Goal: Transaction & Acquisition: Subscribe to service/newsletter

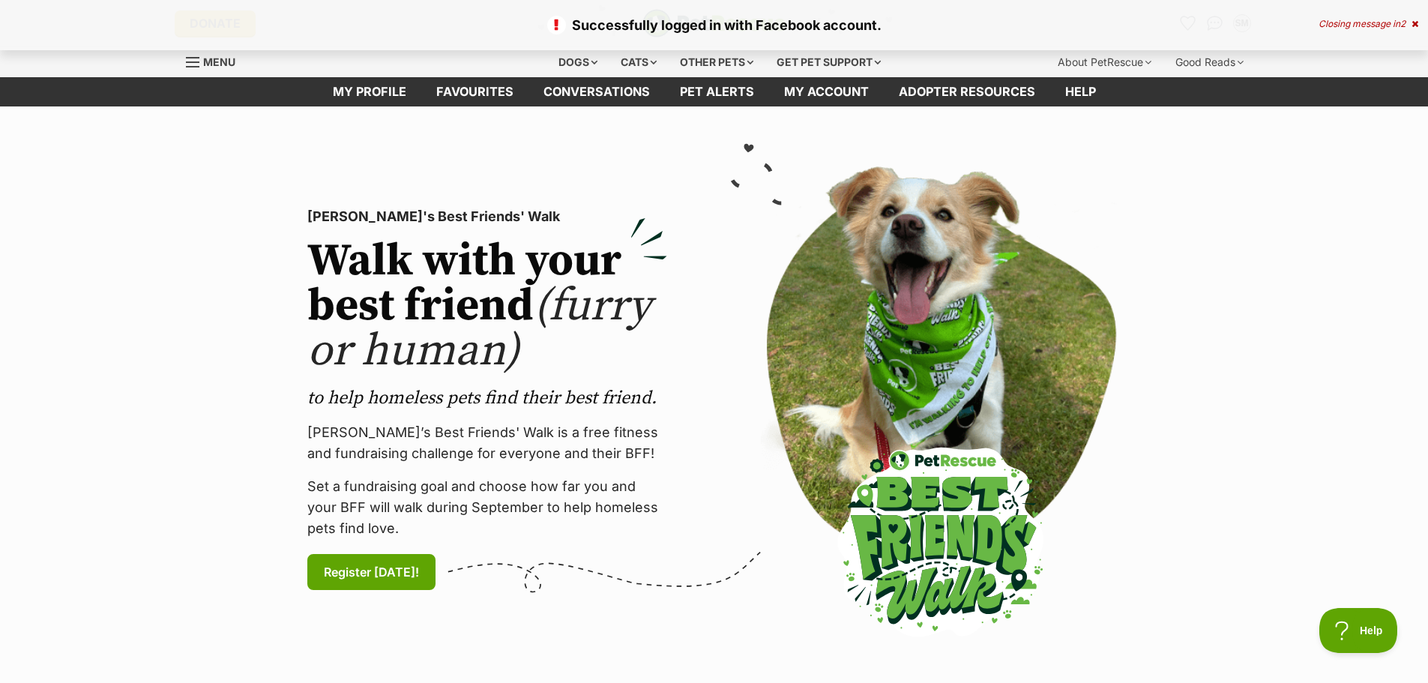
click at [814, 22] on p "Successfully logged in with Facebook account." at bounding box center [714, 25] width 1398 height 20
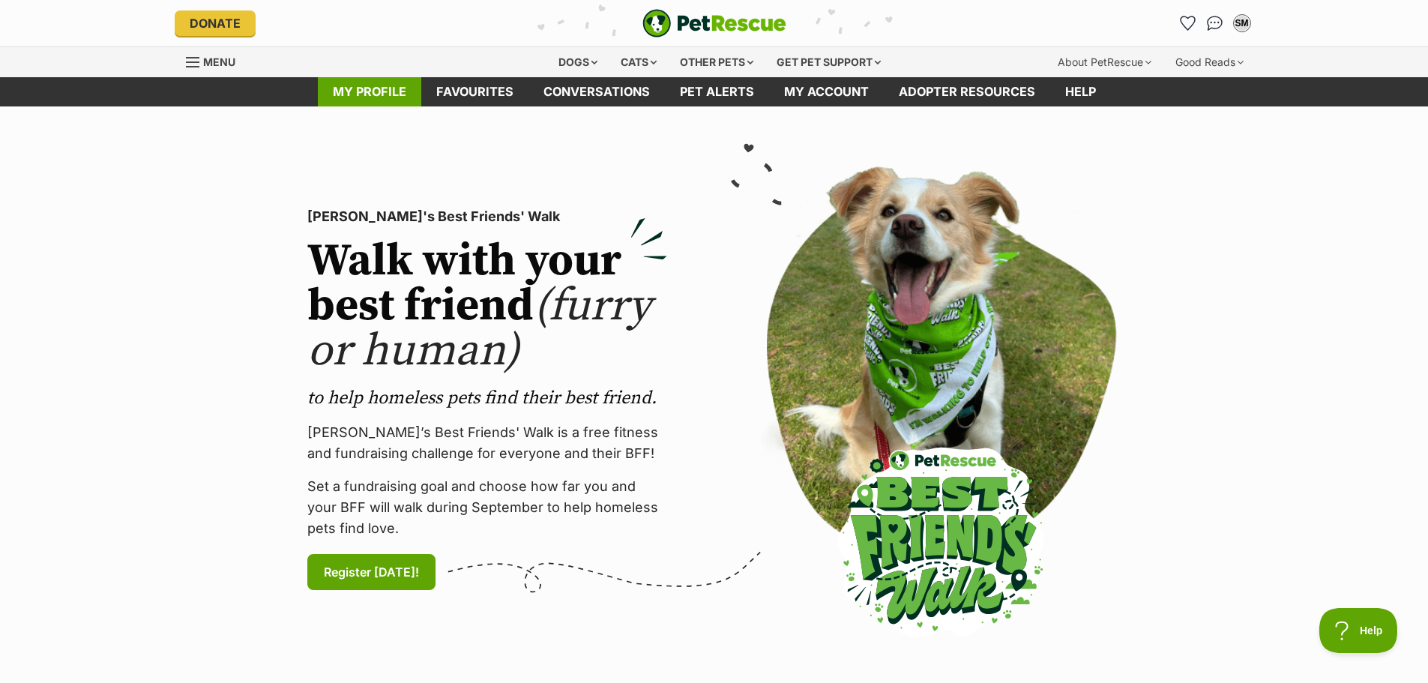
click at [375, 93] on link "My profile" at bounding box center [369, 91] width 103 height 29
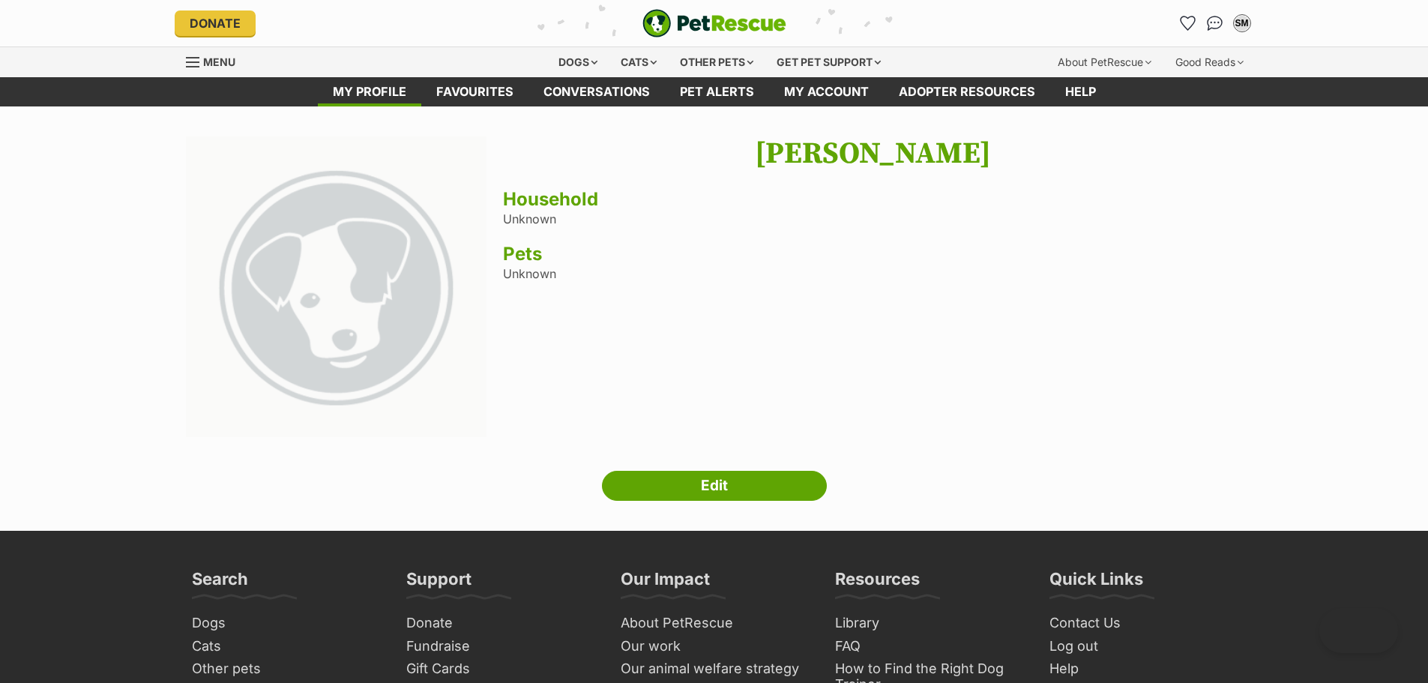
click at [552, 226] on div "Samuel McCulloch Household Unknown Pets Unknown" at bounding box center [873, 288] width 740 height 305
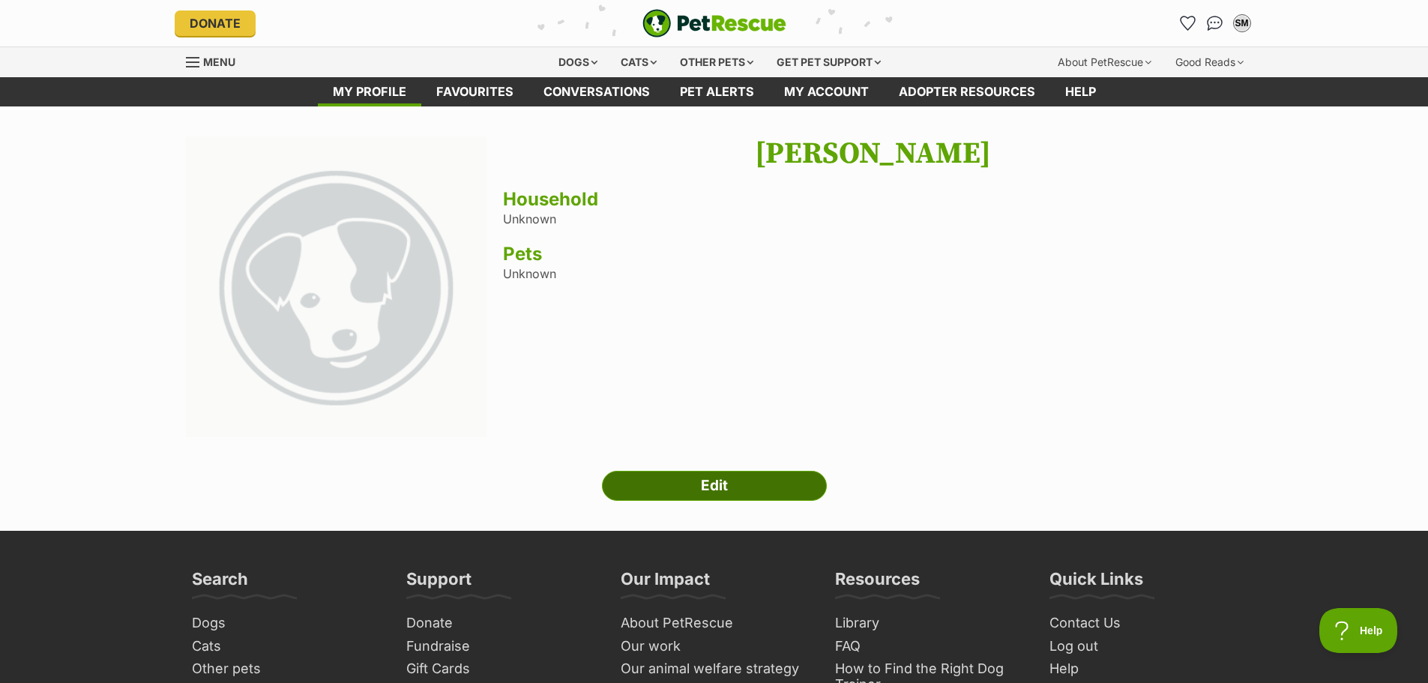
click at [721, 486] on link "Edit" at bounding box center [714, 486] width 225 height 30
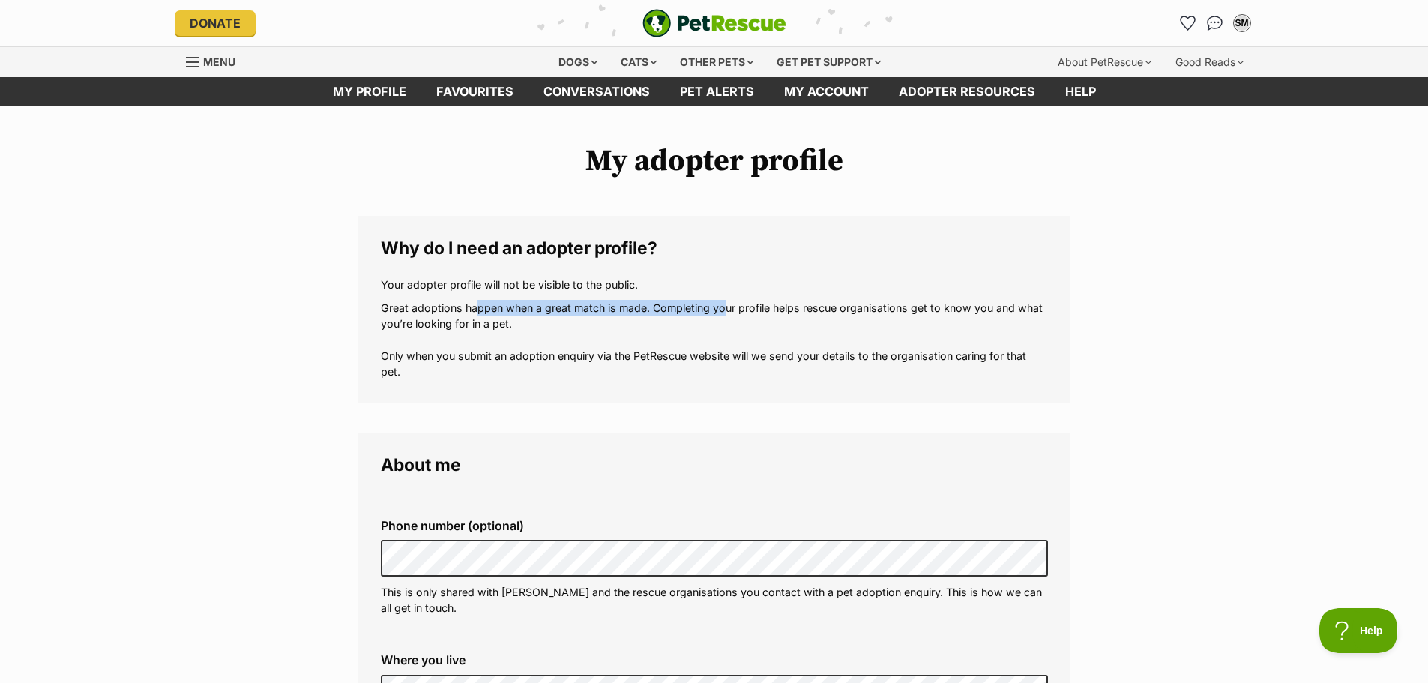
drag, startPoint x: 482, startPoint y: 313, endPoint x: 725, endPoint y: 313, distance: 242.9
click at [725, 313] on p "Great adoptions happen when a great match is made. Completing your profile help…" at bounding box center [714, 340] width 667 height 80
click at [799, 347] on p "Great adoptions happen when a great match is made. Completing your profile help…" at bounding box center [714, 340] width 667 height 80
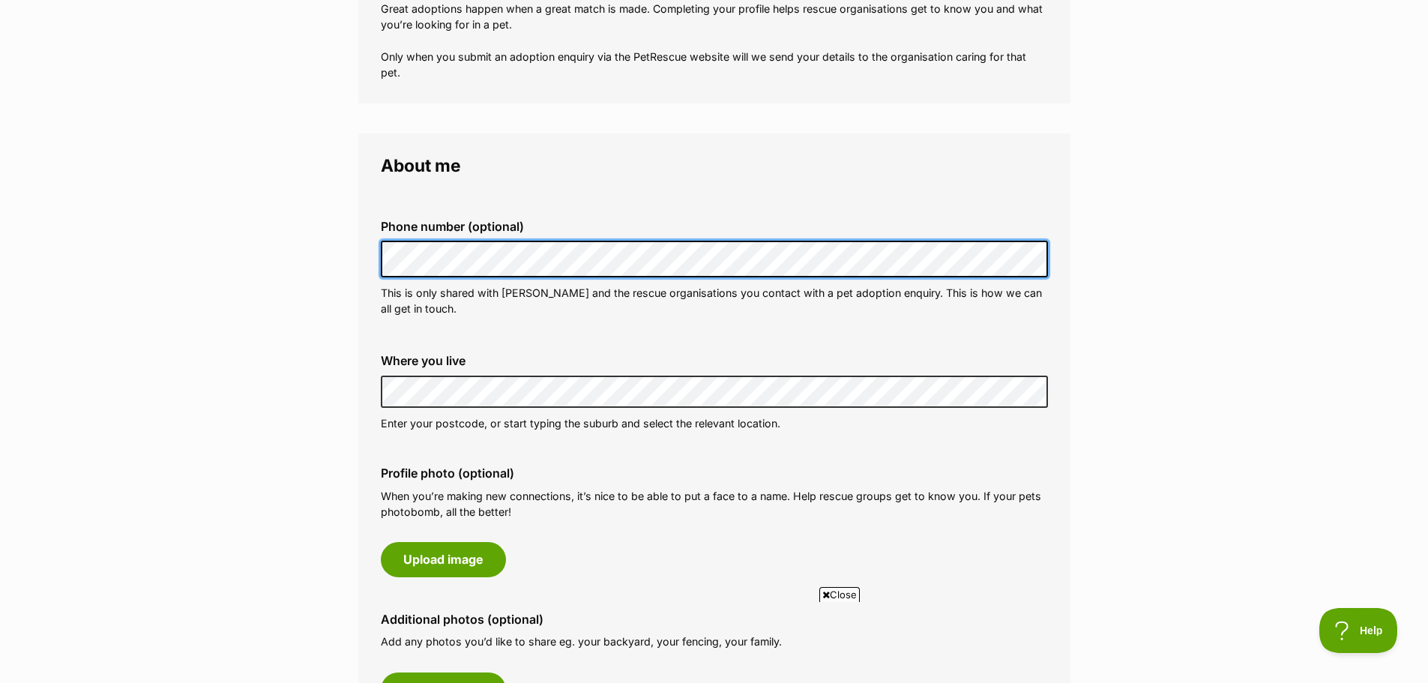
scroll to position [300, 0]
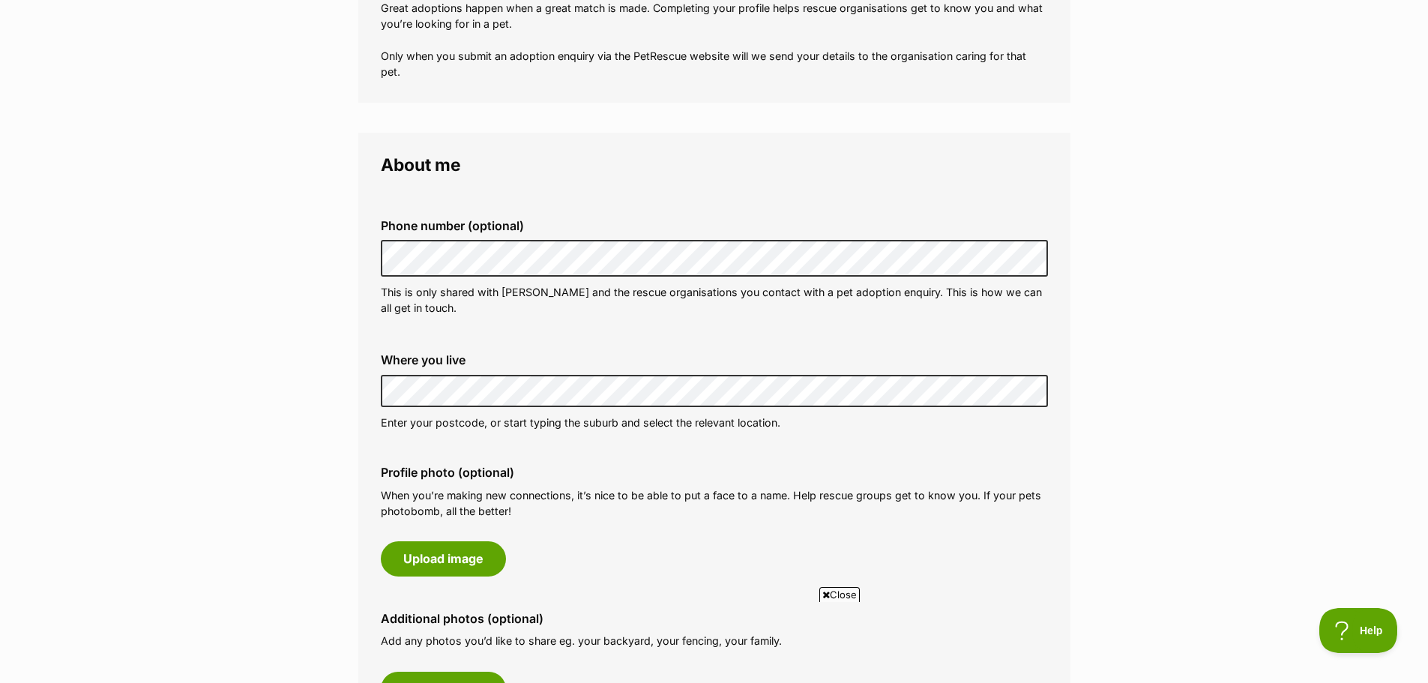
click at [687, 489] on p "When you’re making new connections, it’s nice to be able to put a face to a nam…" at bounding box center [714, 503] width 667 height 32
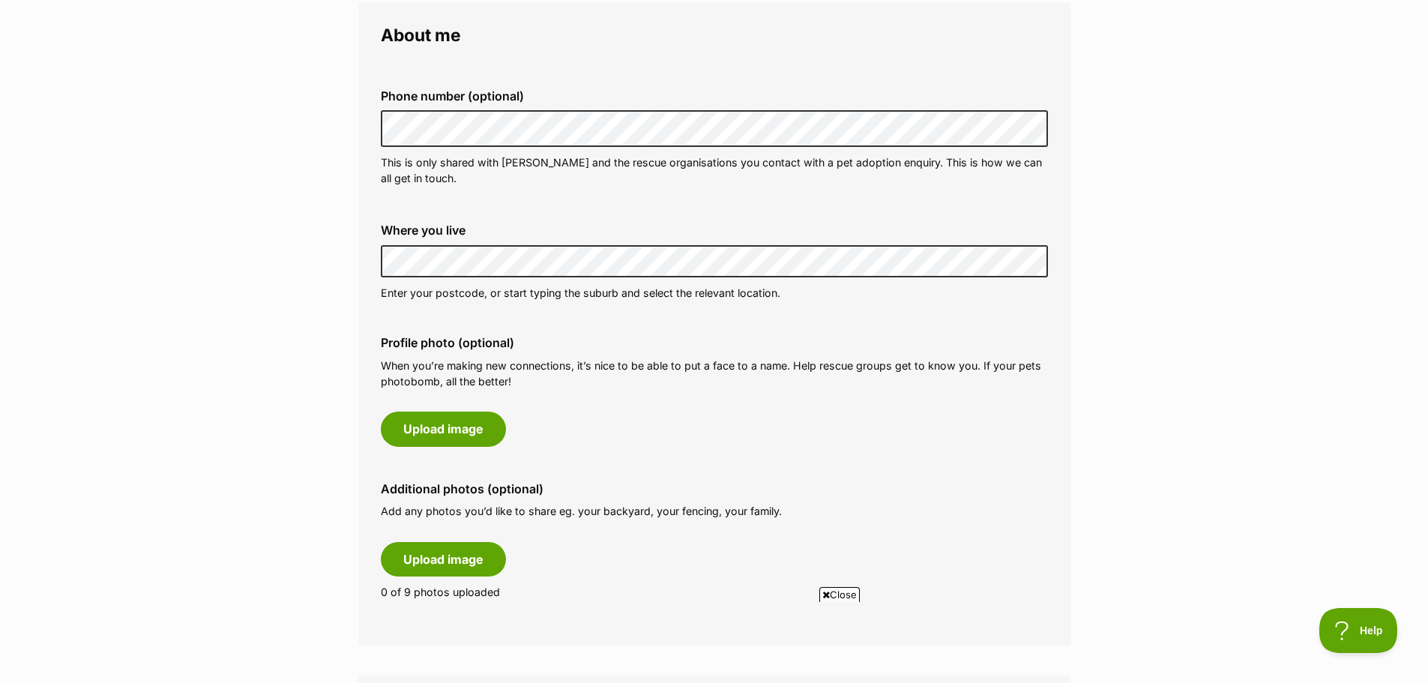
scroll to position [525, 0]
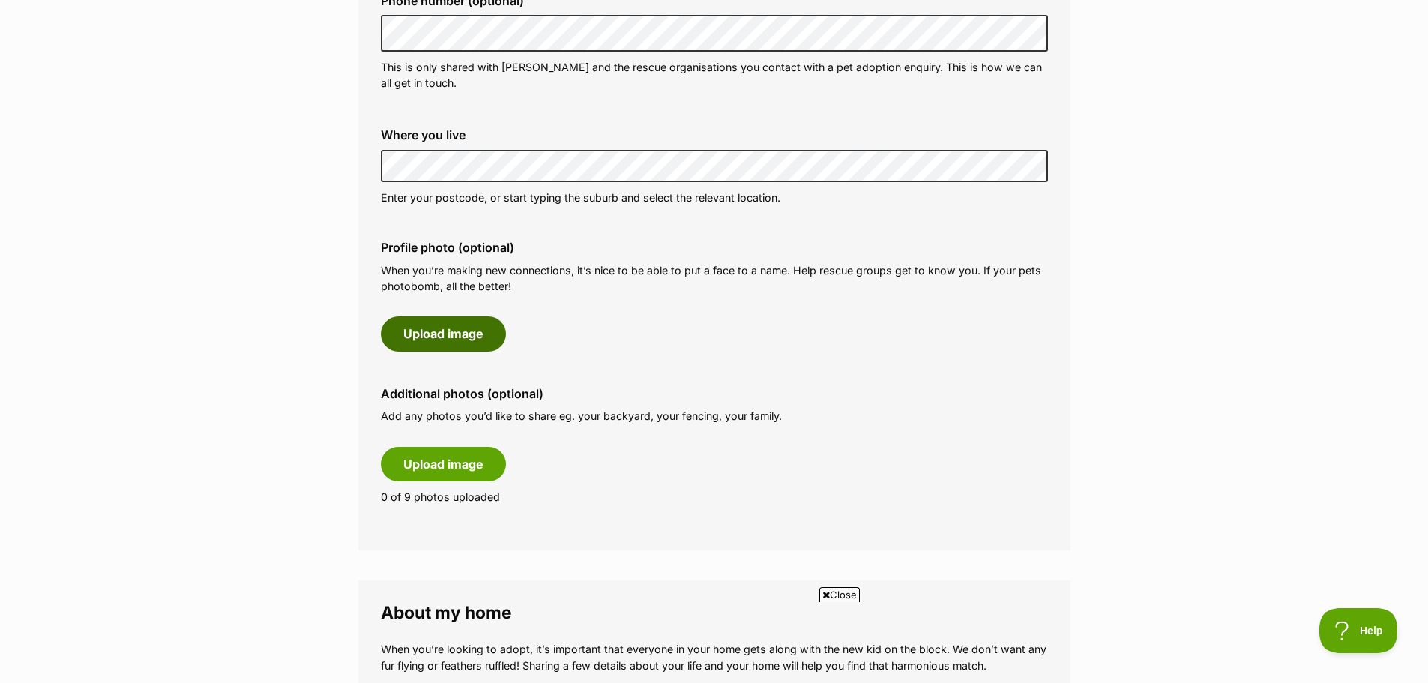
click at [468, 334] on button "Upload image" at bounding box center [443, 333] width 125 height 34
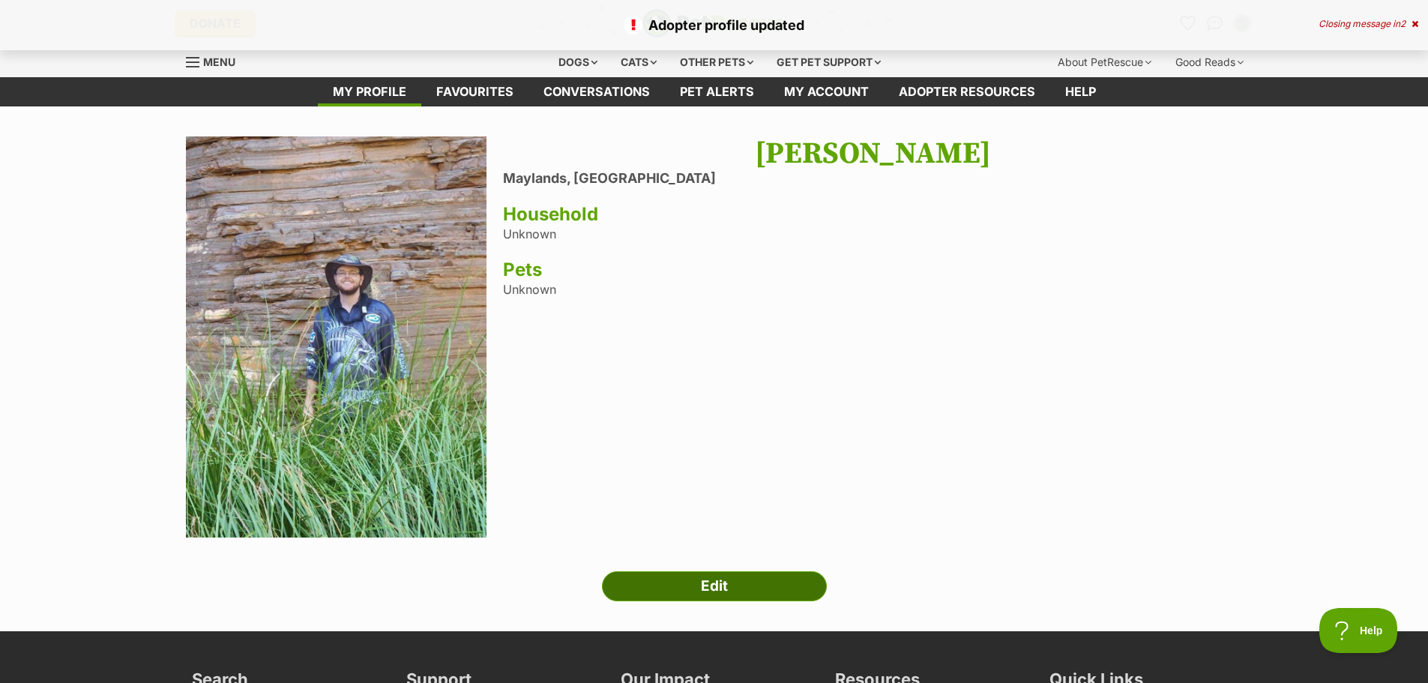
click at [692, 587] on link "Edit" at bounding box center [714, 586] width 225 height 30
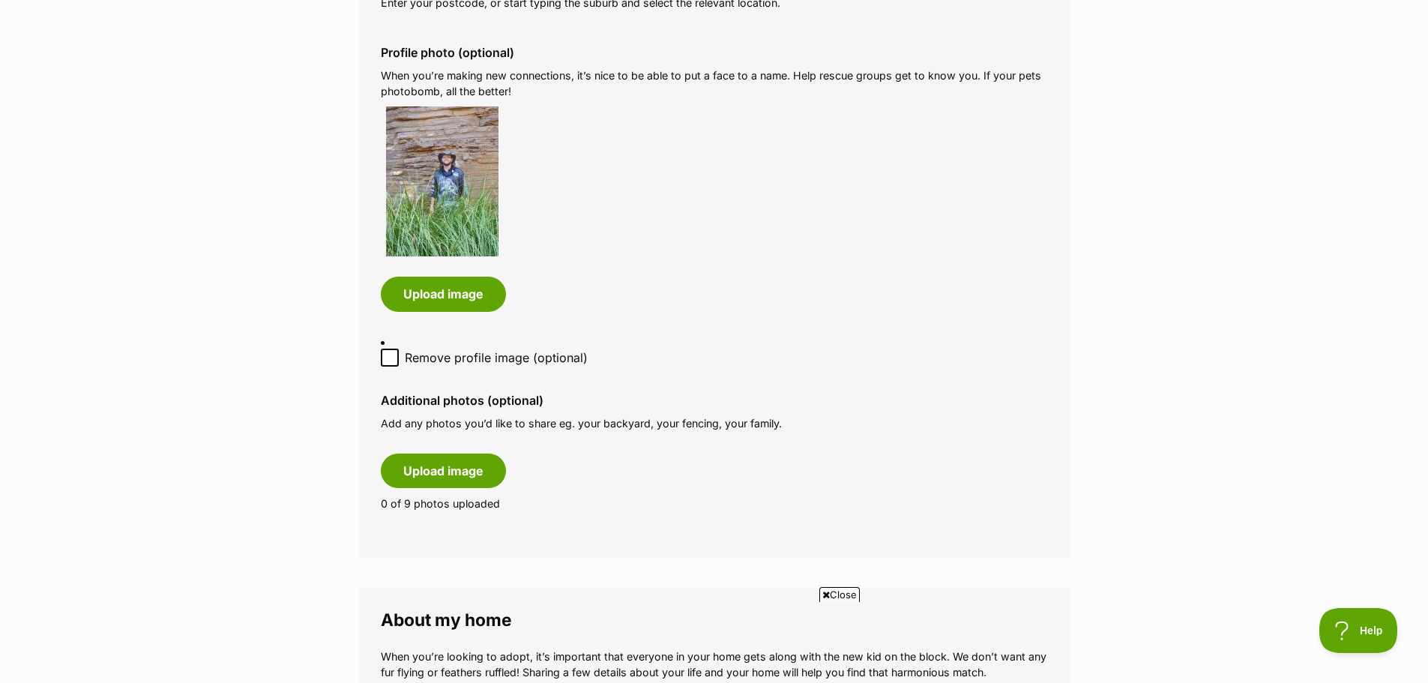
scroll to position [825, 0]
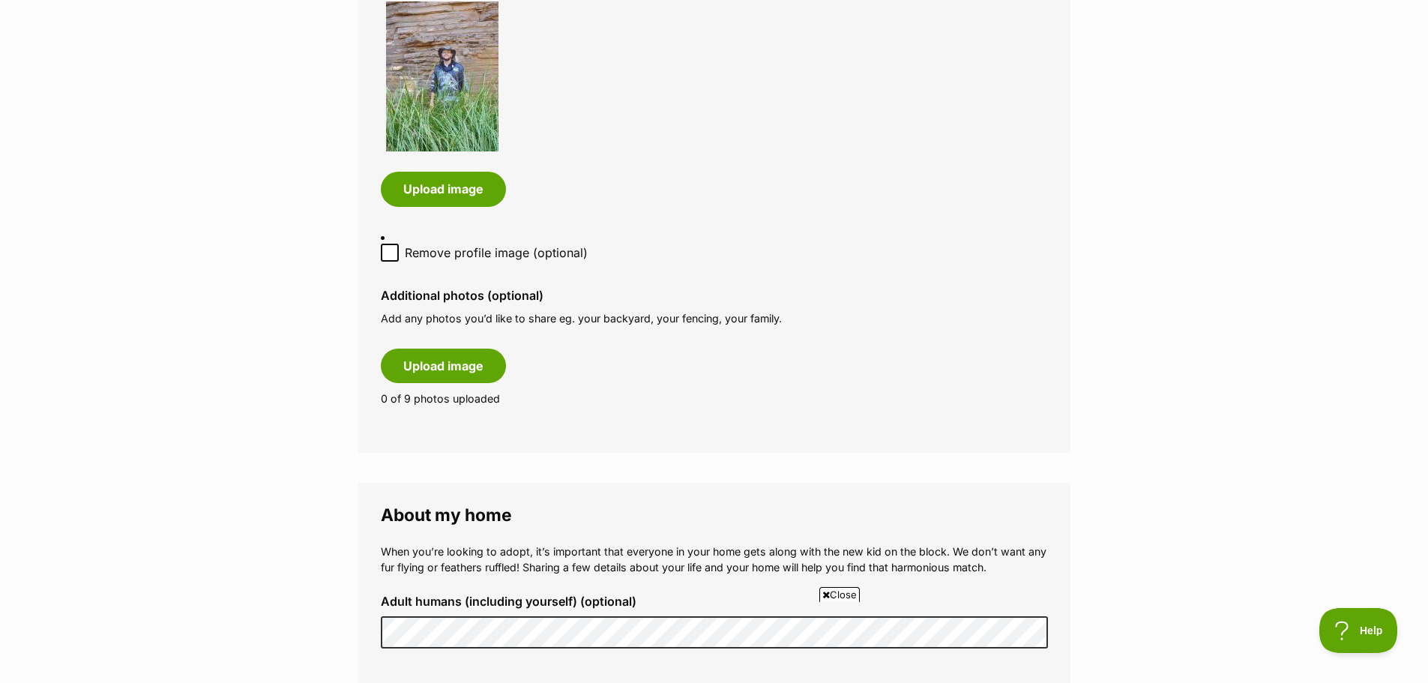
click at [636, 345] on div "Upload image" at bounding box center [714, 358] width 667 height 49
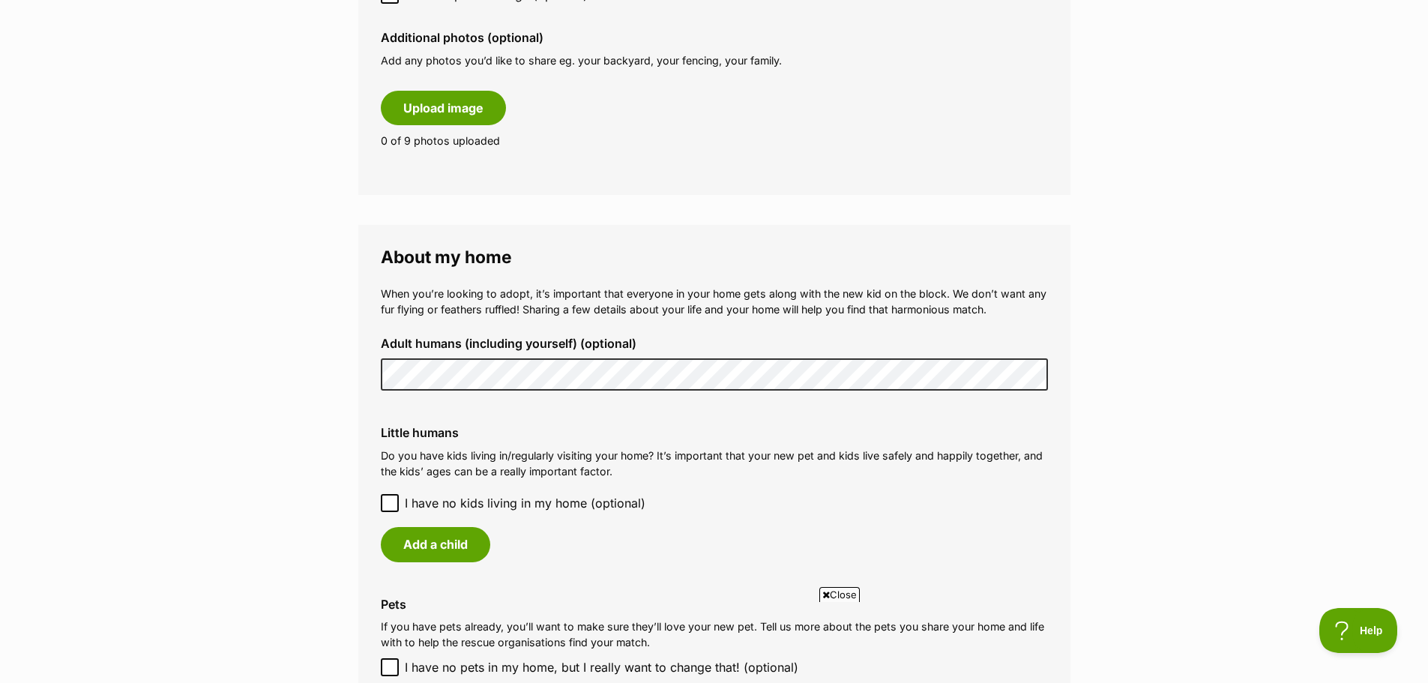
scroll to position [1124, 0]
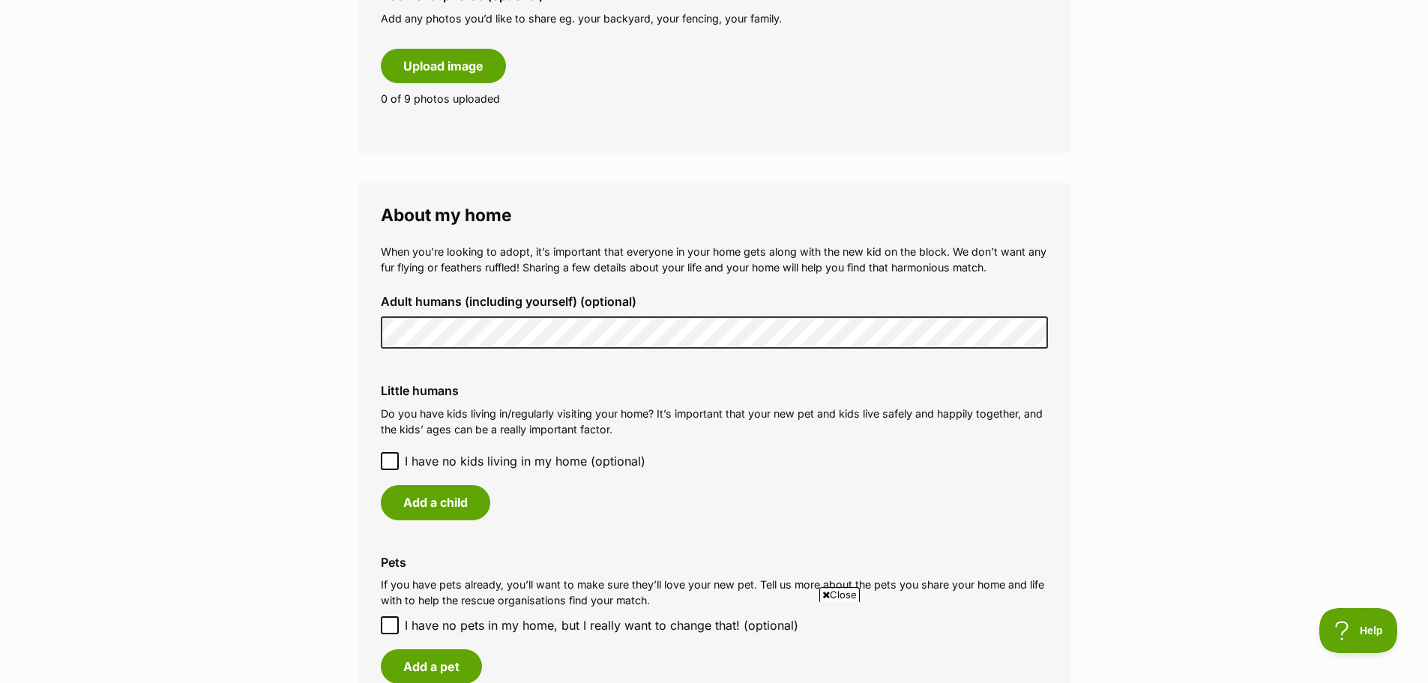
click at [256, 401] on main "My adopter profile Why do I need an adopter profile? Your adopter profile will …" at bounding box center [714, 136] width 1428 height 2308
click at [400, 465] on label "I have no kids living in my home (optional)" at bounding box center [714, 461] width 667 height 18
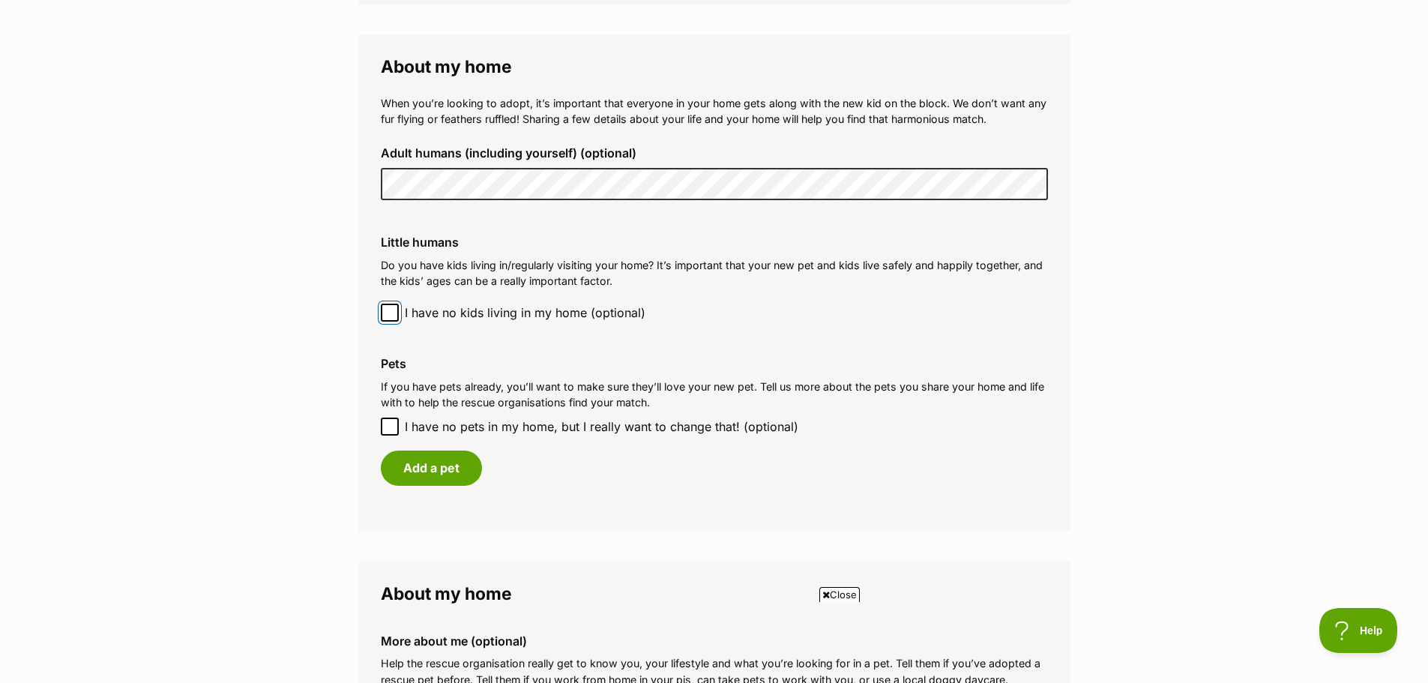
scroll to position [1274, 0]
click at [546, 429] on span "I have no pets in my home, but I really want to change that! (optional)" at bounding box center [602, 425] width 394 height 18
click at [399, 429] on input "I have no pets in my home, but I really want to change that! (optional)" at bounding box center [390, 425] width 18 height 18
checkbox input "true"
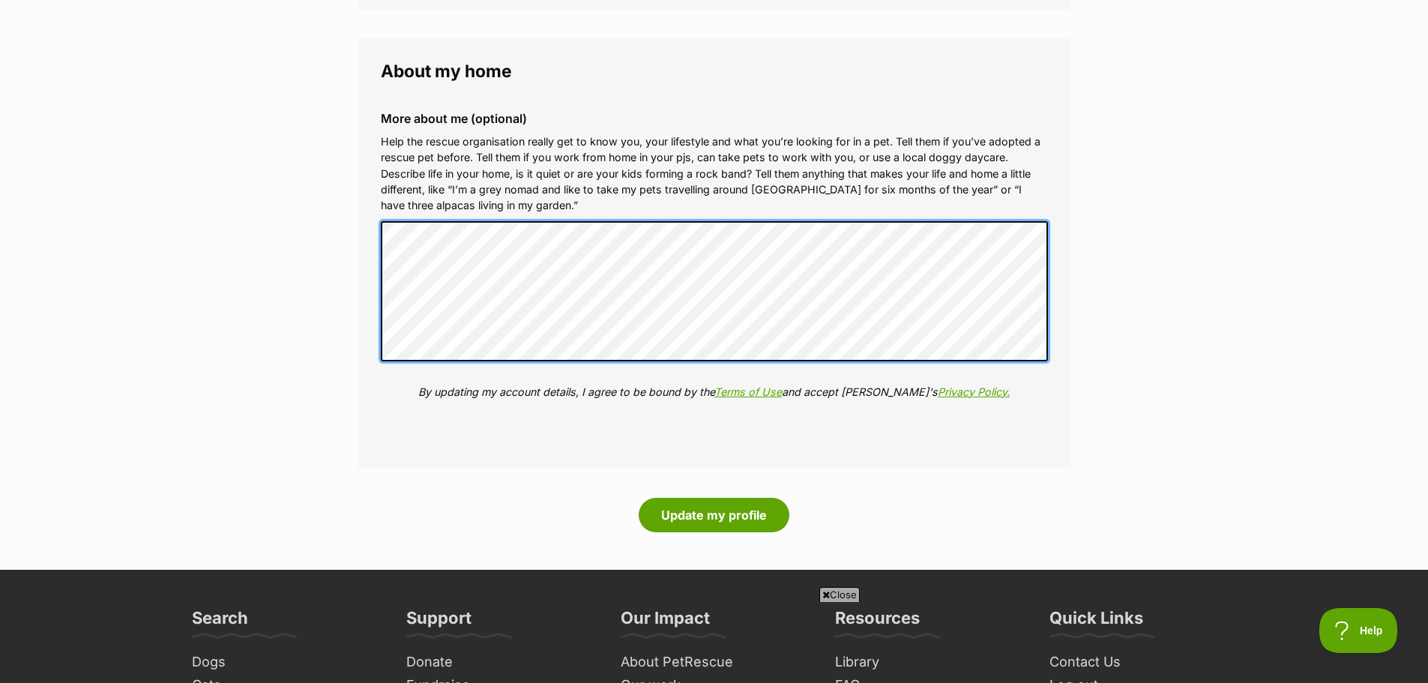
scroll to position [1574, 0]
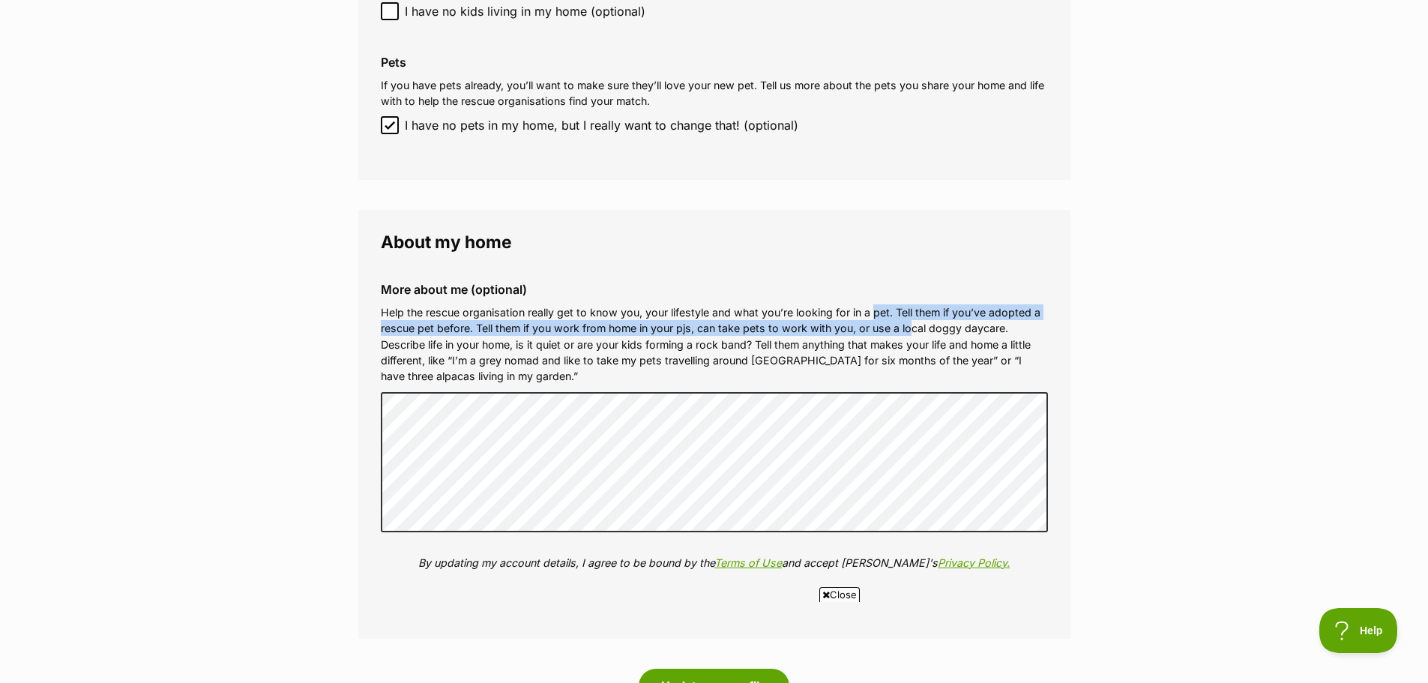
drag, startPoint x: 876, startPoint y: 310, endPoint x: 912, endPoint y: 331, distance: 42.0
click at [912, 331] on p "Help the rescue organisation really get to know you, your lifestyle and what yo…" at bounding box center [714, 344] width 667 height 80
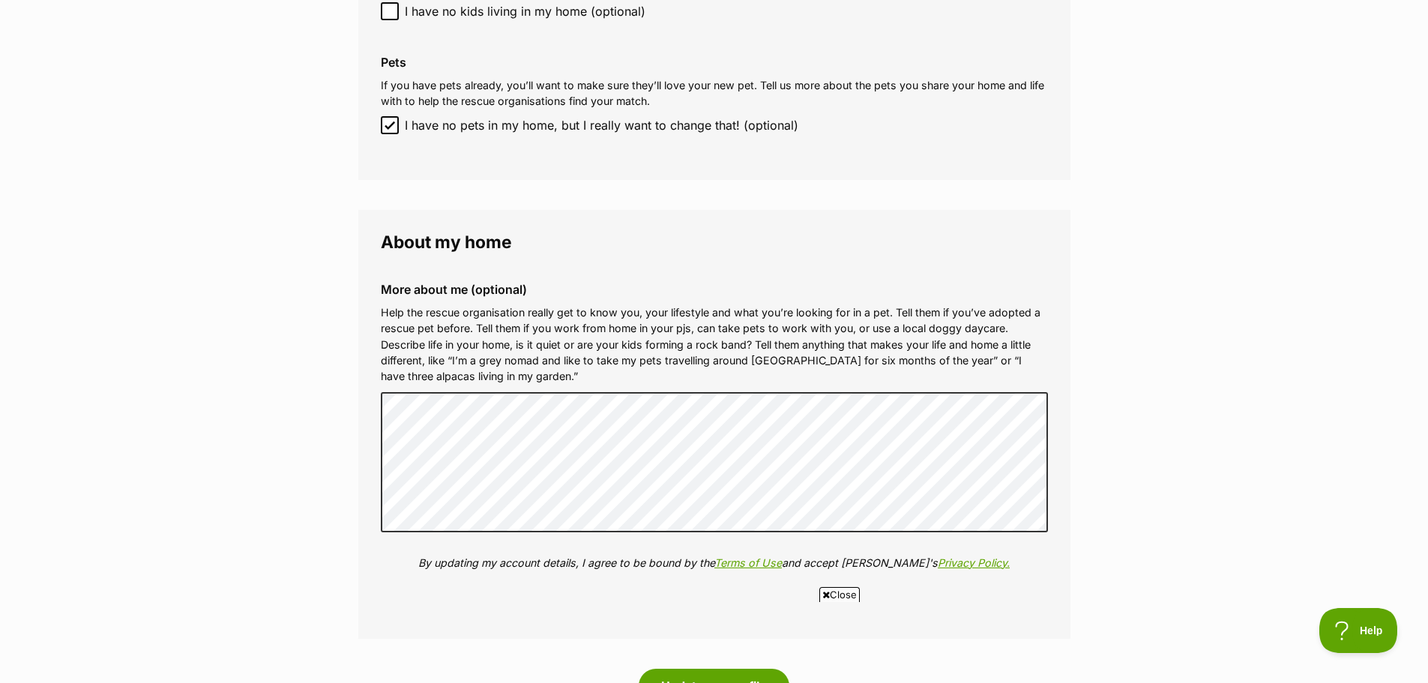
click at [639, 346] on p "Help the rescue organisation really get to know you, your lifestyle and what yo…" at bounding box center [714, 344] width 667 height 80
click at [630, 327] on p "Help the rescue organisation really get to know you, your lifestyle and what yo…" at bounding box center [714, 344] width 667 height 80
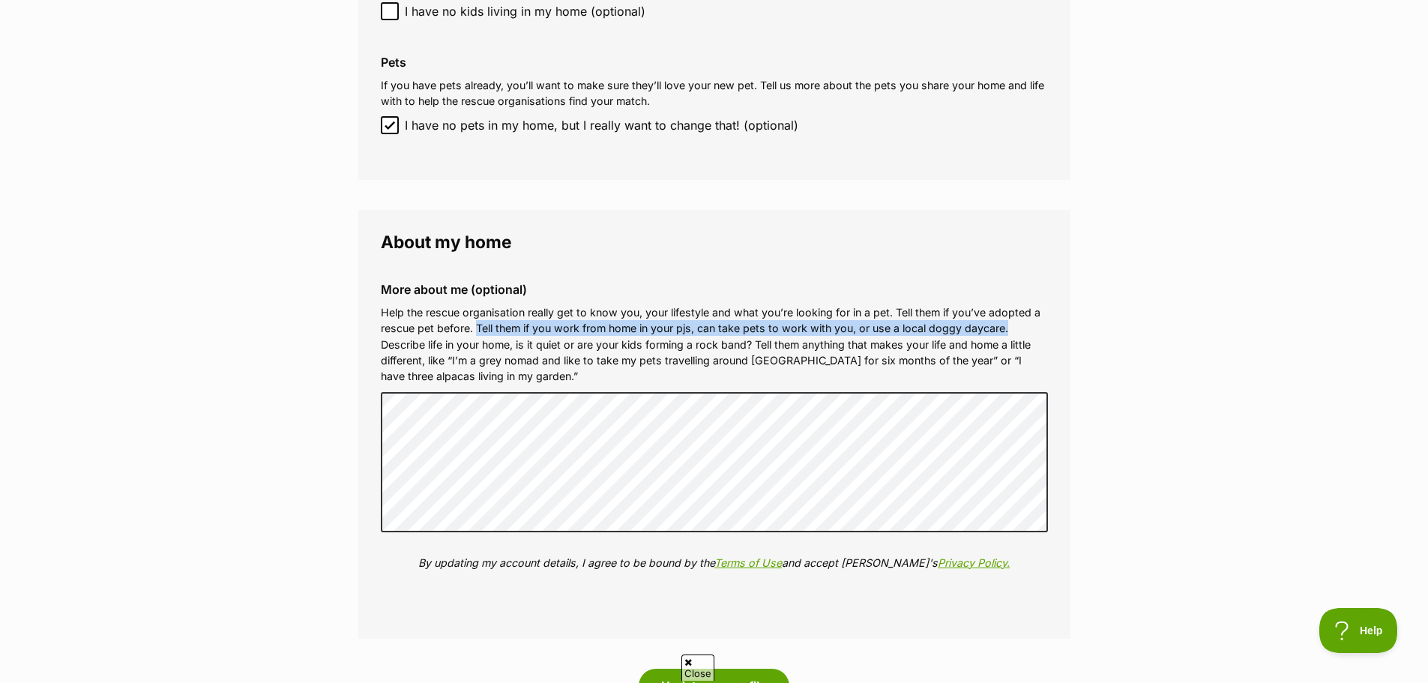
scroll to position [0, 0]
drag, startPoint x: 474, startPoint y: 327, endPoint x: 1013, endPoint y: 334, distance: 538.3
click at [1013, 334] on p "Help the rescue organisation really get to know you, your lifestyle and what yo…" at bounding box center [714, 344] width 667 height 80
click at [1034, 325] on p "Help the rescue organisation really get to know you, your lifestyle and what yo…" at bounding box center [714, 344] width 667 height 80
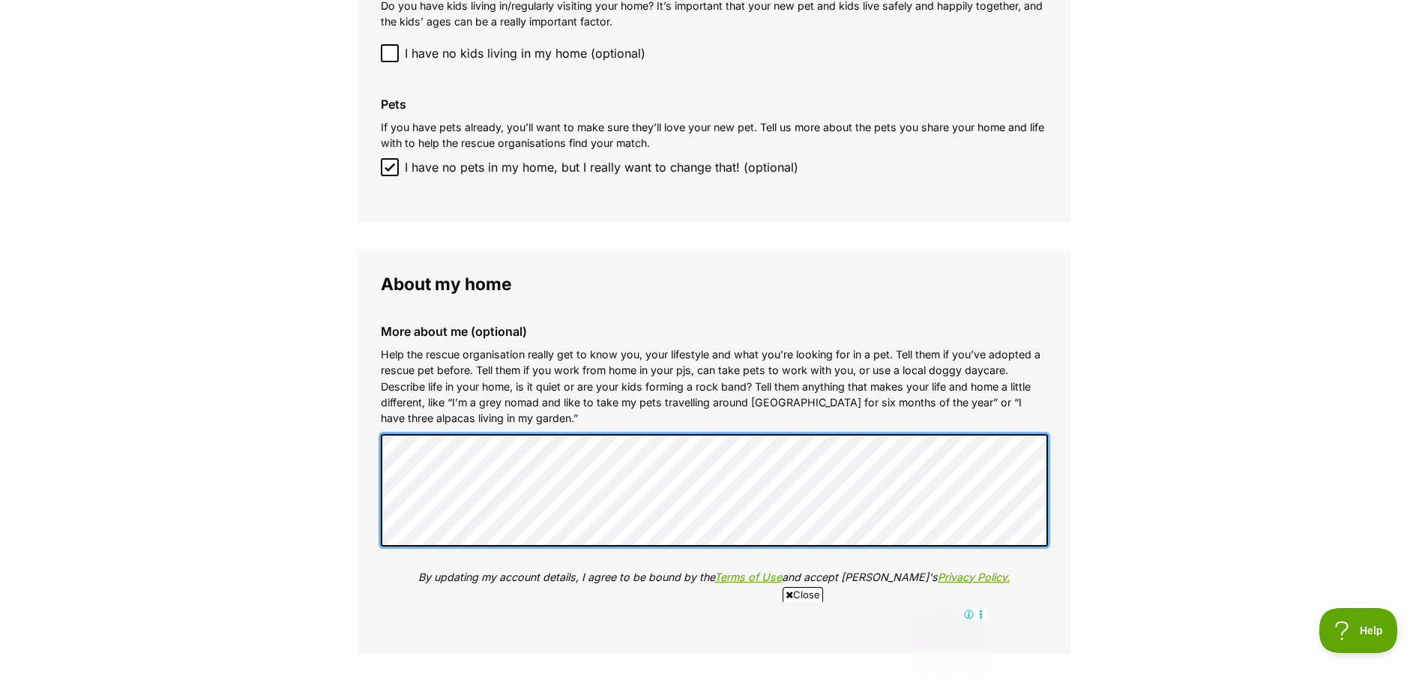
scroll to position [1649, 0]
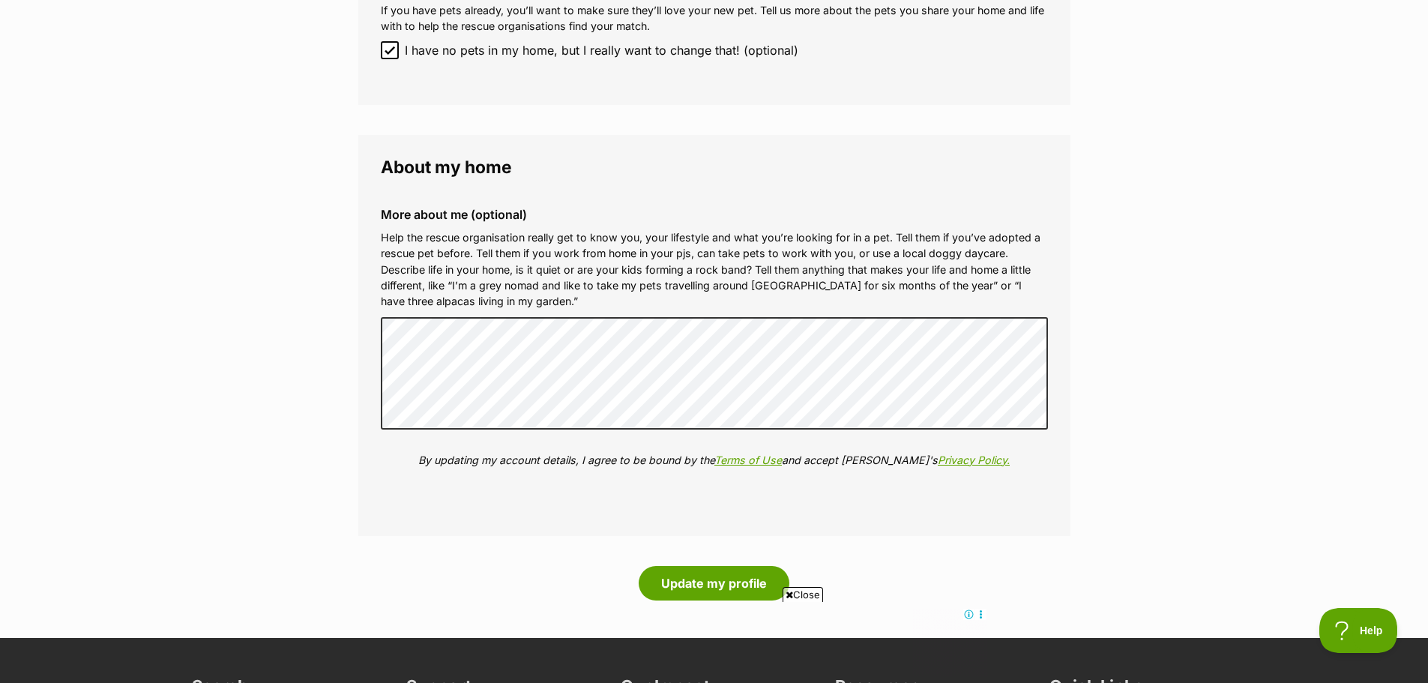
click at [724, 402] on div "More about me (optional) Help the rescue organisation really get to know you, y…" at bounding box center [714, 349] width 691 height 306
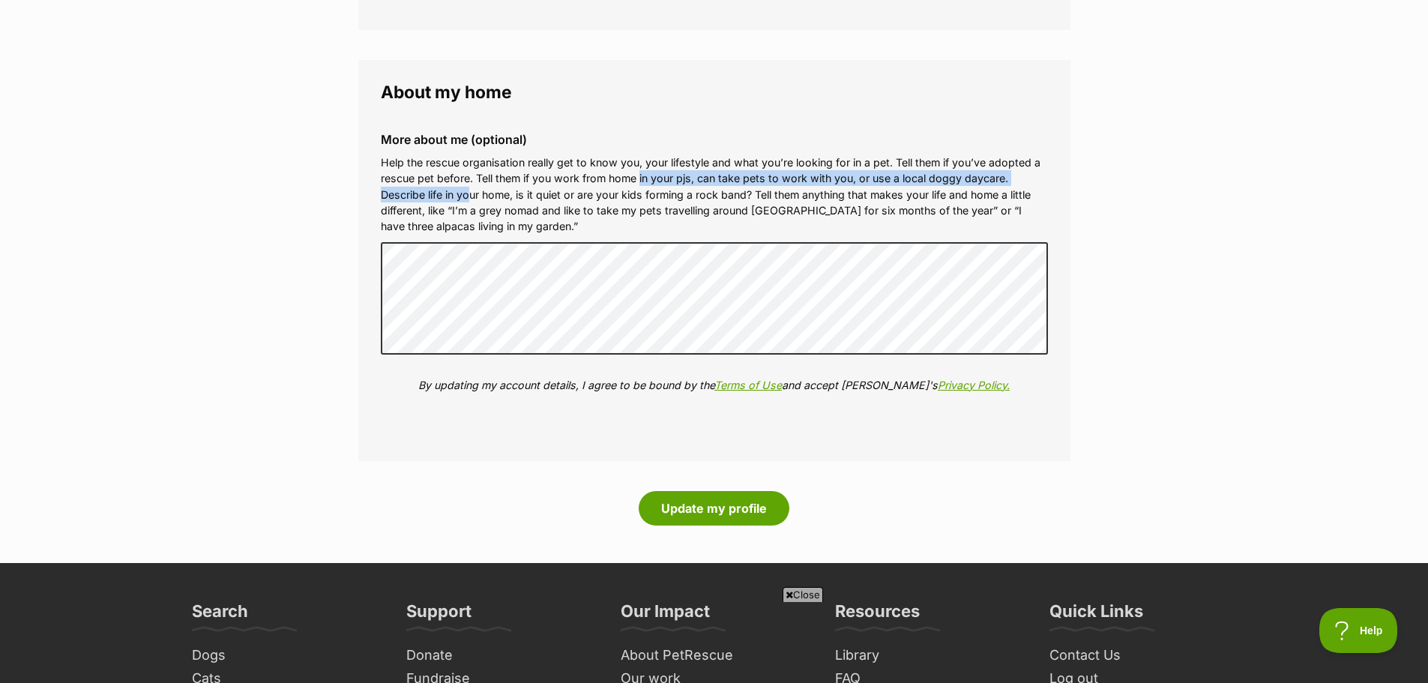
scroll to position [0, 0]
drag, startPoint x: 706, startPoint y: 178, endPoint x: 747, endPoint y: 190, distance: 42.9
click at [747, 190] on p "Help the rescue organisation really get to know you, your lifestyle and what yo…" at bounding box center [714, 194] width 667 height 80
click at [744, 194] on p "Help the rescue organisation really get to know you, your lifestyle and what yo…" at bounding box center [714, 194] width 667 height 80
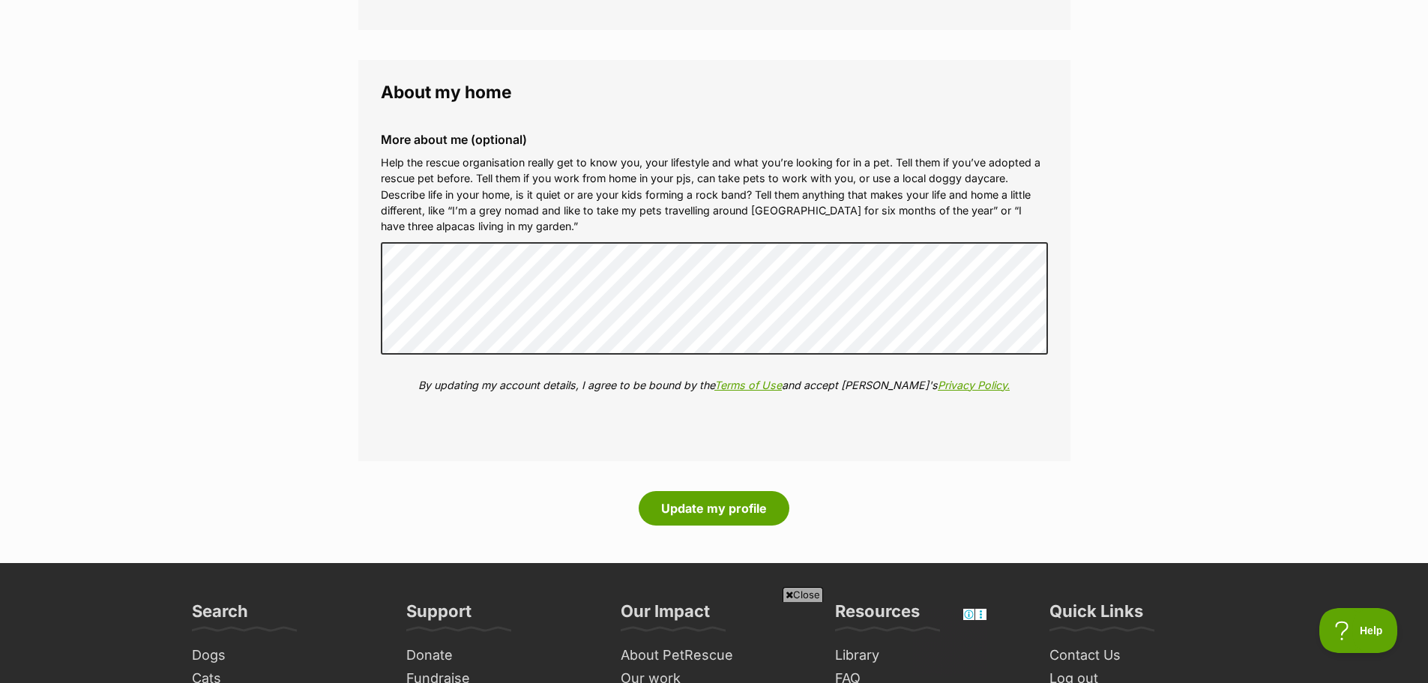
click at [908, 192] on p "Help the rescue organisation really get to know you, your lifestyle and what yo…" at bounding box center [714, 194] width 667 height 80
click at [562, 229] on p "Help the rescue organisation really get to know you, your lifestyle and what yo…" at bounding box center [714, 194] width 667 height 80
click at [562, 228] on p "Help the rescue organisation really get to know you, your lifestyle and what yo…" at bounding box center [714, 194] width 667 height 80
click at [723, 509] on button "Update my profile" at bounding box center [714, 508] width 151 height 34
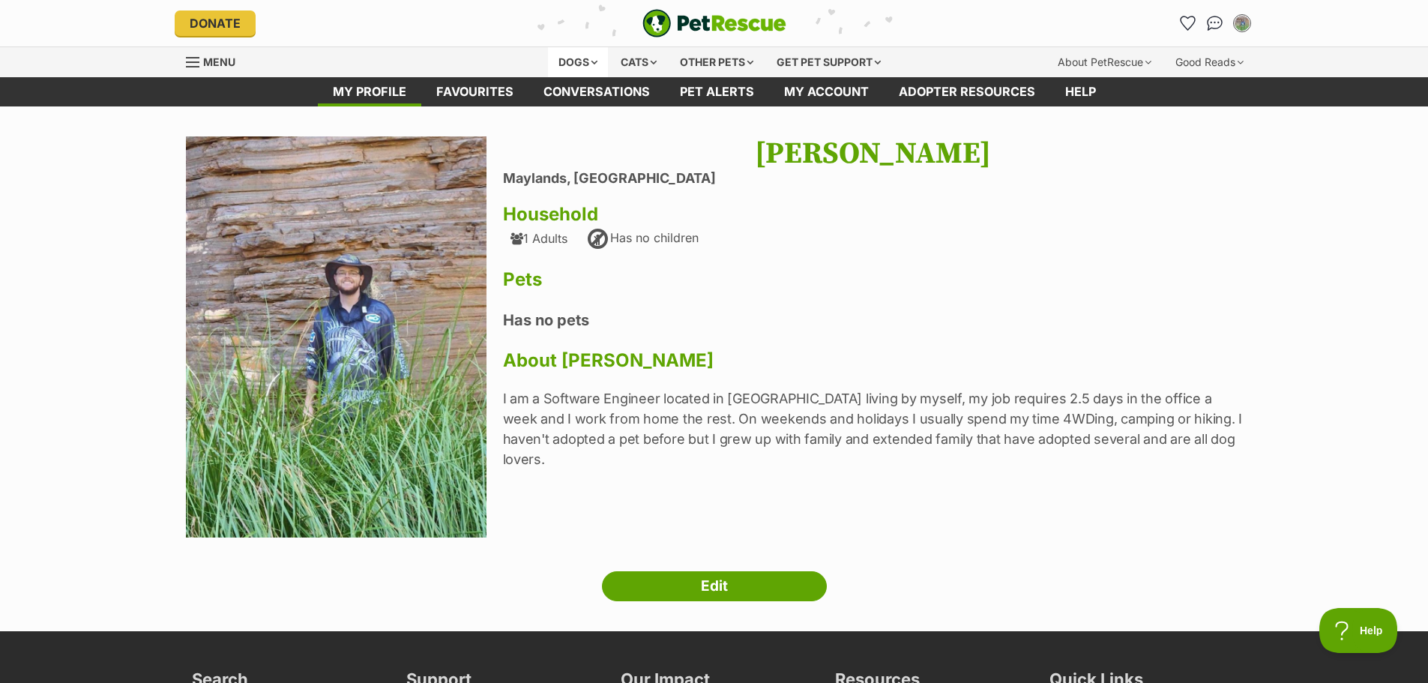
click at [603, 60] on div "Dogs" at bounding box center [578, 62] width 60 height 30
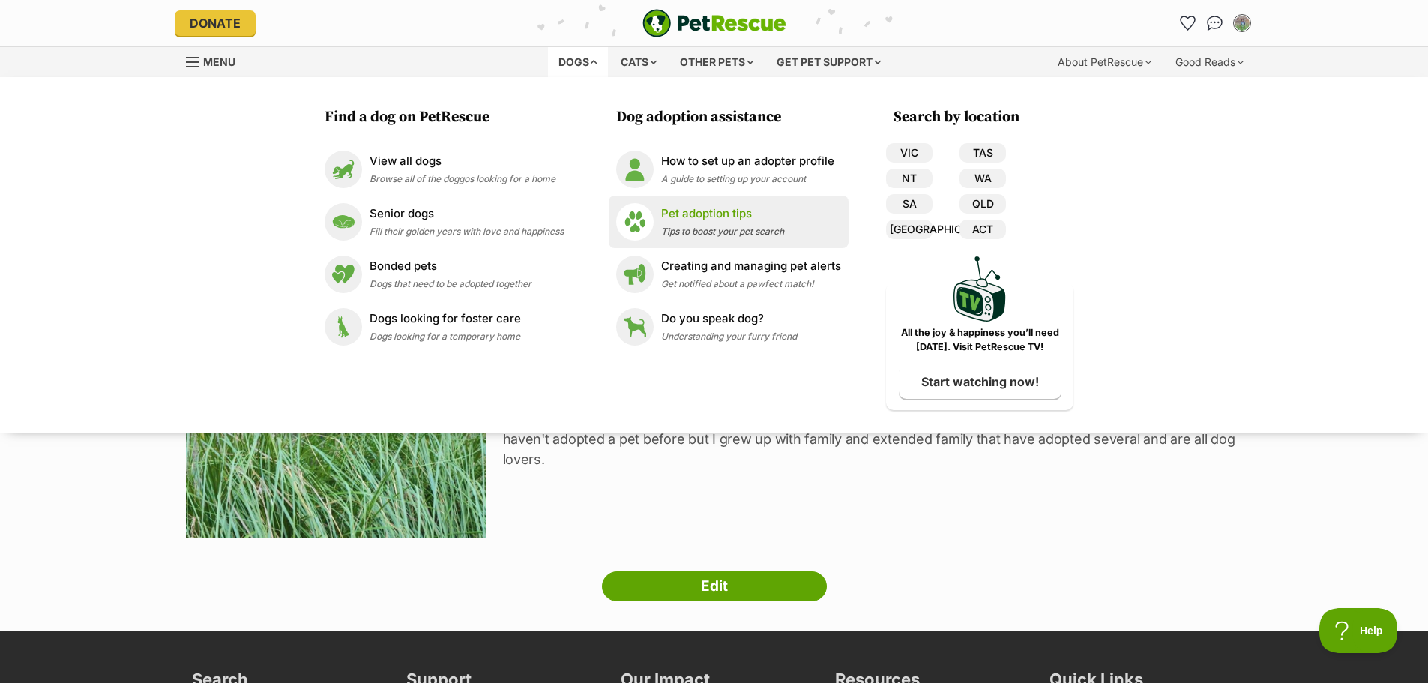
click at [725, 218] on p "Pet adoption tips" at bounding box center [722, 213] width 123 height 17
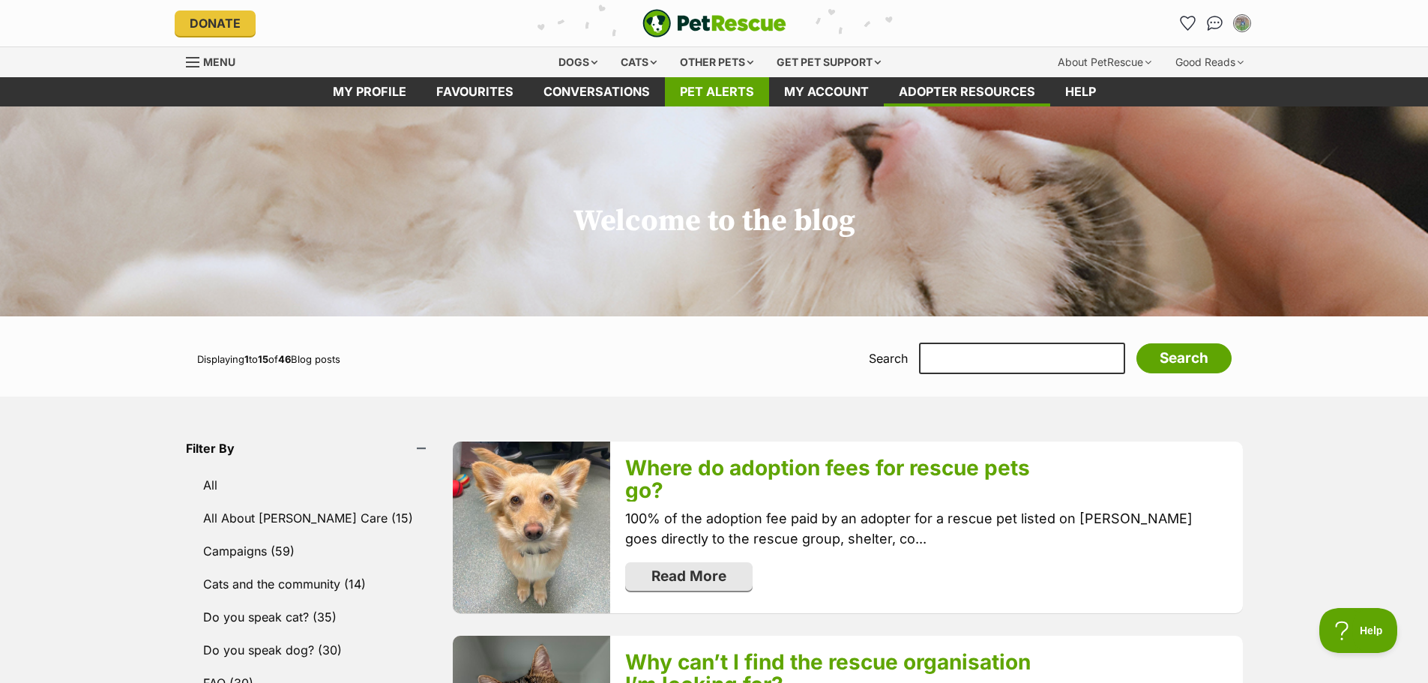
click at [689, 100] on link "Pet alerts" at bounding box center [717, 91] width 104 height 29
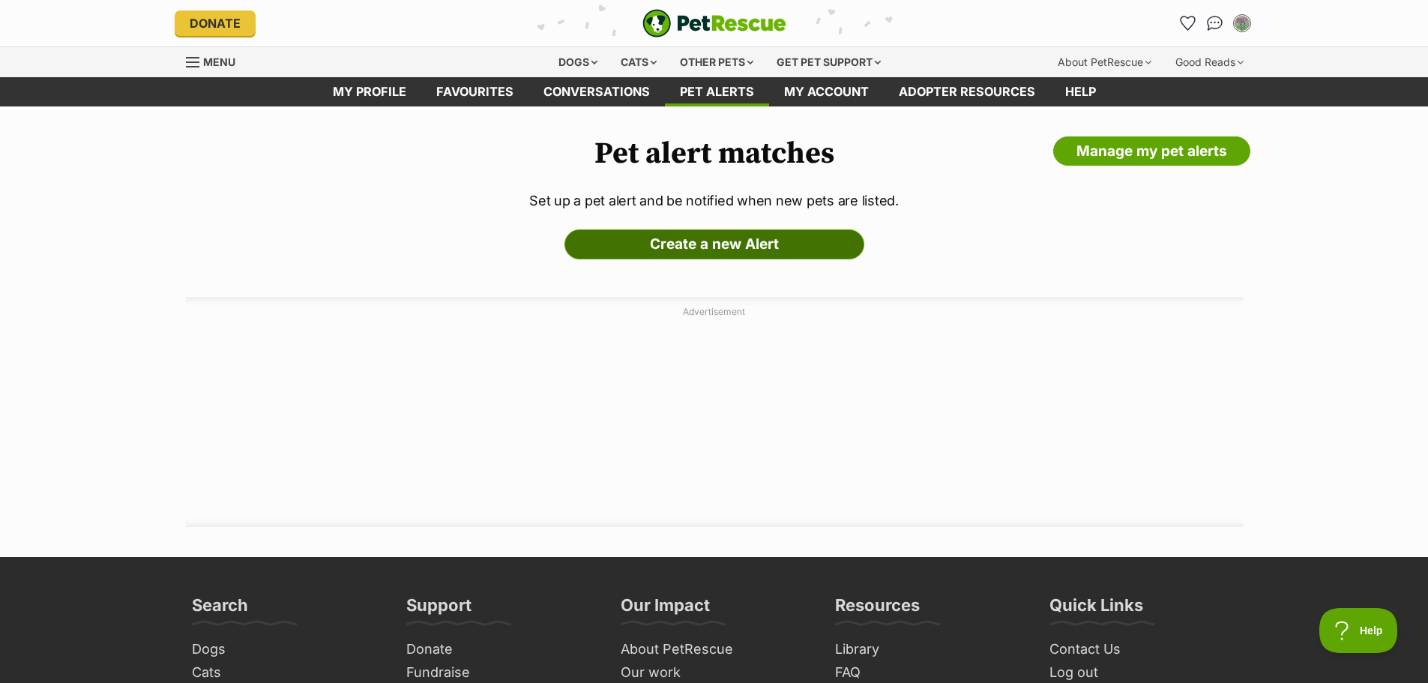
click at [701, 254] on link "Create a new Alert" at bounding box center [714, 244] width 300 height 30
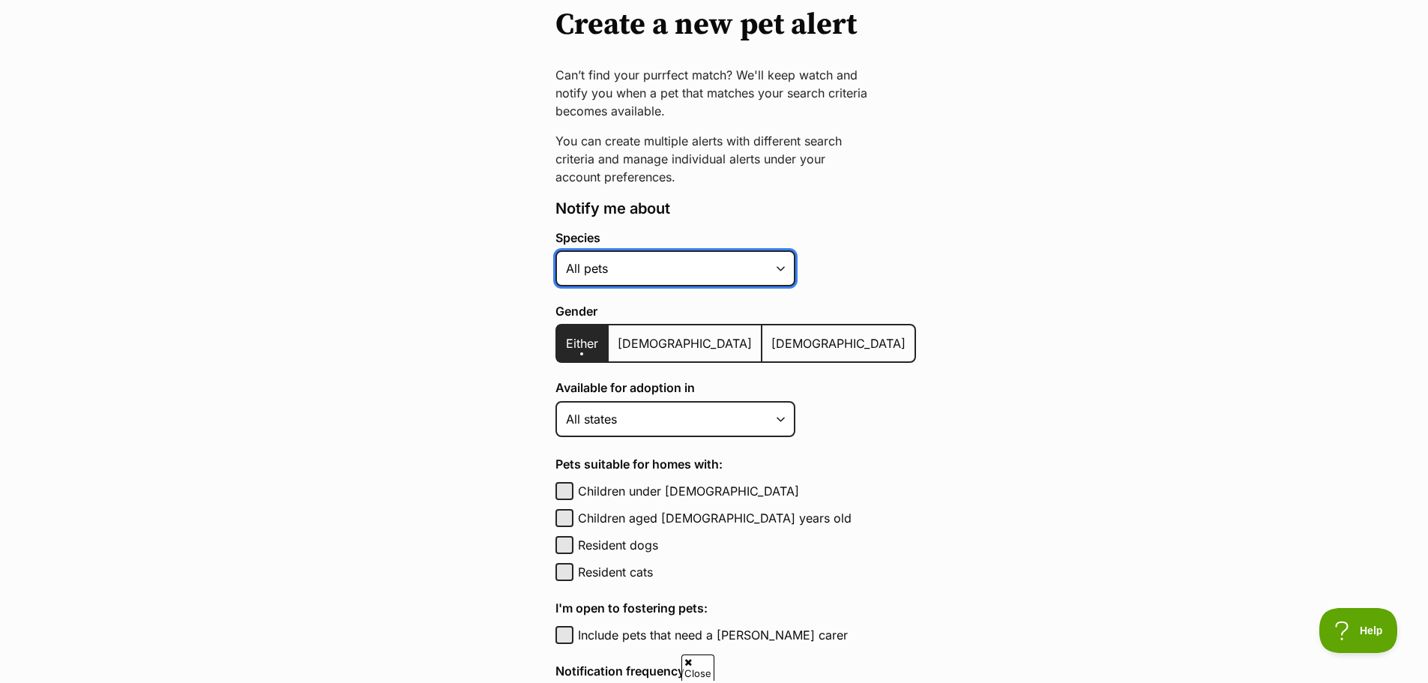
click at [662, 274] on select "Alpaca Bird Cat Chicken Cow Dog Donkey Duck Ferret Fish Goat Goose Guinea Fowl …" at bounding box center [675, 268] width 240 height 36
select select "1"
click at [555, 250] on select "Alpaca Bird Cat Chicken Cow Dog Donkey Duck Ferret Fish Goat Goose Guinea Fowl …" at bounding box center [675, 268] width 240 height 36
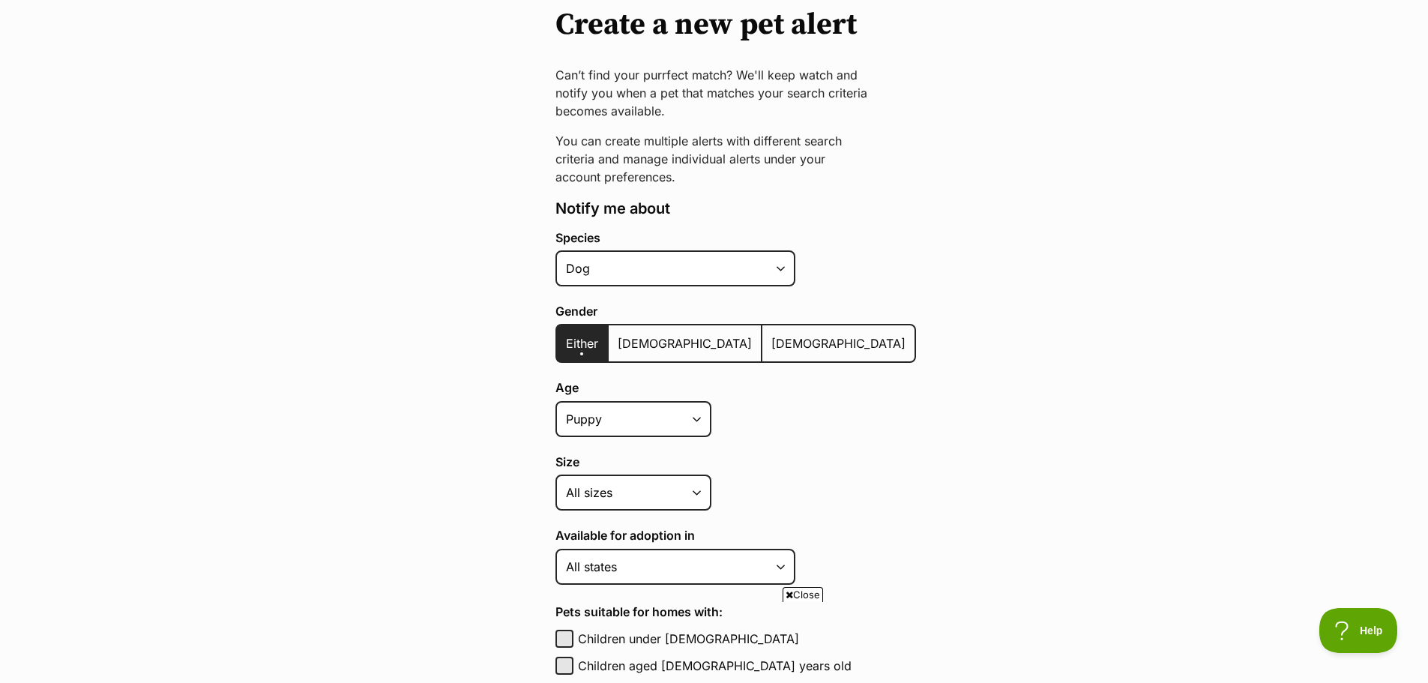
click at [771, 338] on span "[DEMOGRAPHIC_DATA]" at bounding box center [838, 343] width 134 height 15
click at [771, 334] on input "[DEMOGRAPHIC_DATA]" at bounding box center [771, 334] width 0 height 1
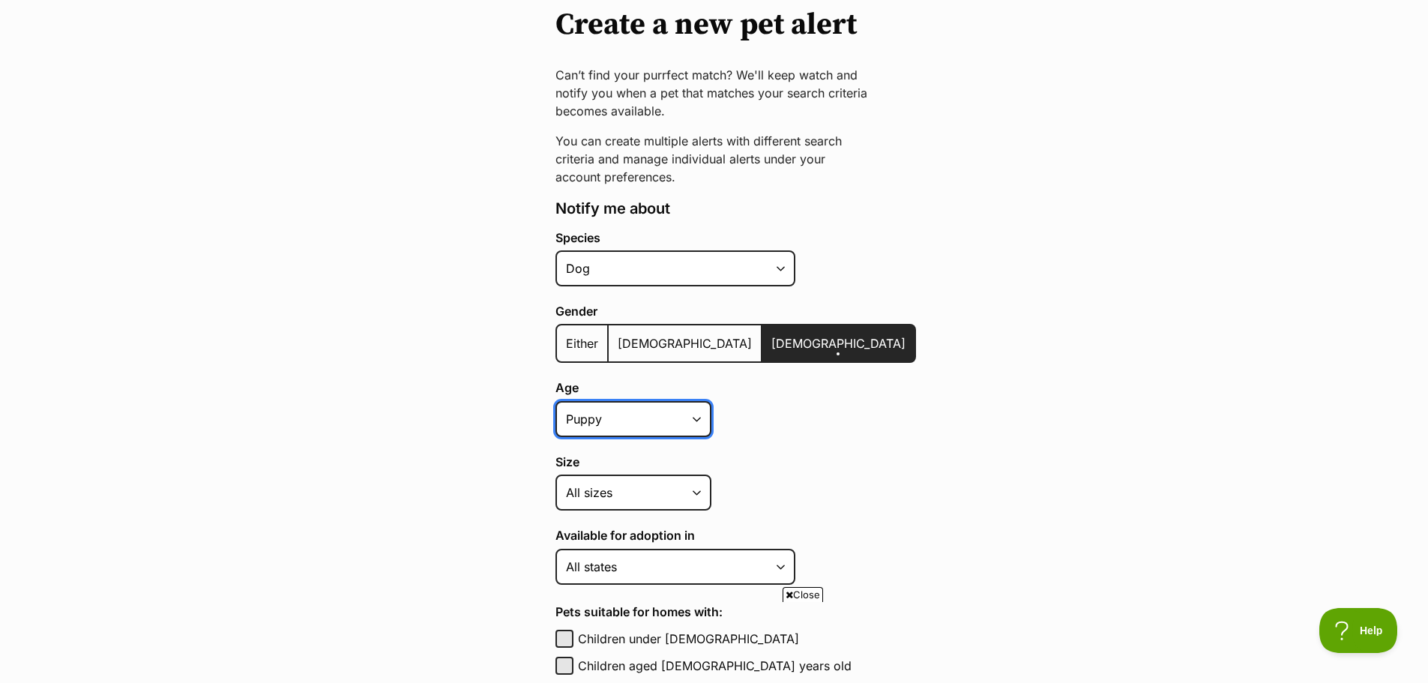
click at [641, 423] on select "Puppy Adult Senior All ages" at bounding box center [633, 419] width 156 height 36
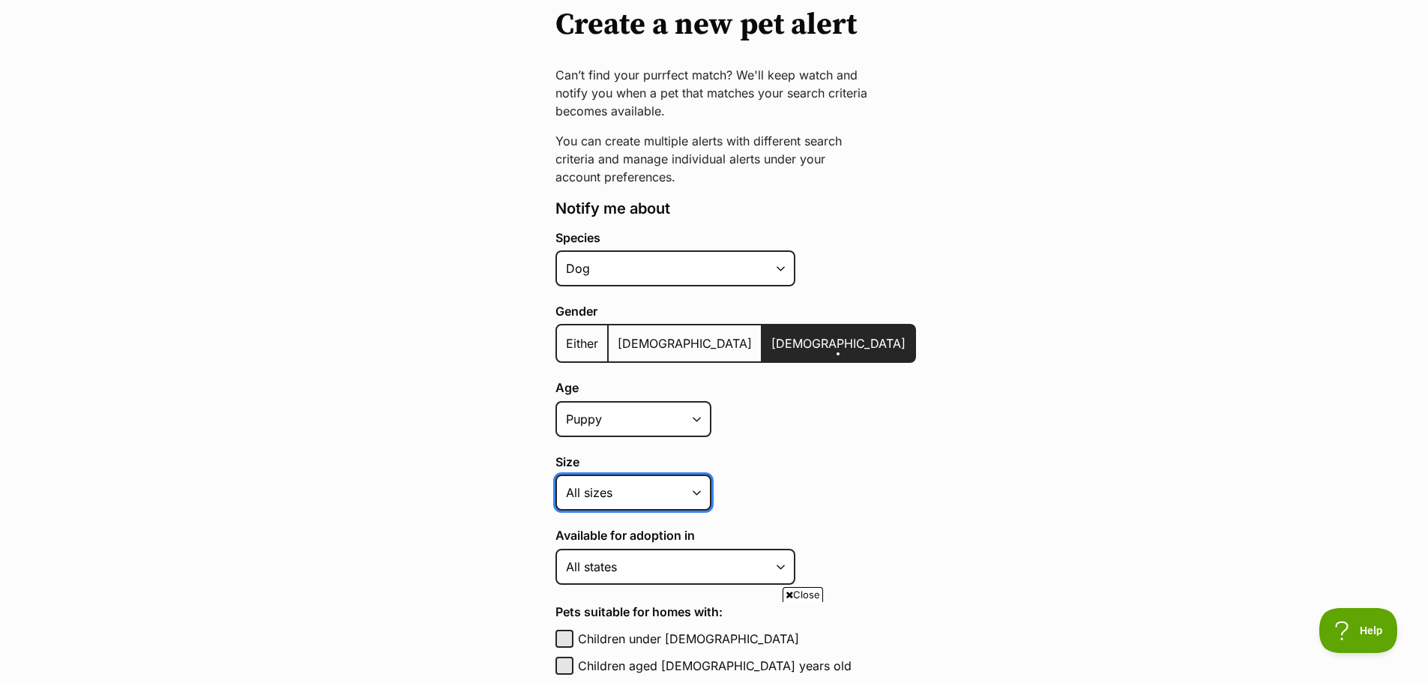
click at [620, 480] on select "Small Medium Large All sizes" at bounding box center [633, 492] width 156 height 36
select select "medium"
click at [555, 474] on select "Small Medium Large All sizes" at bounding box center [633, 492] width 156 height 36
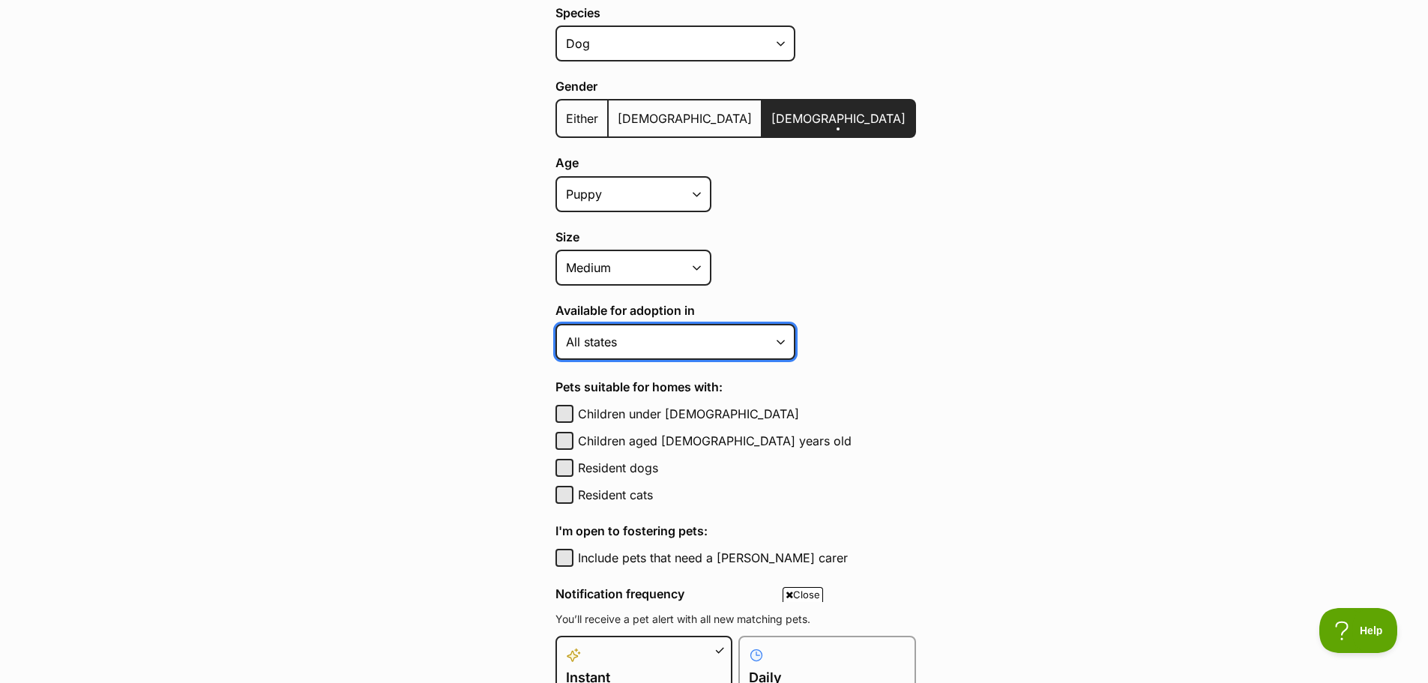
click at [657, 331] on select "[GEOGRAPHIC_DATA] [GEOGRAPHIC_DATA] [GEOGRAPHIC_DATA] [GEOGRAPHIC_DATA] [GEOGRA…" at bounding box center [675, 342] width 240 height 36
select select "5"
click at [555, 324] on select "[GEOGRAPHIC_DATA] [GEOGRAPHIC_DATA] [GEOGRAPHIC_DATA] [GEOGRAPHIC_DATA] [GEOGRA…" at bounding box center [675, 342] width 240 height 36
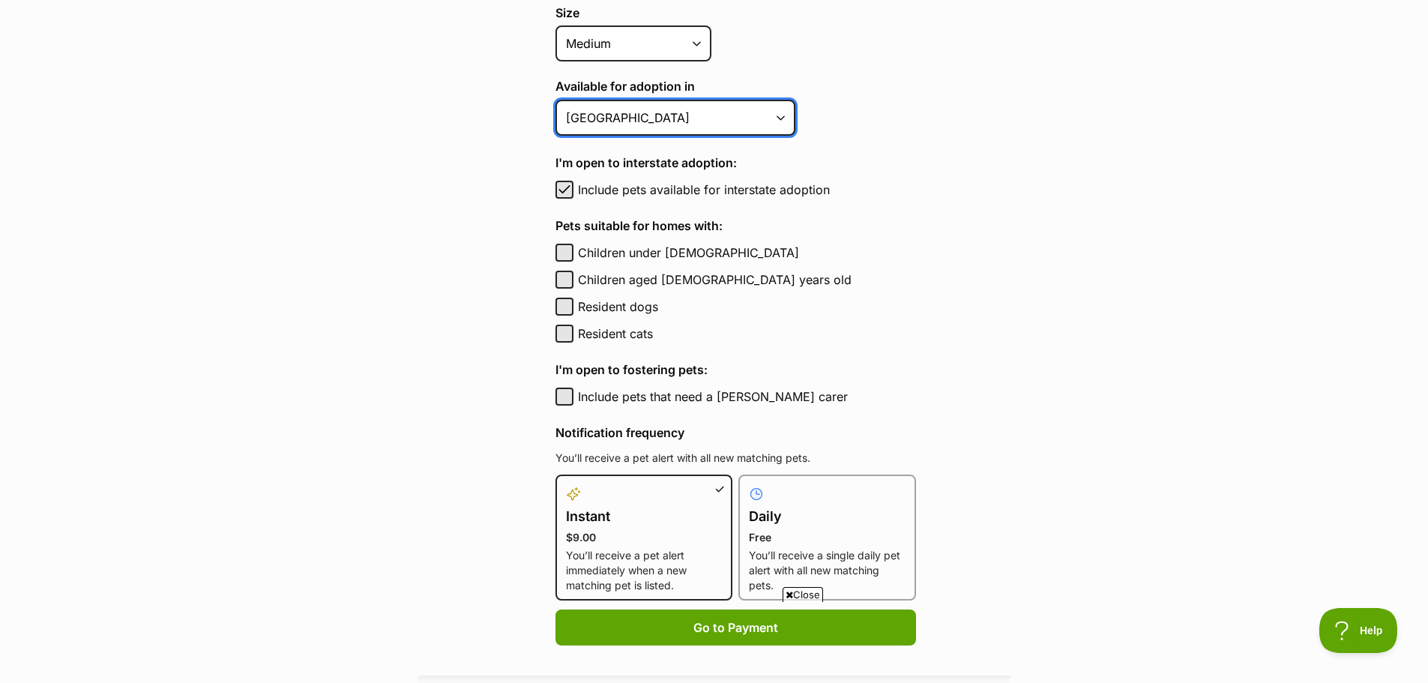
scroll to position [600, 0]
click at [564, 190] on span "button" at bounding box center [564, 189] width 15 height 18
checkbox input "false"
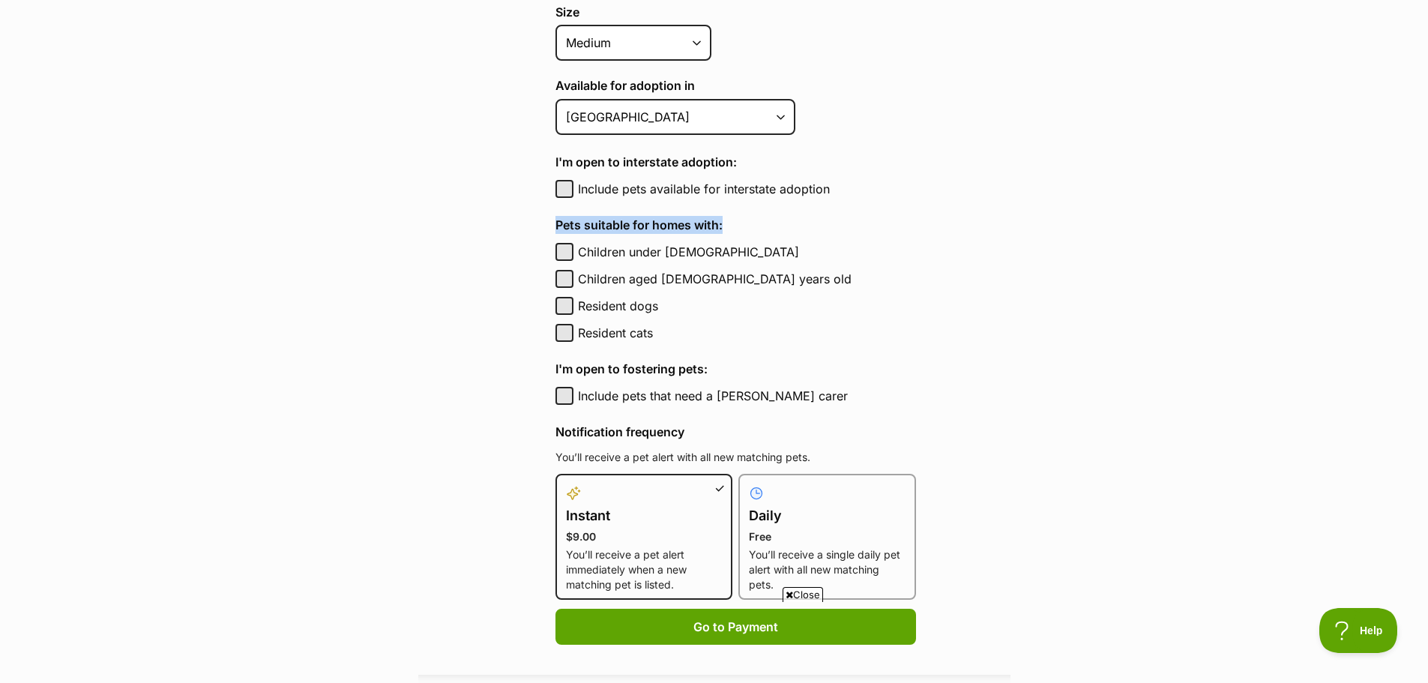
drag, startPoint x: 549, startPoint y: 227, endPoint x: 742, endPoint y: 223, distance: 193.4
click at [742, 223] on div "Pet alerts / Create a new pet alert Create a new pet alert Can’t find your purr…" at bounding box center [714, 85] width 336 height 1120
click at [786, 235] on div "Pets suitable for homes with: Children under 5 years old Children under 5 years…" at bounding box center [735, 279] width 361 height 126
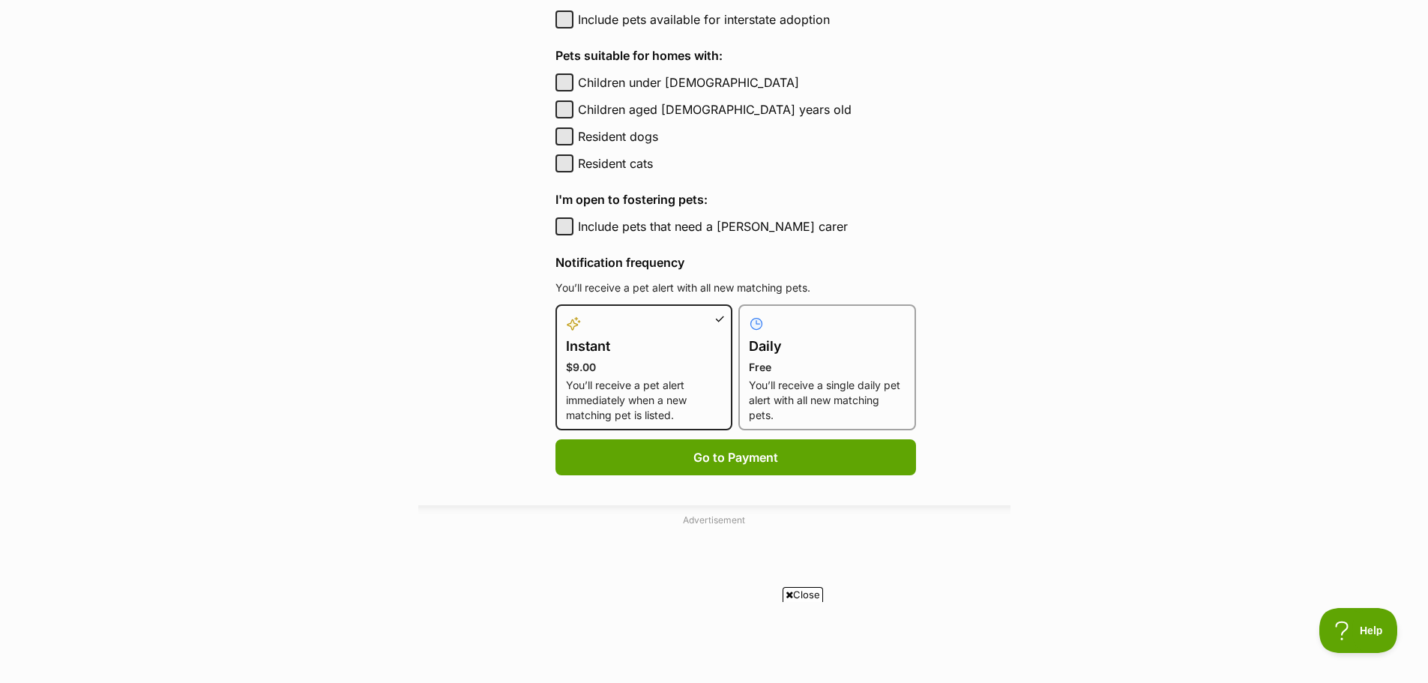
scroll to position [825, 0]
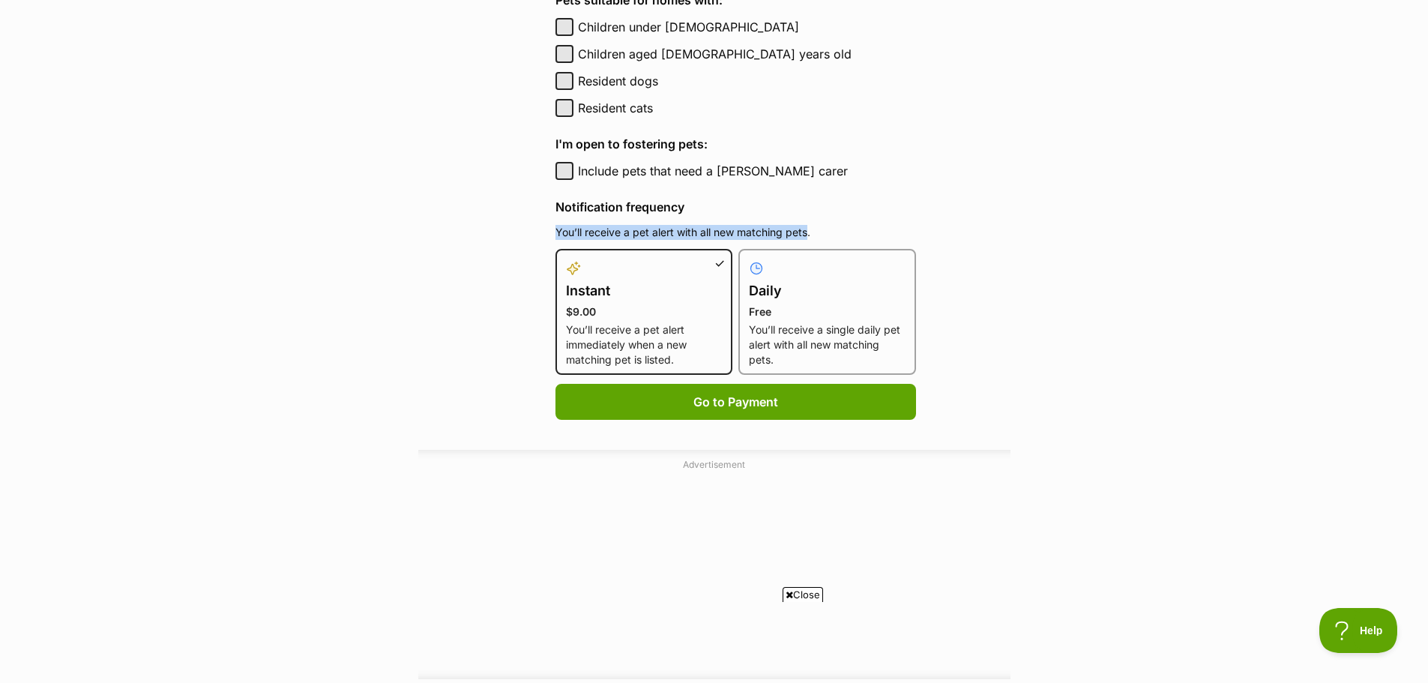
drag, startPoint x: 712, startPoint y: 238, endPoint x: 810, endPoint y: 231, distance: 97.7
click at [849, 237] on p "You’ll receive a pet alert with all new matching pets." at bounding box center [735, 232] width 361 height 15
click at [810, 295] on h4 "Daily" at bounding box center [827, 290] width 157 height 21
click at [748, 259] on input "Daily Free You’ll receive a single daily pet alert with all new matching pets." at bounding box center [747, 258] width 1 height 1
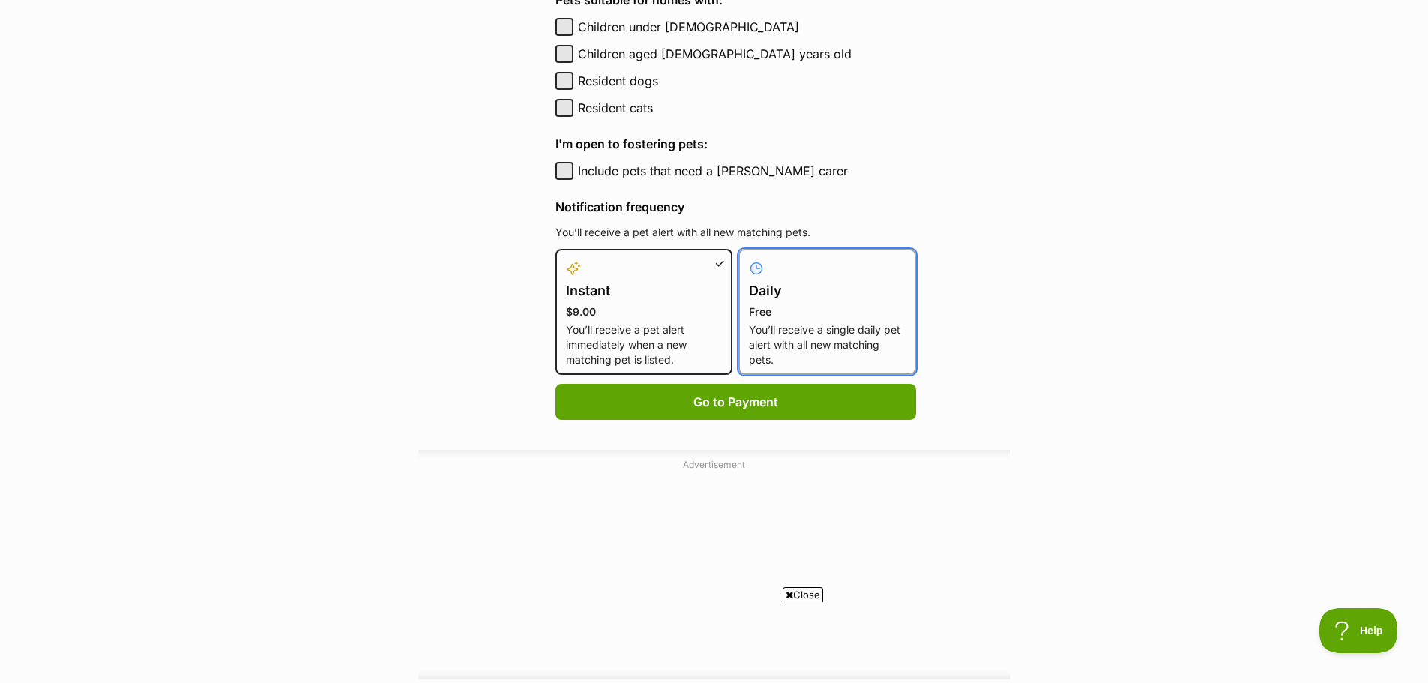
radio input "true"
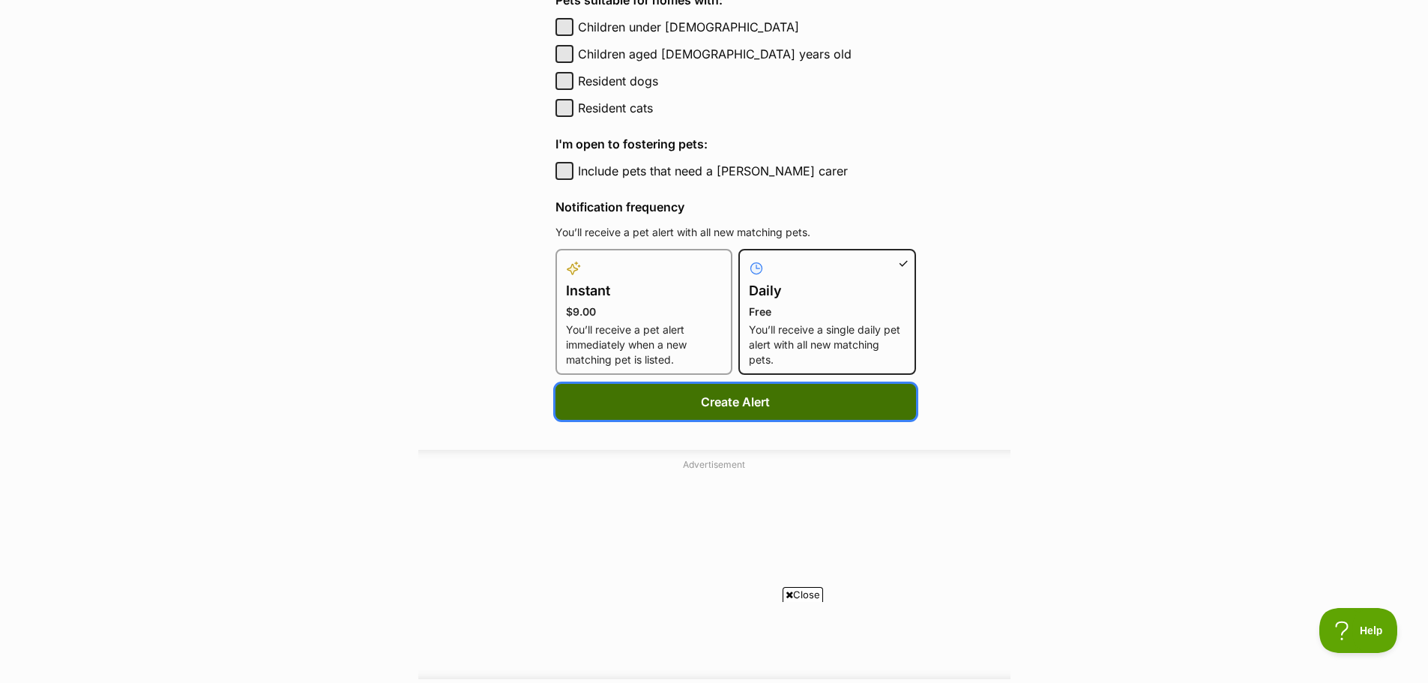
click at [723, 405] on button "Create Alert" at bounding box center [735, 402] width 361 height 36
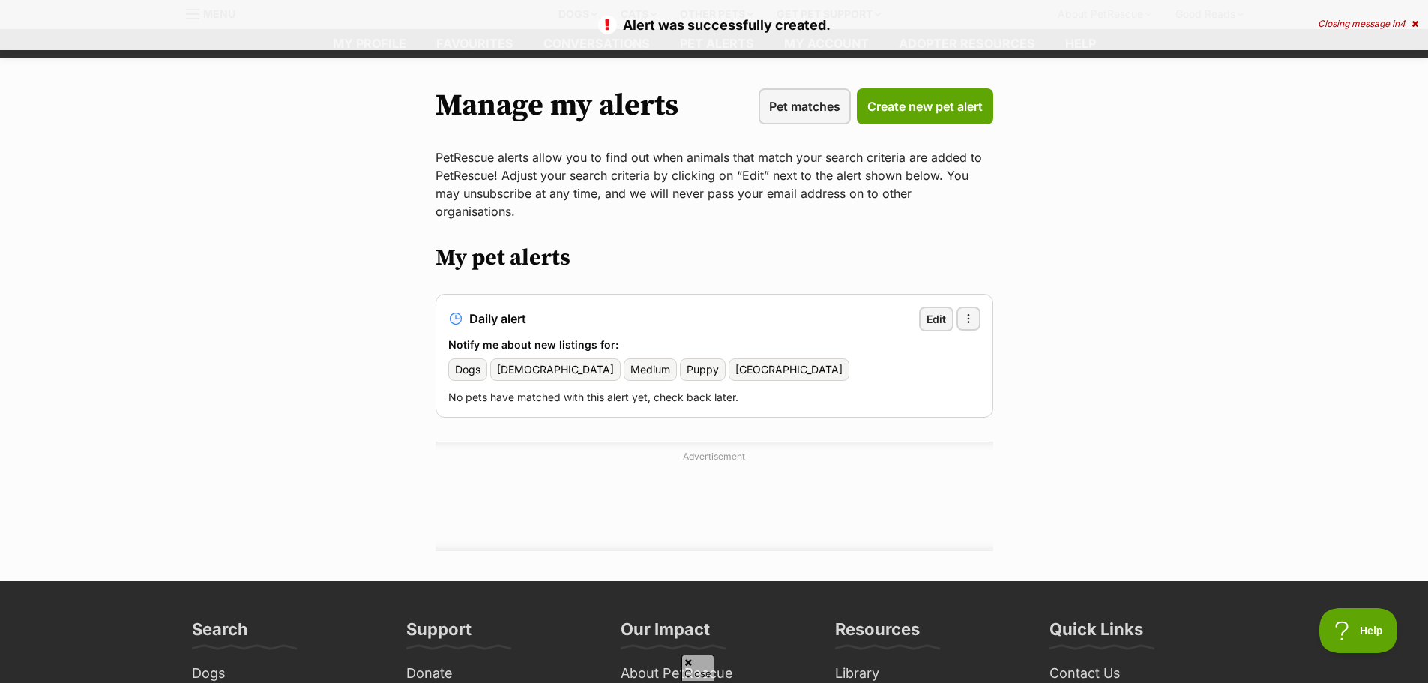
scroll to position [75, 0]
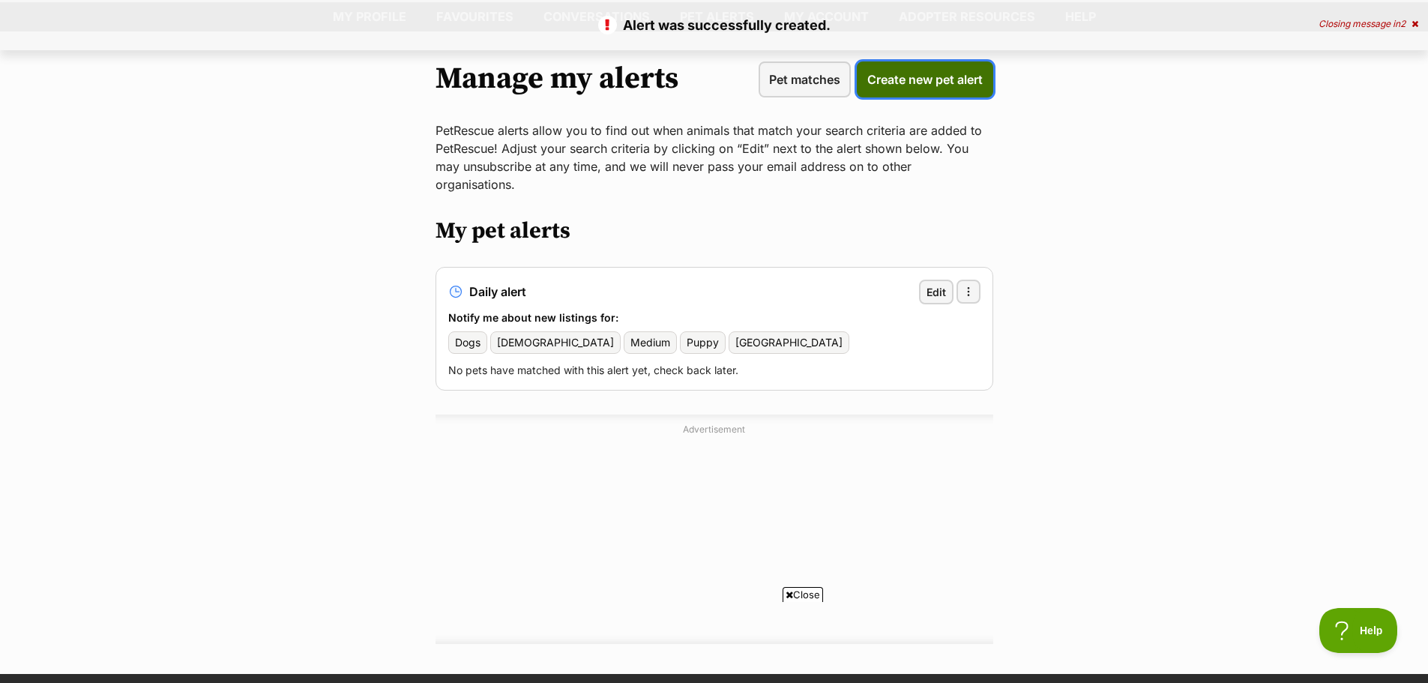
click at [934, 84] on span "Create new pet alert" at bounding box center [924, 79] width 115 height 18
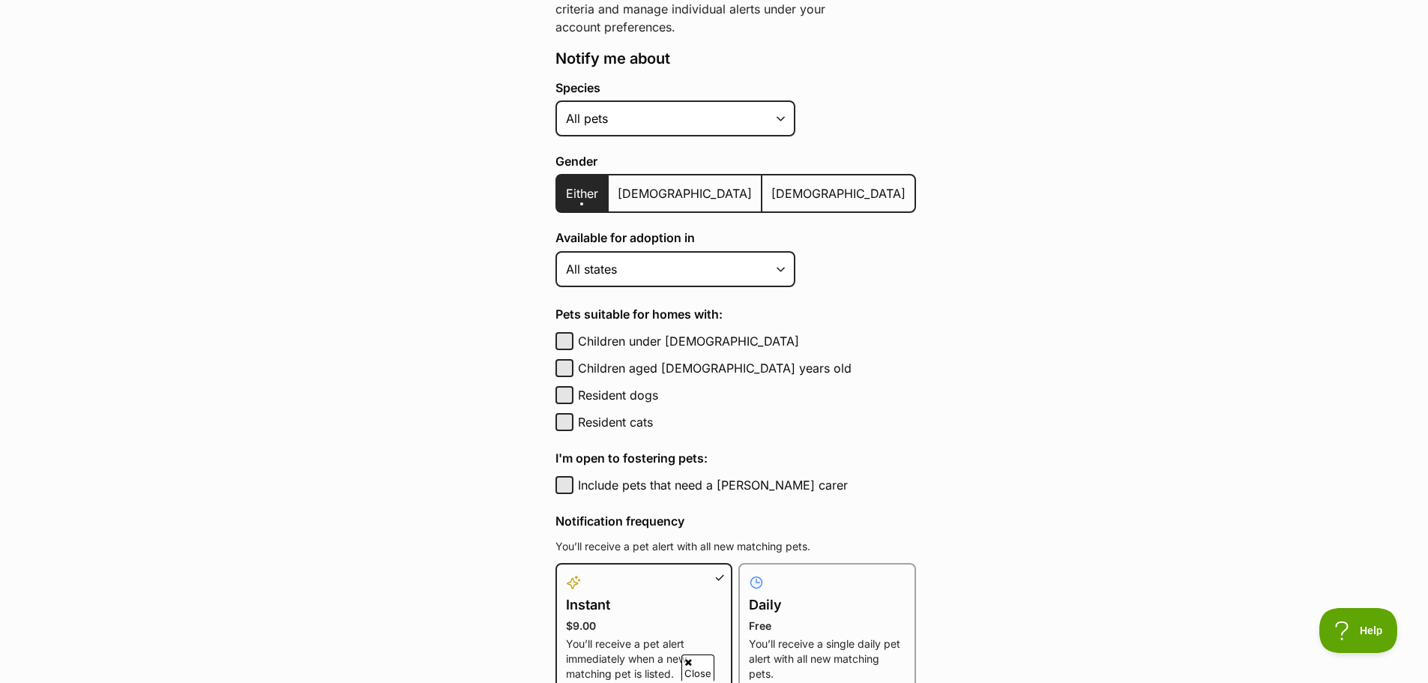
click at [771, 188] on span "[DEMOGRAPHIC_DATA]" at bounding box center [838, 193] width 134 height 15
click at [771, 184] on input "[DEMOGRAPHIC_DATA]" at bounding box center [771, 184] width 0 height 1
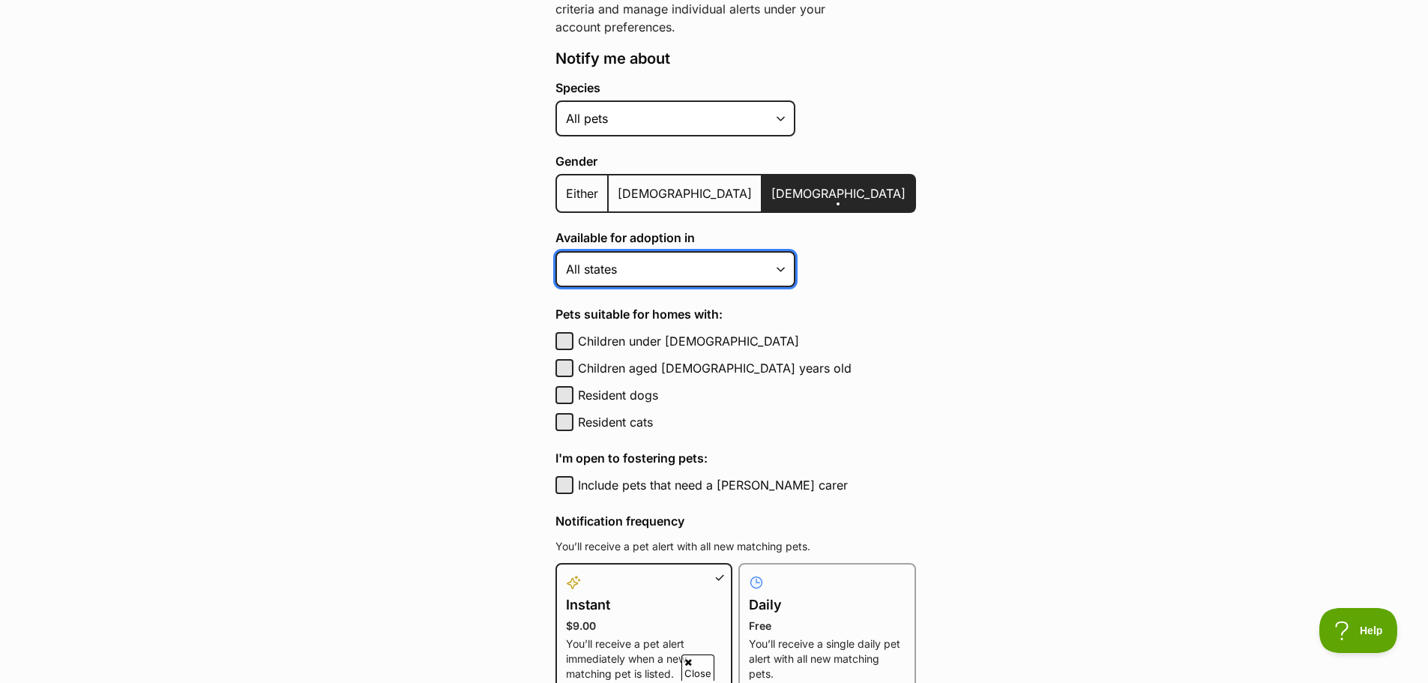
click at [652, 254] on select "[GEOGRAPHIC_DATA] [GEOGRAPHIC_DATA] [GEOGRAPHIC_DATA] [GEOGRAPHIC_DATA] [GEOGRA…" at bounding box center [675, 269] width 240 height 36
select select "5"
click at [555, 251] on select "[GEOGRAPHIC_DATA] [GEOGRAPHIC_DATA] [GEOGRAPHIC_DATA] [GEOGRAPHIC_DATA] [GEOGRA…" at bounding box center [675, 269] width 240 height 36
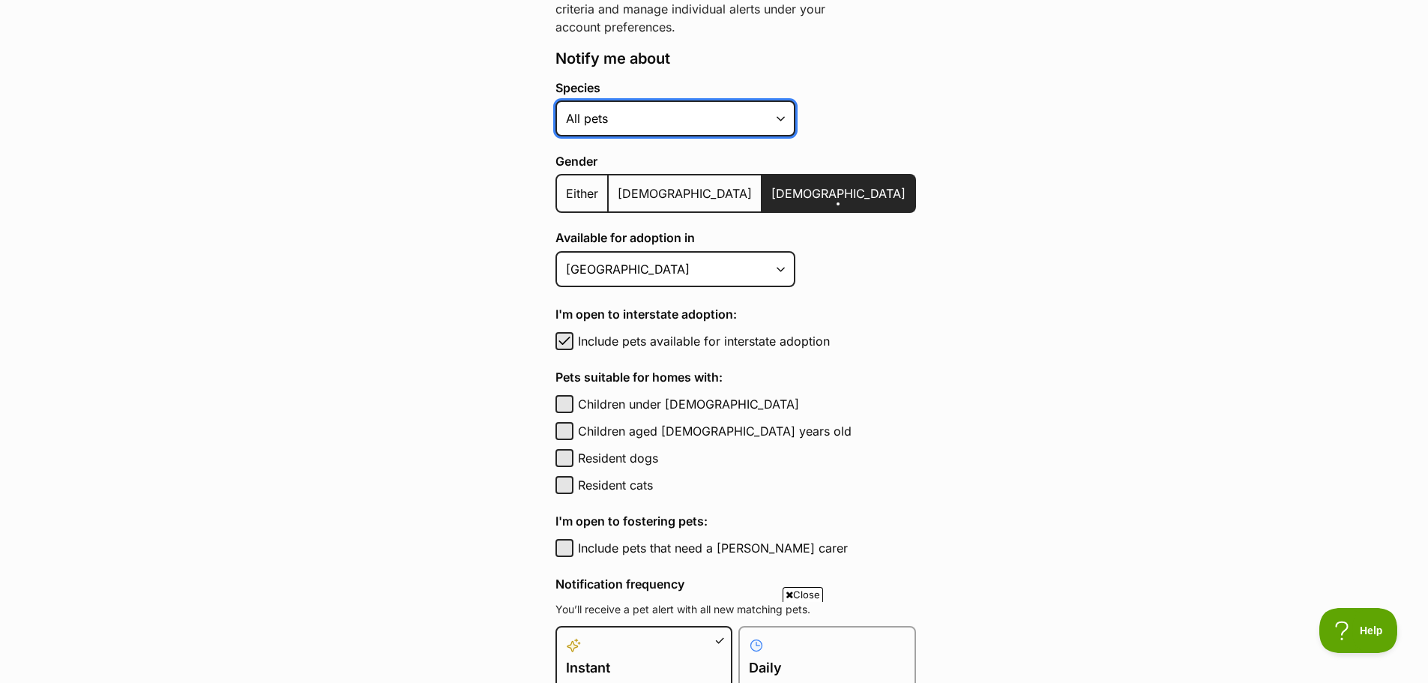
click at [591, 123] on select "Alpaca Bird Cat Chicken Cow Dog Donkey Duck Ferret Fish Goat Goose Guinea Fowl …" at bounding box center [675, 118] width 240 height 36
select select "1"
click at [555, 100] on select "Alpaca Bird Cat Chicken Cow Dog Donkey Duck Ferret Fish Goat Goose Guinea Fowl …" at bounding box center [675, 118] width 240 height 36
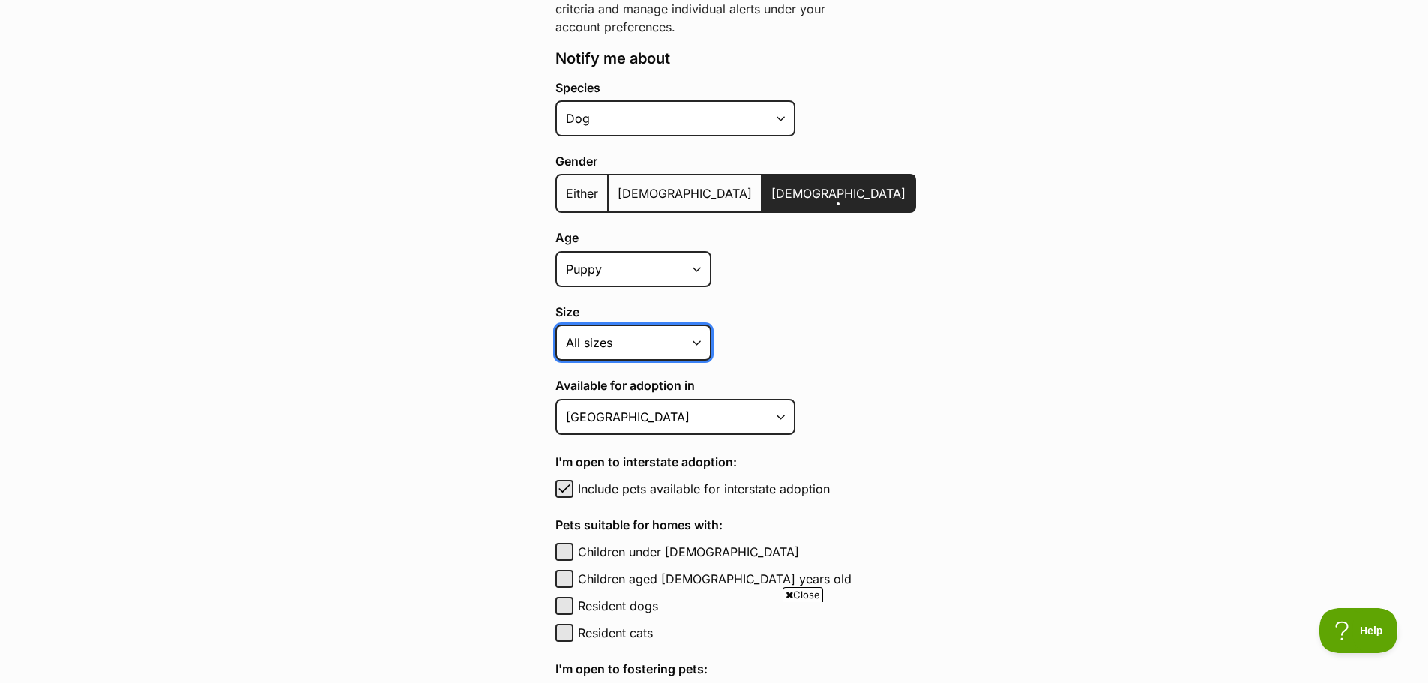
click at [637, 331] on select "Small Medium Large All sizes" at bounding box center [633, 343] width 156 height 36
select select "medium"
click at [555, 325] on select "Small Medium Large All sizes" at bounding box center [633, 343] width 156 height 36
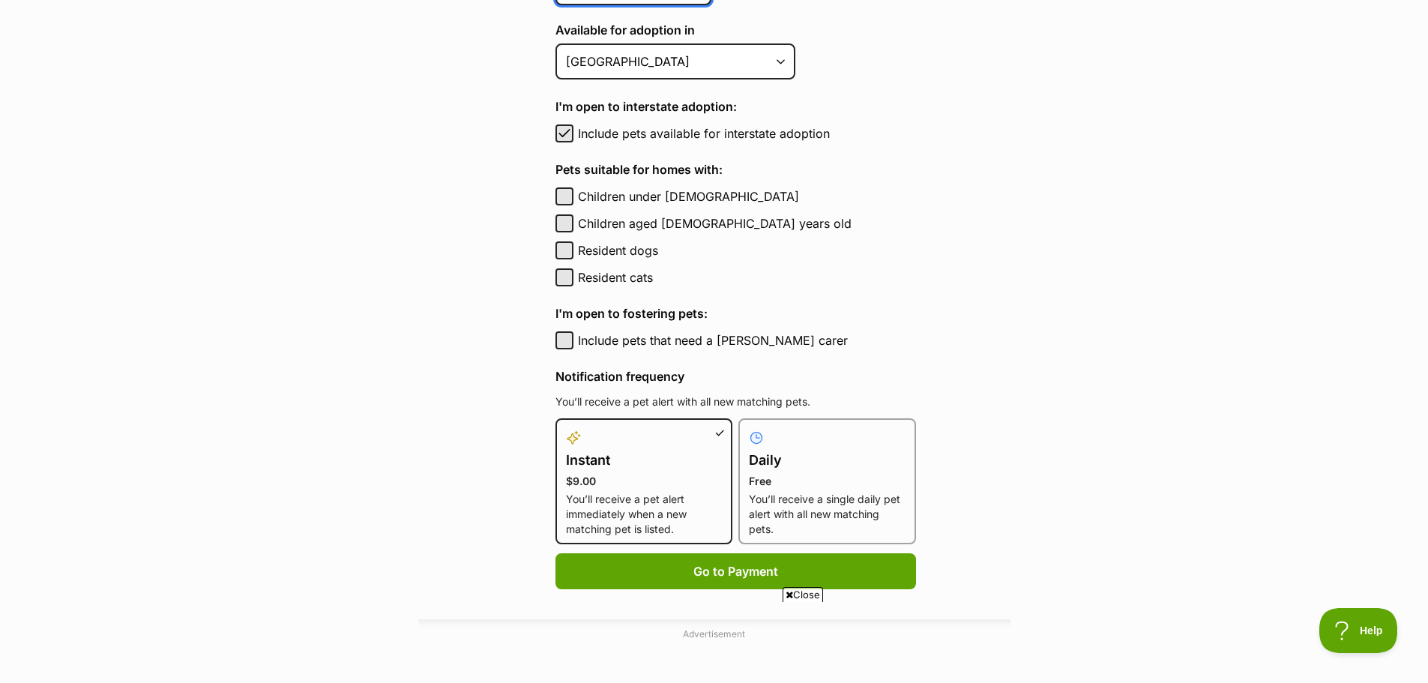
scroll to position [750, 0]
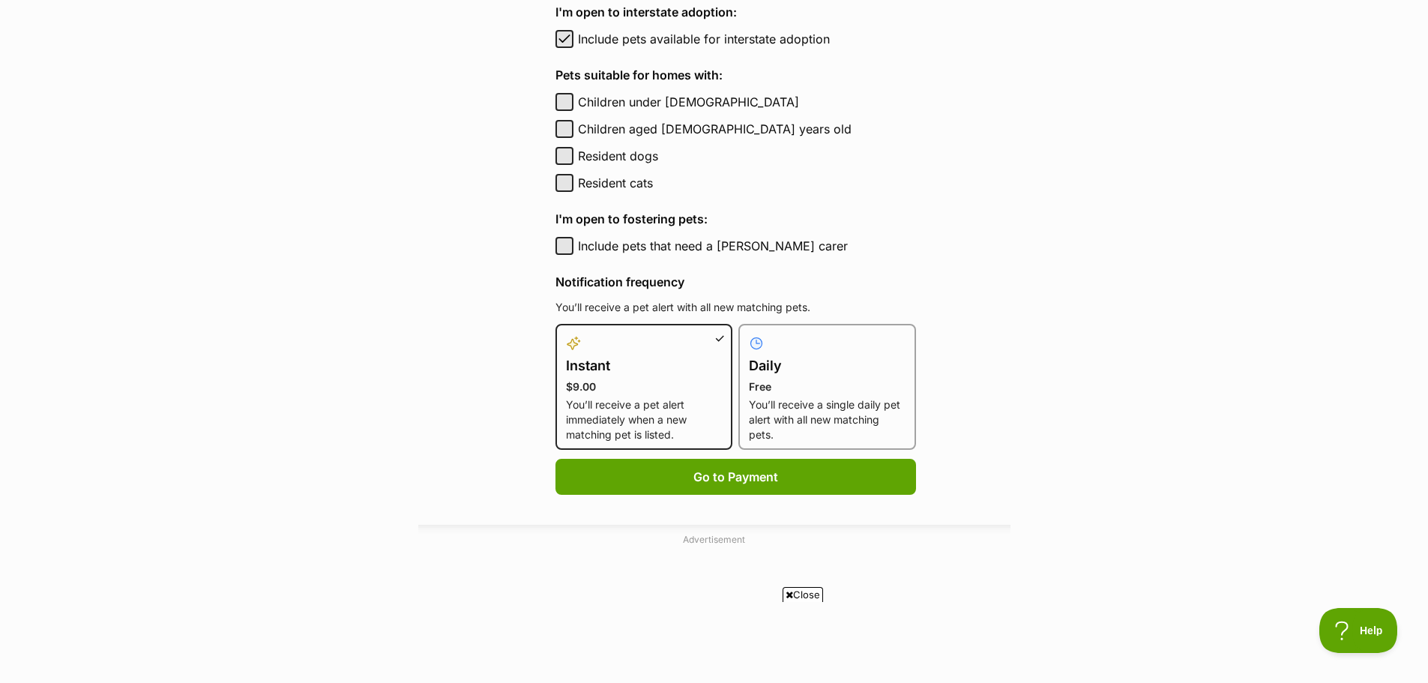
click at [800, 428] on p "You’ll receive a single daily pet alert with all new matching pets." at bounding box center [827, 419] width 157 height 45
click at [748, 334] on input "Daily Free You’ll receive a single daily pet alert with all new matching pets." at bounding box center [747, 333] width 1 height 1
radio input "true"
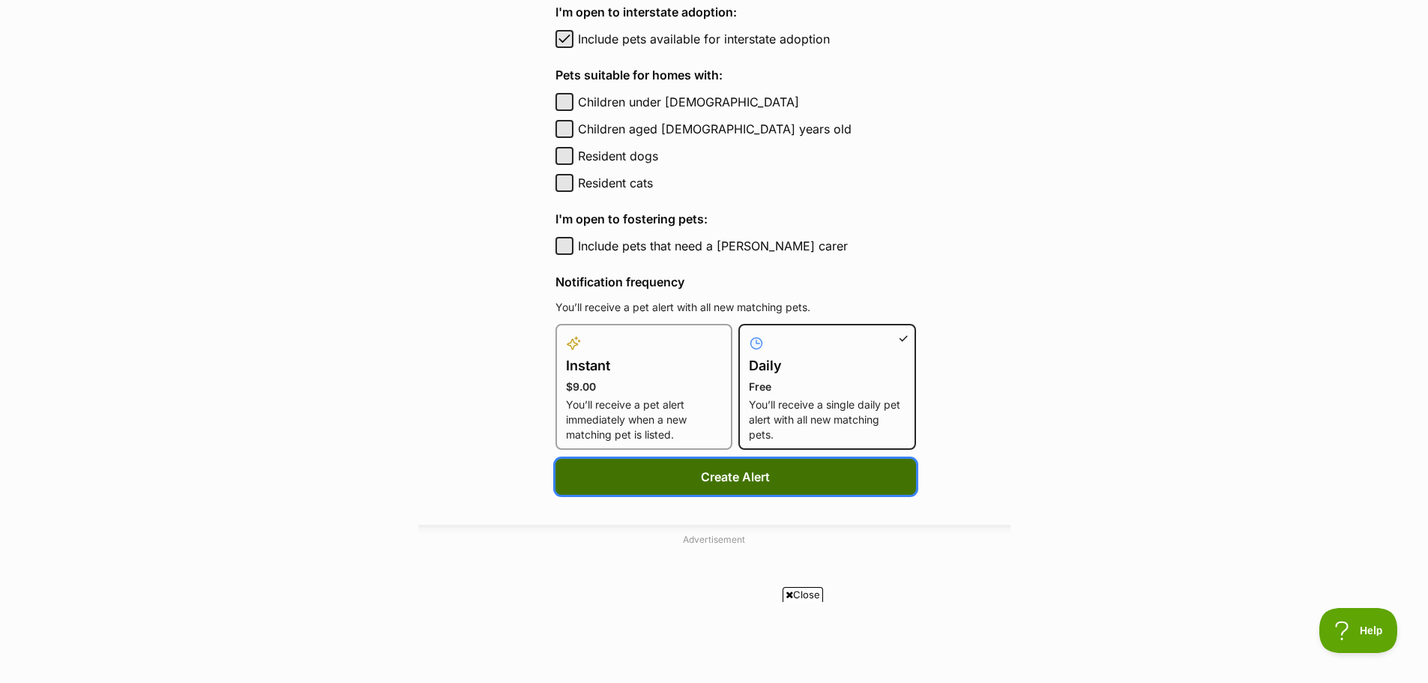
click at [705, 477] on button "Create Alert" at bounding box center [735, 477] width 361 height 36
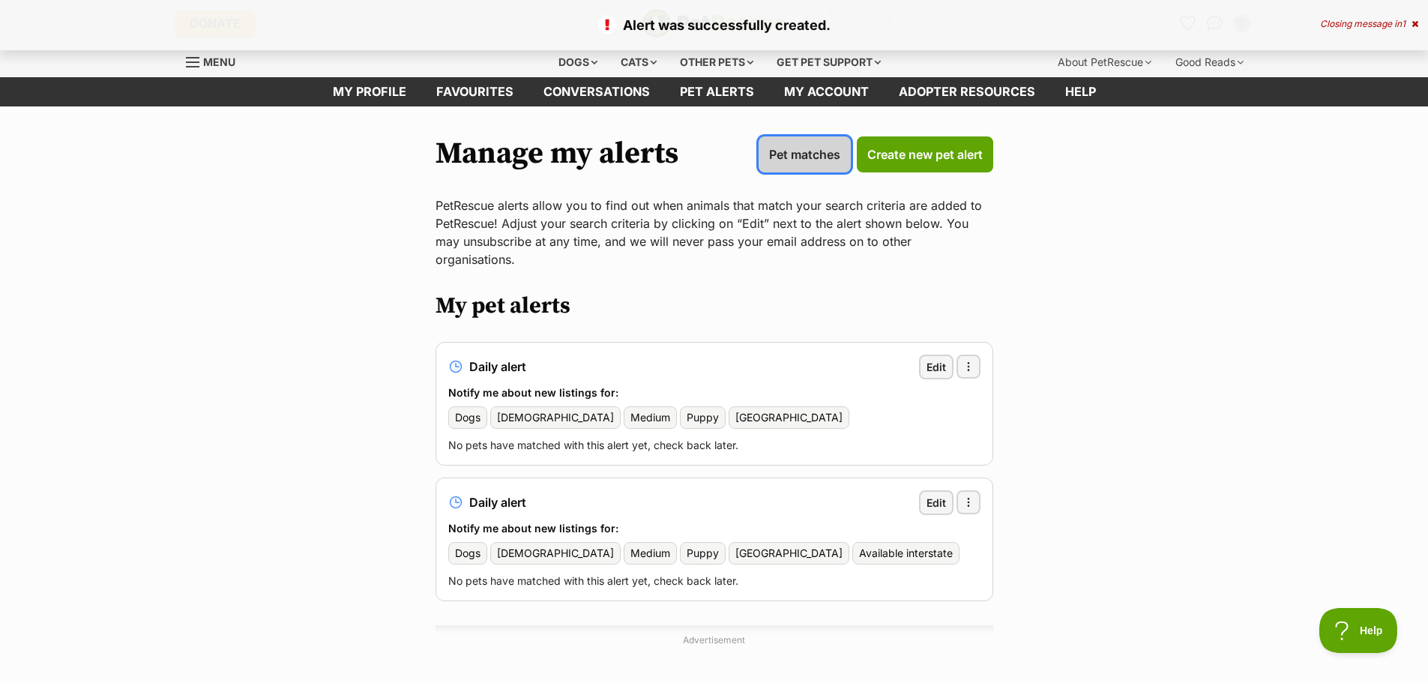
click at [804, 150] on span "Pet matches" at bounding box center [804, 154] width 71 height 18
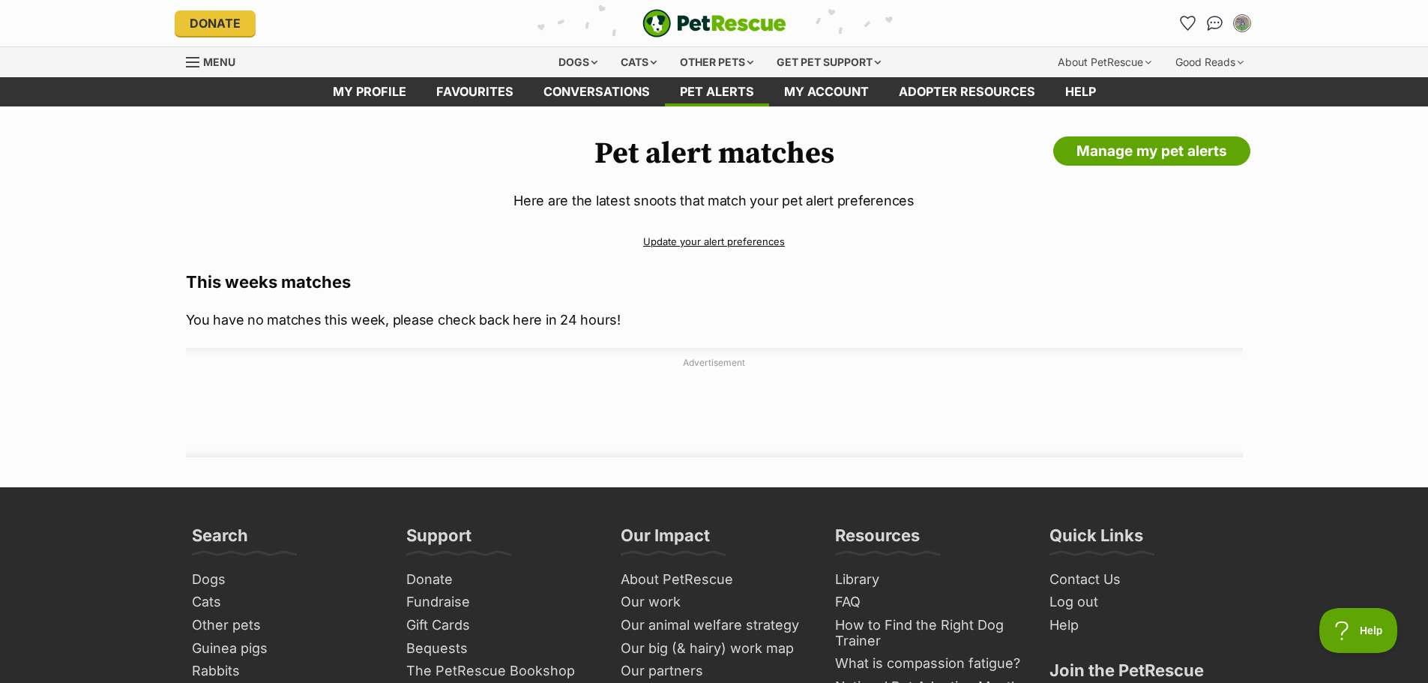
click at [852, 286] on h3 "This weeks matches" at bounding box center [714, 281] width 1057 height 21
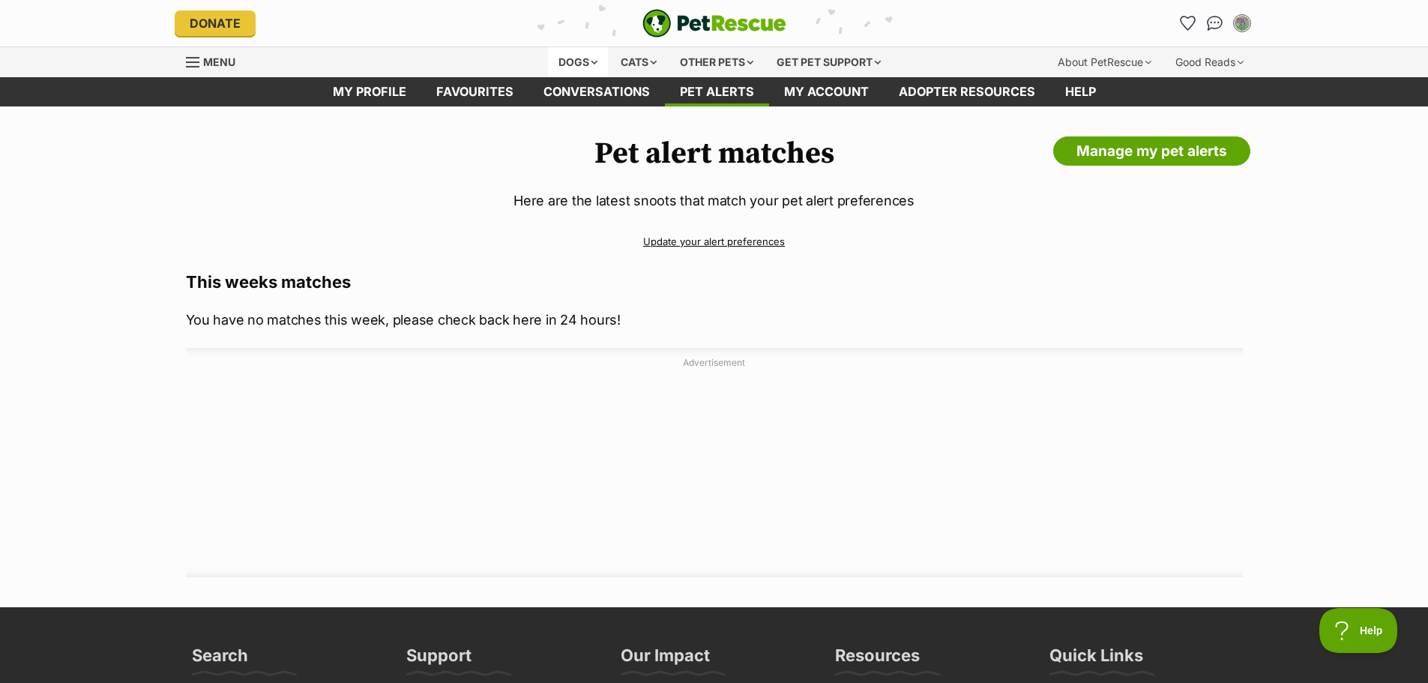
click at [571, 61] on div "Dogs" at bounding box center [578, 62] width 60 height 30
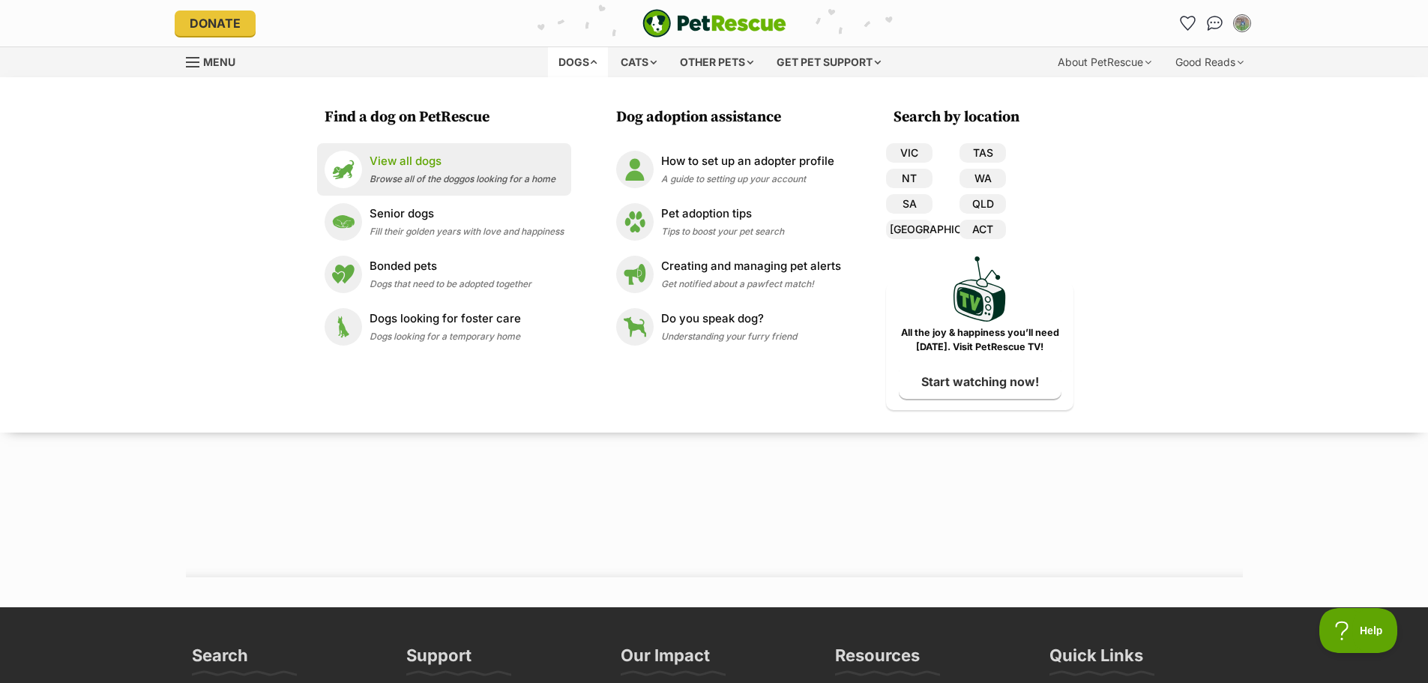
click at [420, 157] on p "View all dogs" at bounding box center [463, 161] width 186 height 17
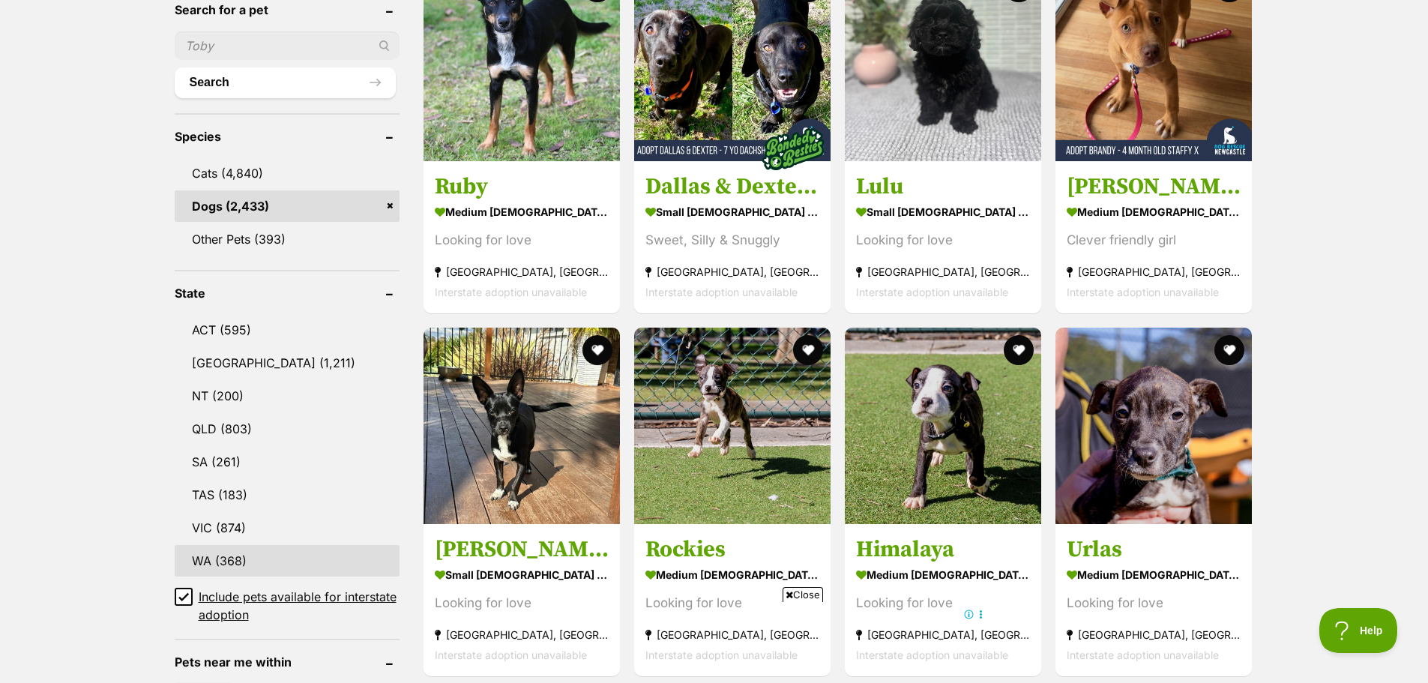
click at [198, 552] on link "WA (368)" at bounding box center [287, 560] width 225 height 31
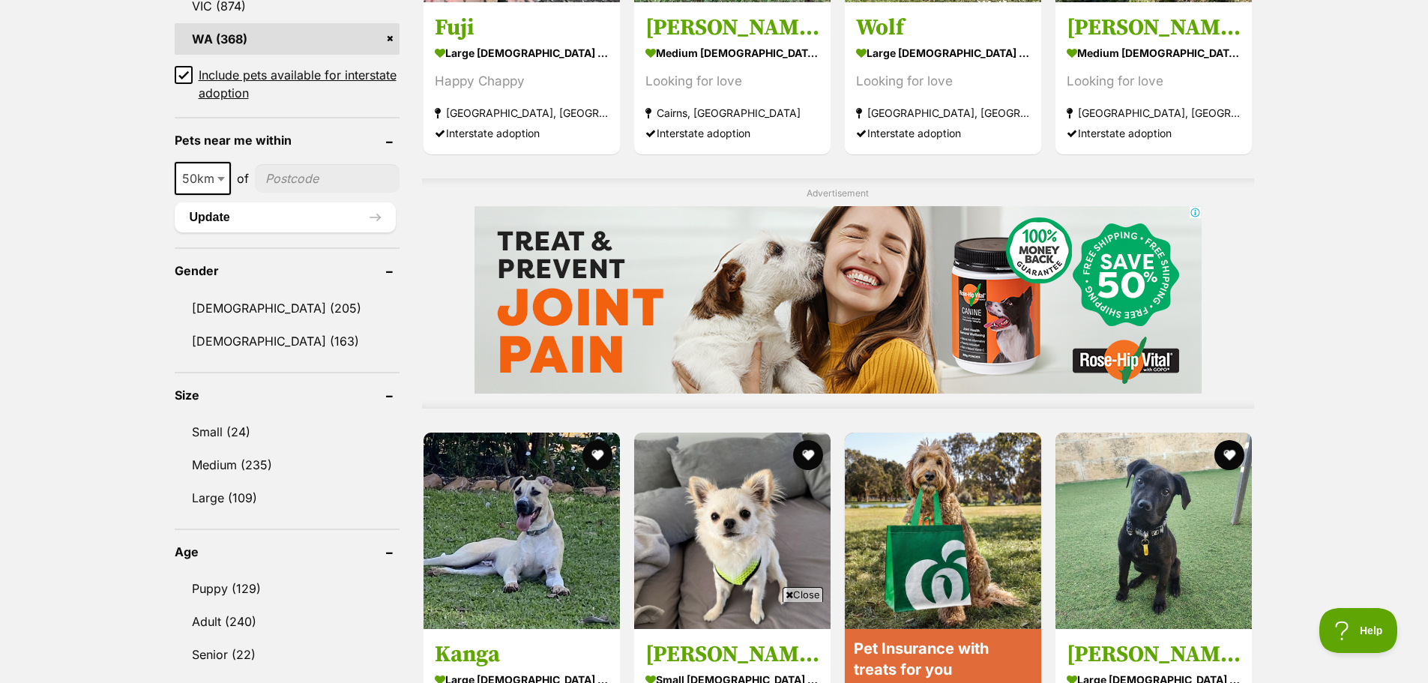
scroll to position [1049, 0]
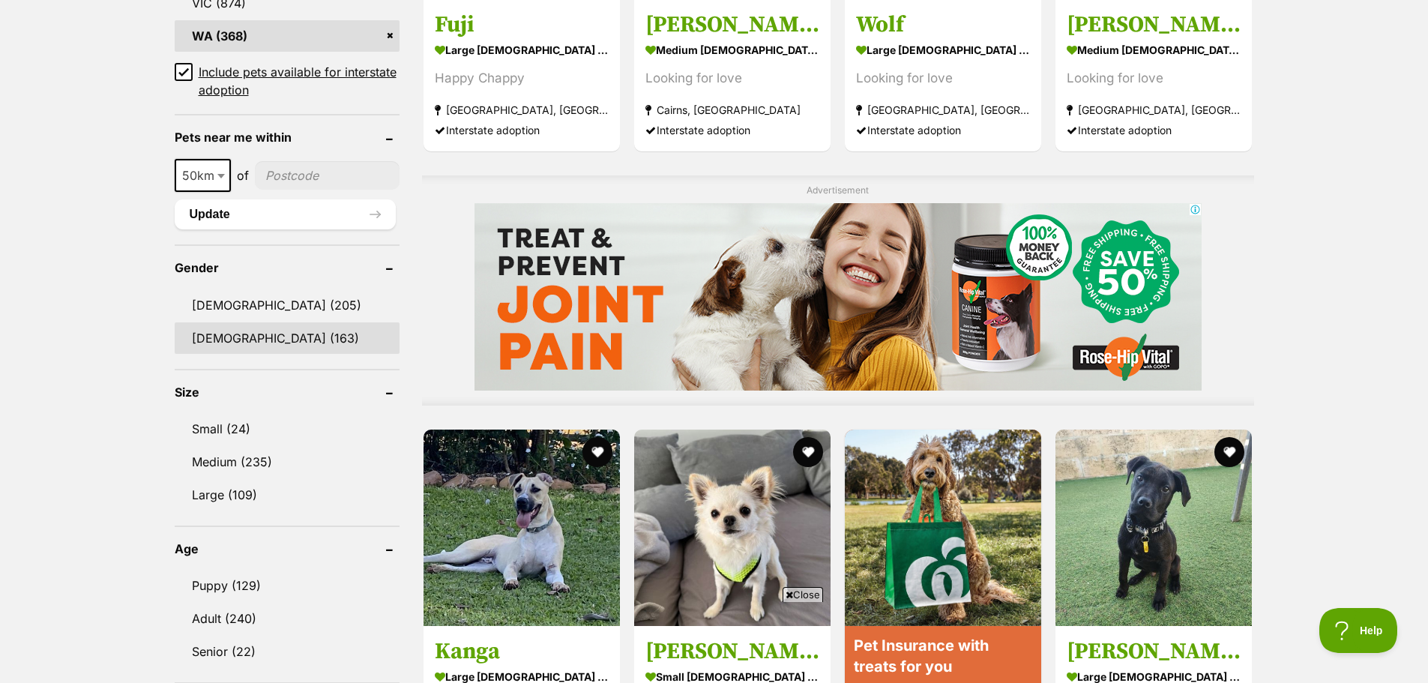
click at [235, 334] on link "Female (163)" at bounding box center [287, 337] width 225 height 31
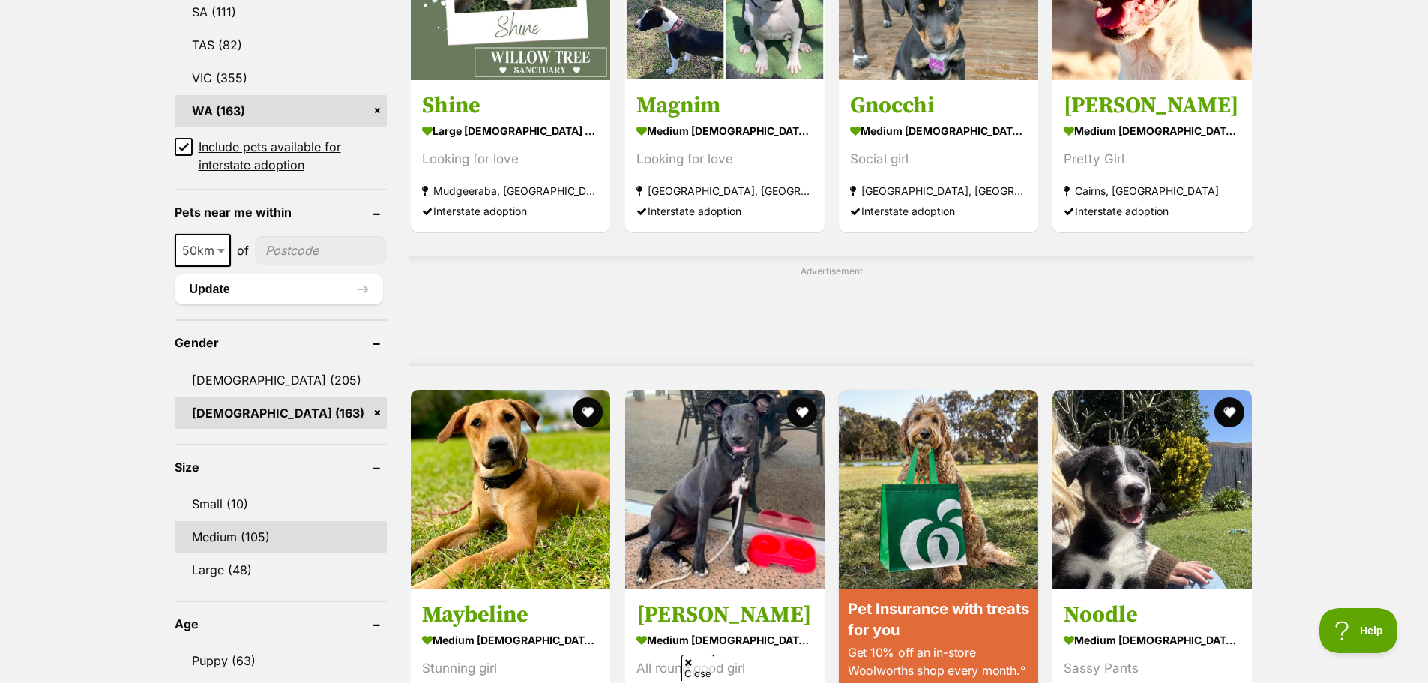
click at [212, 534] on link "Medium (105)" at bounding box center [281, 536] width 213 height 31
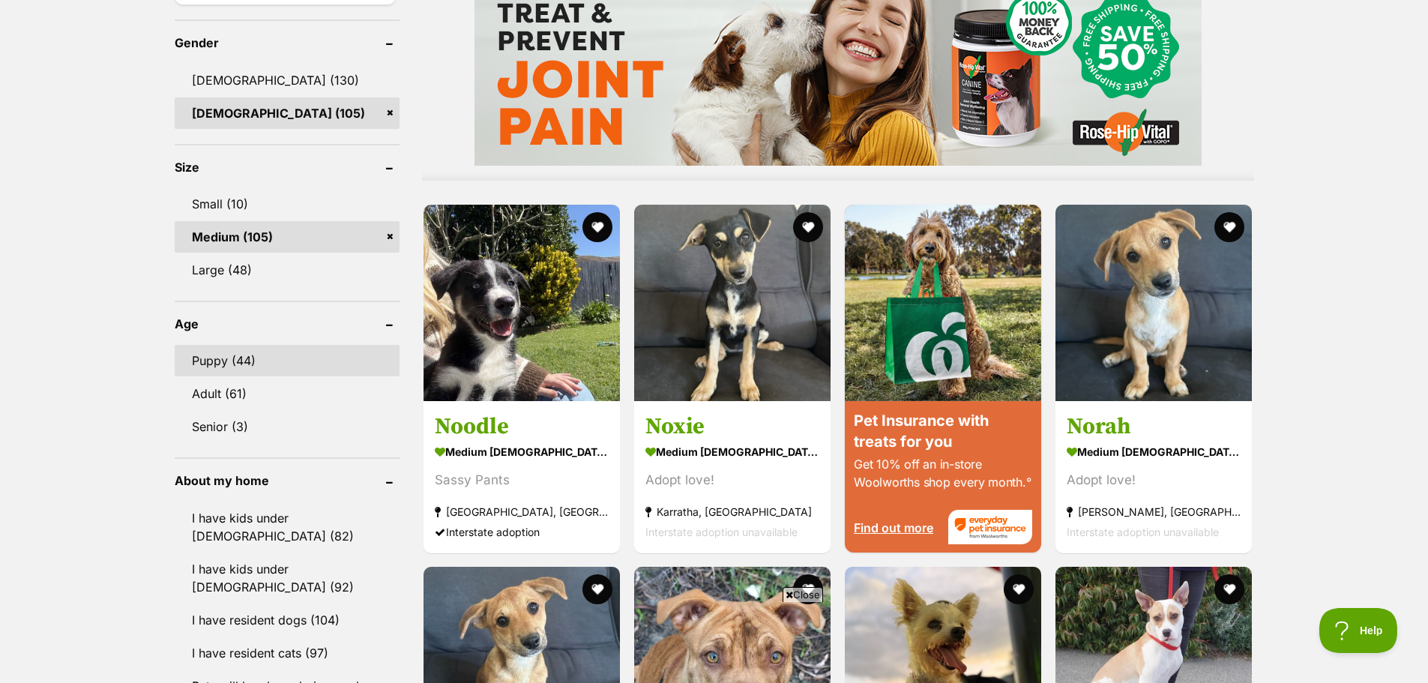
click at [235, 373] on link "Puppy (44)" at bounding box center [287, 360] width 225 height 31
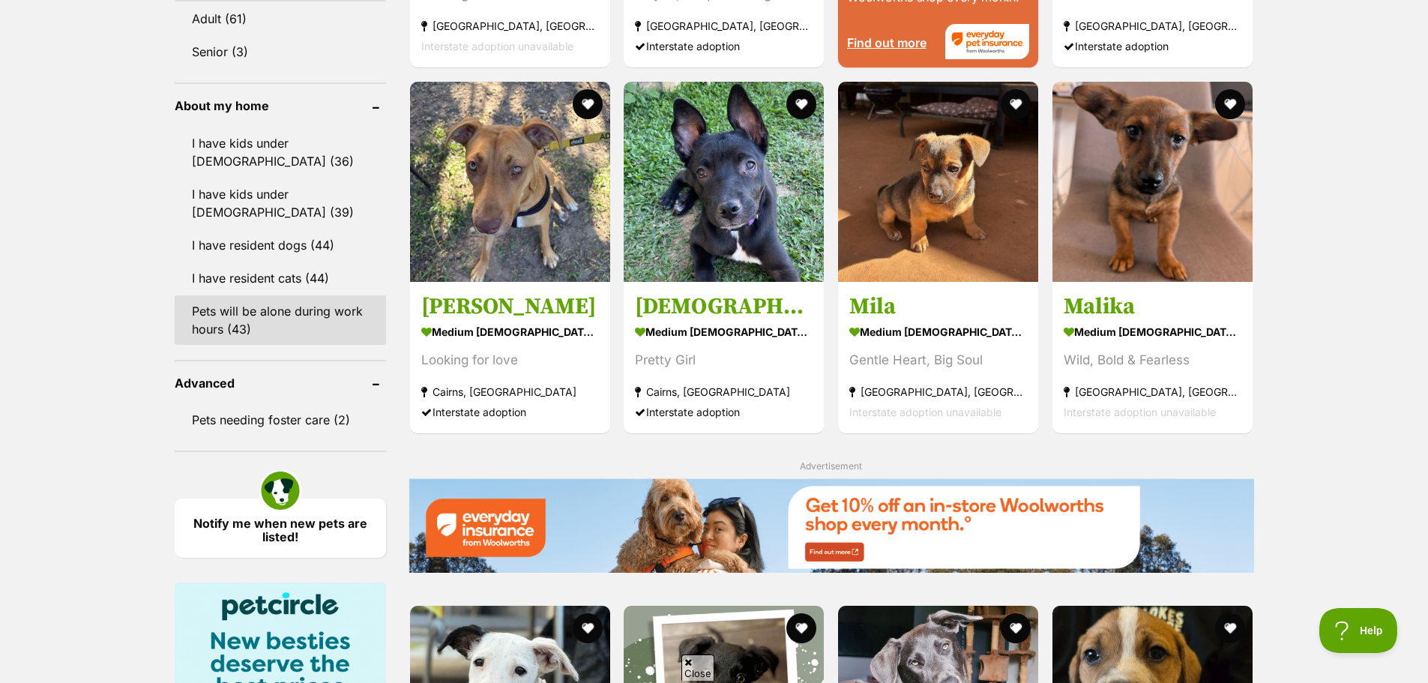
click at [246, 316] on link "Pets will be alone during work hours (43)" at bounding box center [280, 319] width 211 height 49
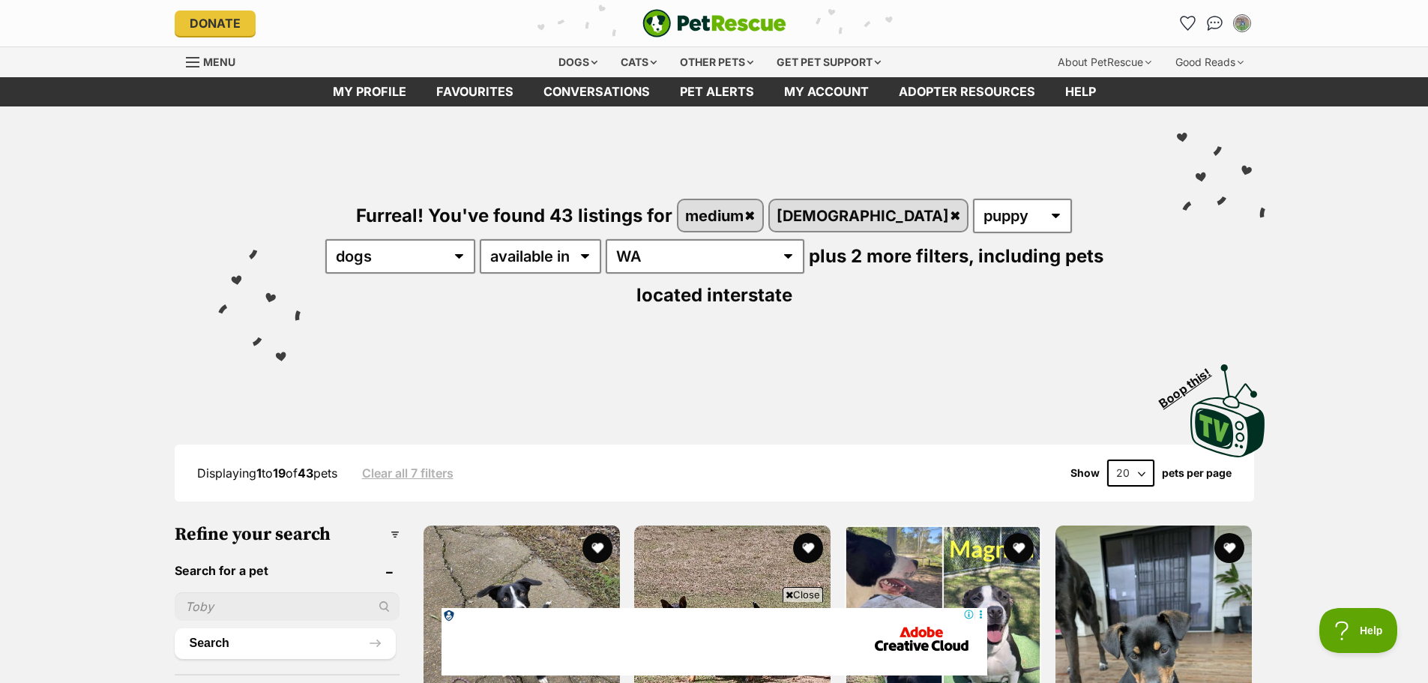
scroll to position [375, 0]
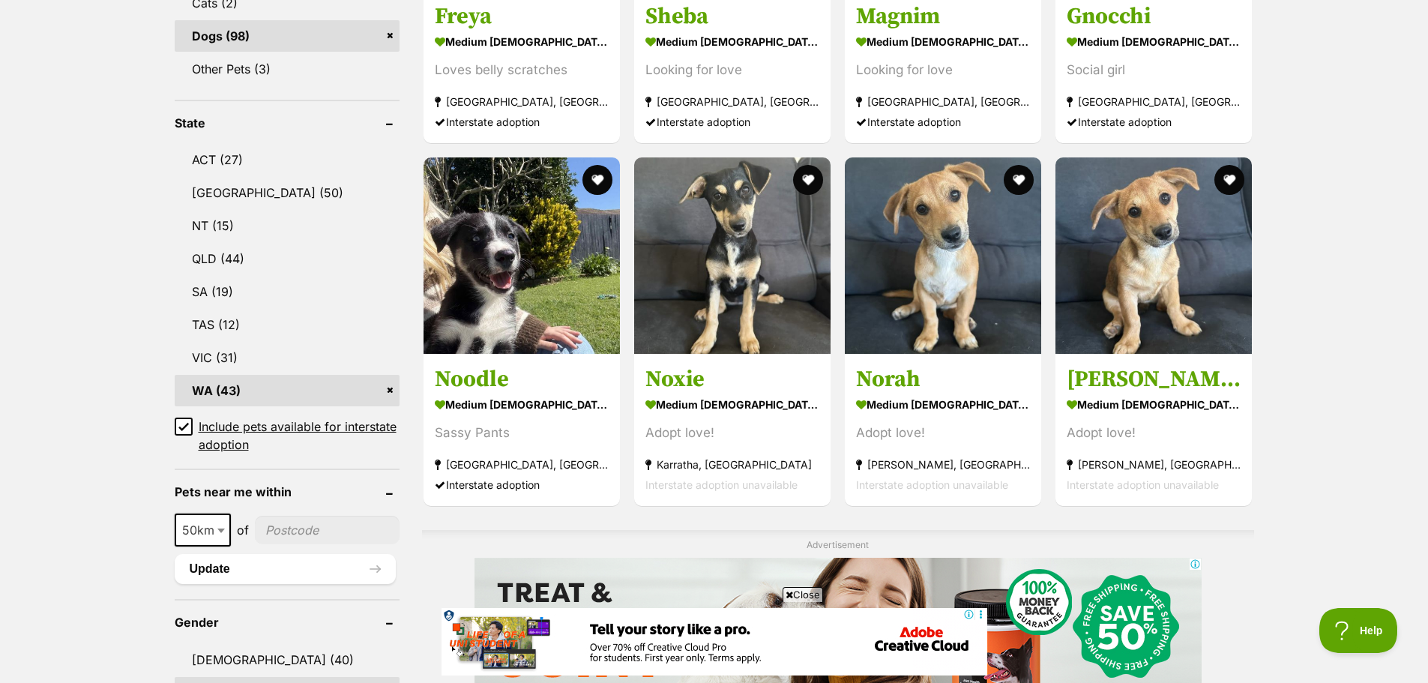
scroll to position [750, 0]
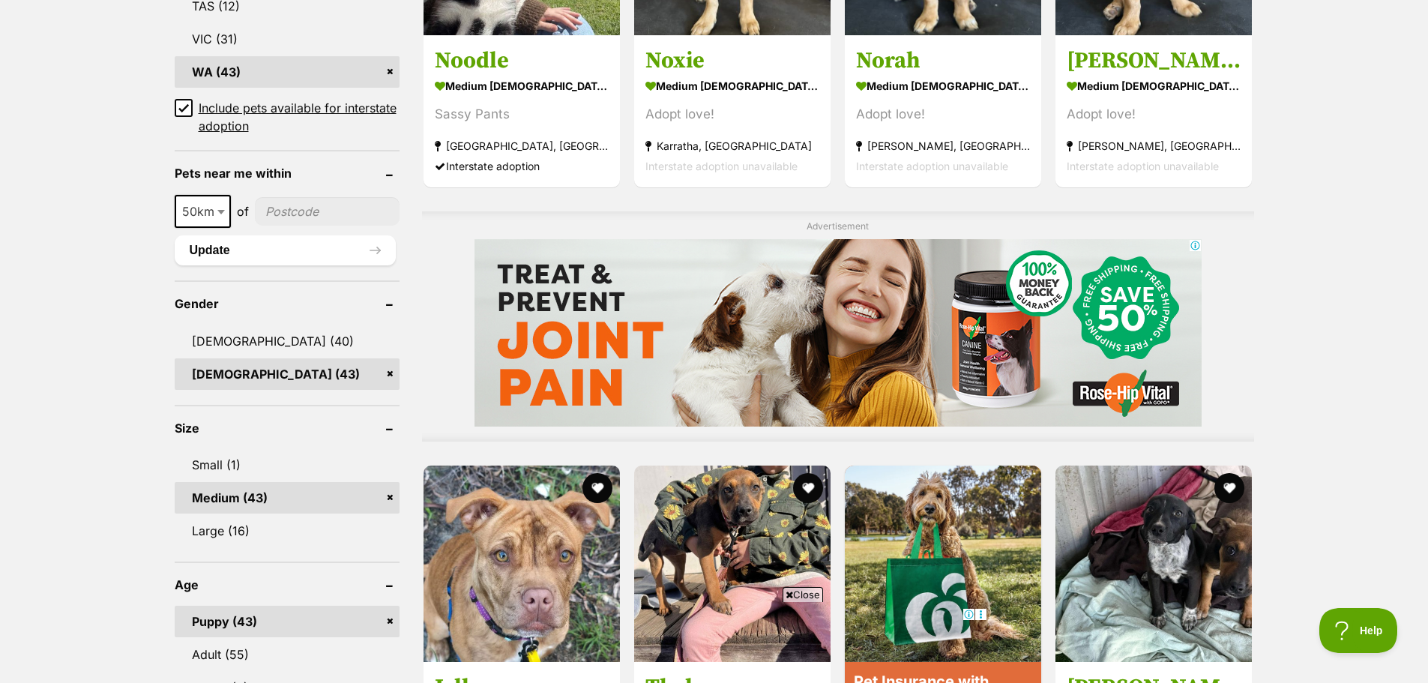
scroll to position [900, 0]
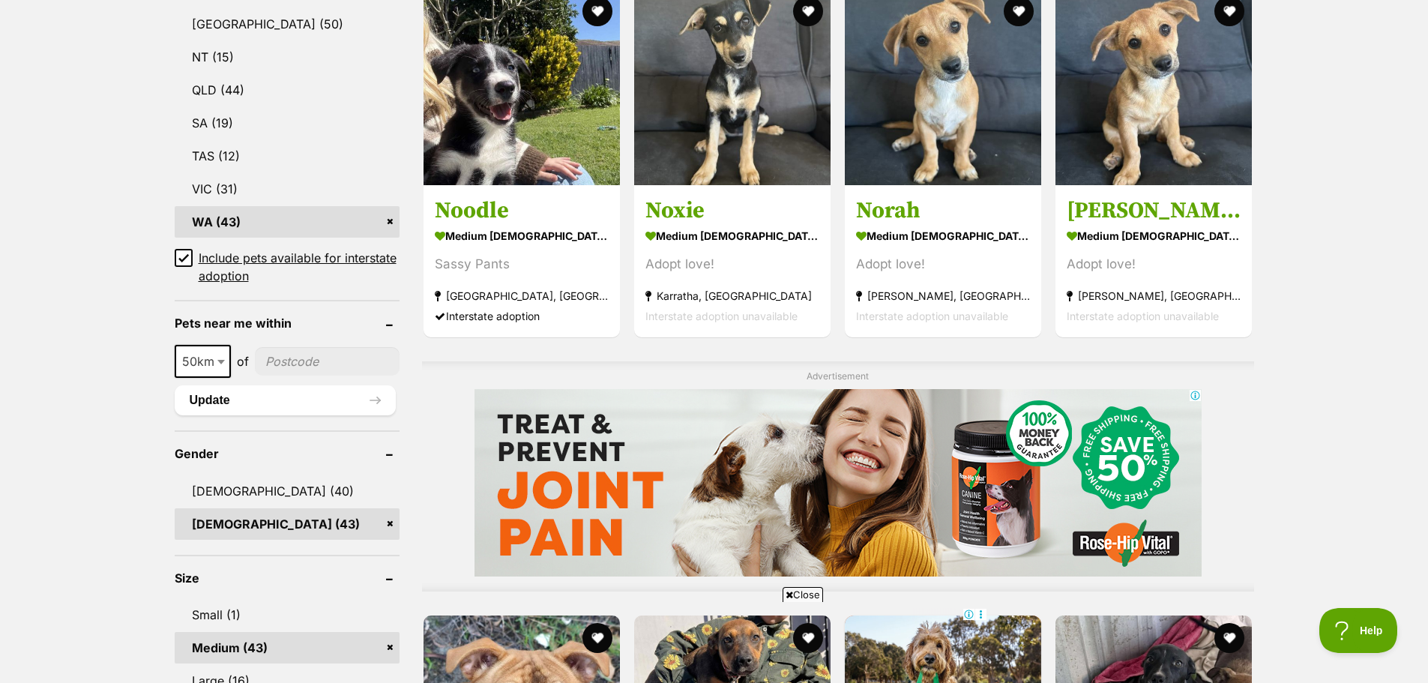
click at [186, 253] on icon at bounding box center [183, 258] width 10 height 10
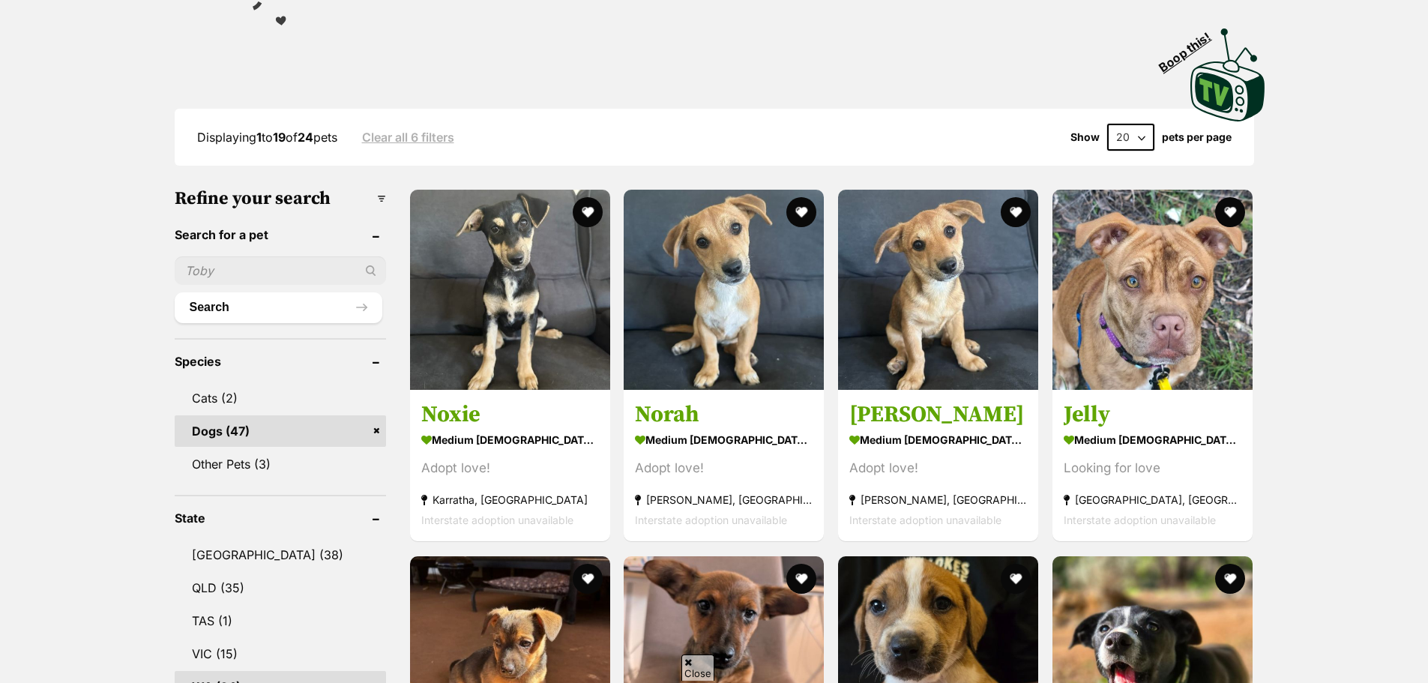
scroll to position [75, 0]
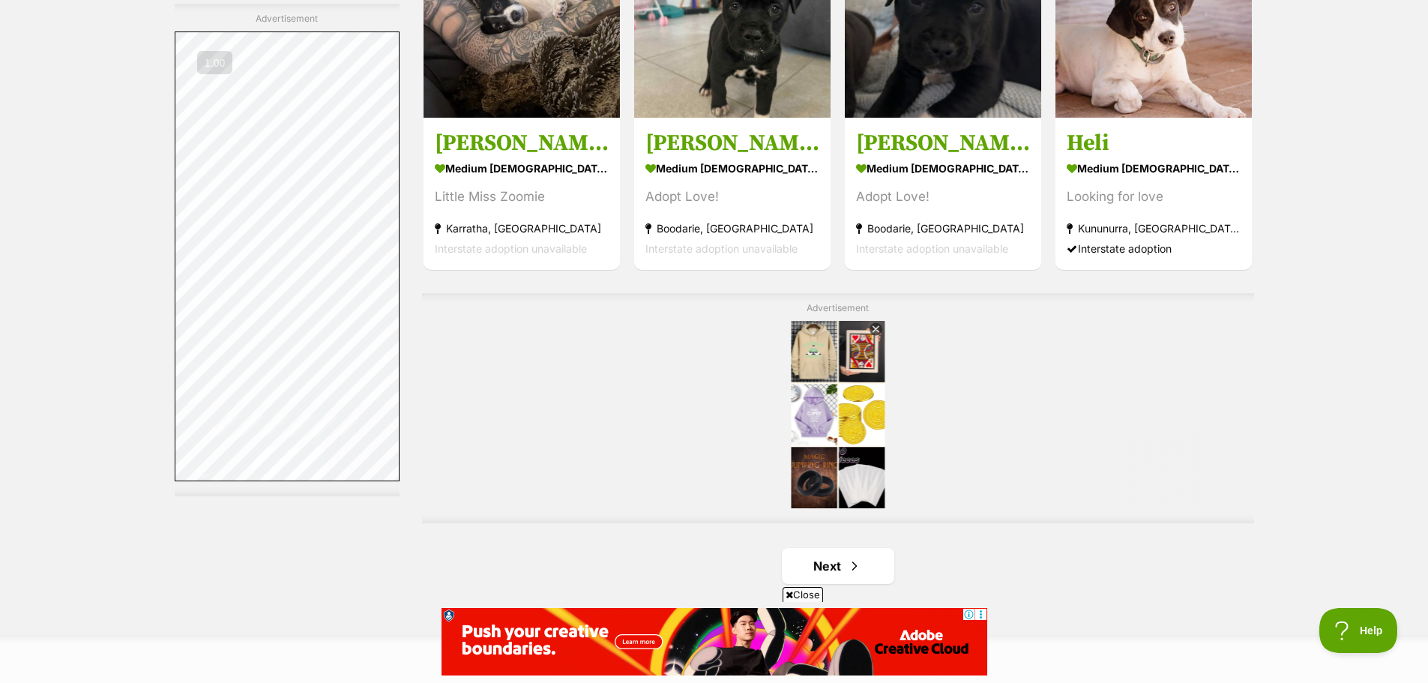
scroll to position [2474, 0]
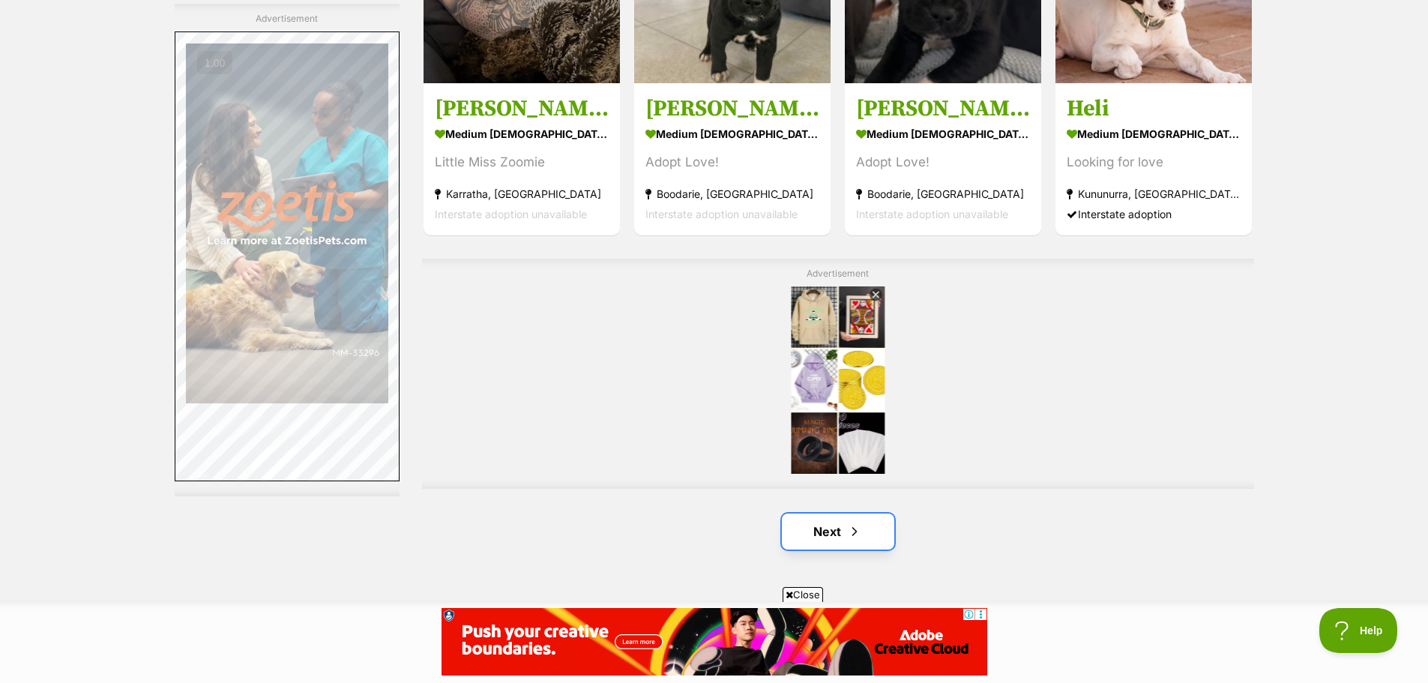
click at [822, 516] on link "Next" at bounding box center [838, 531] width 112 height 36
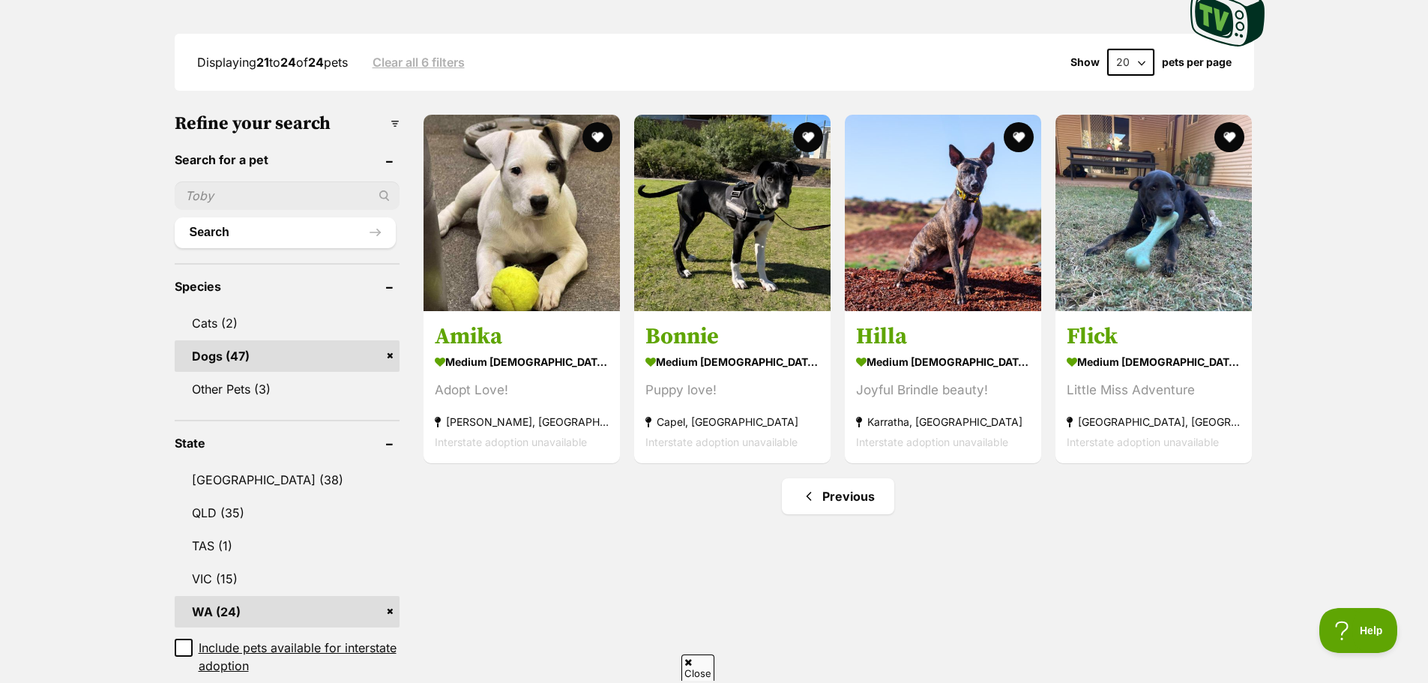
click at [832, 499] on link "Previous" at bounding box center [838, 496] width 112 height 36
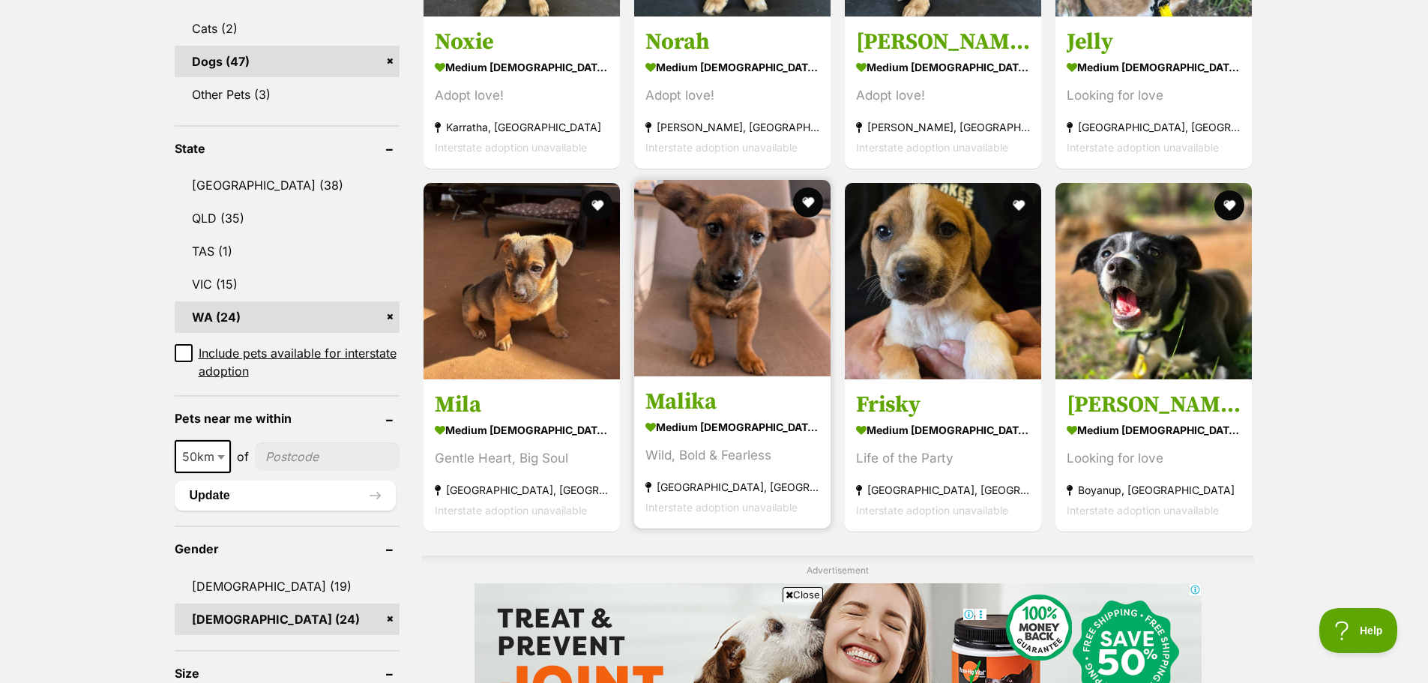
scroll to position [675, 0]
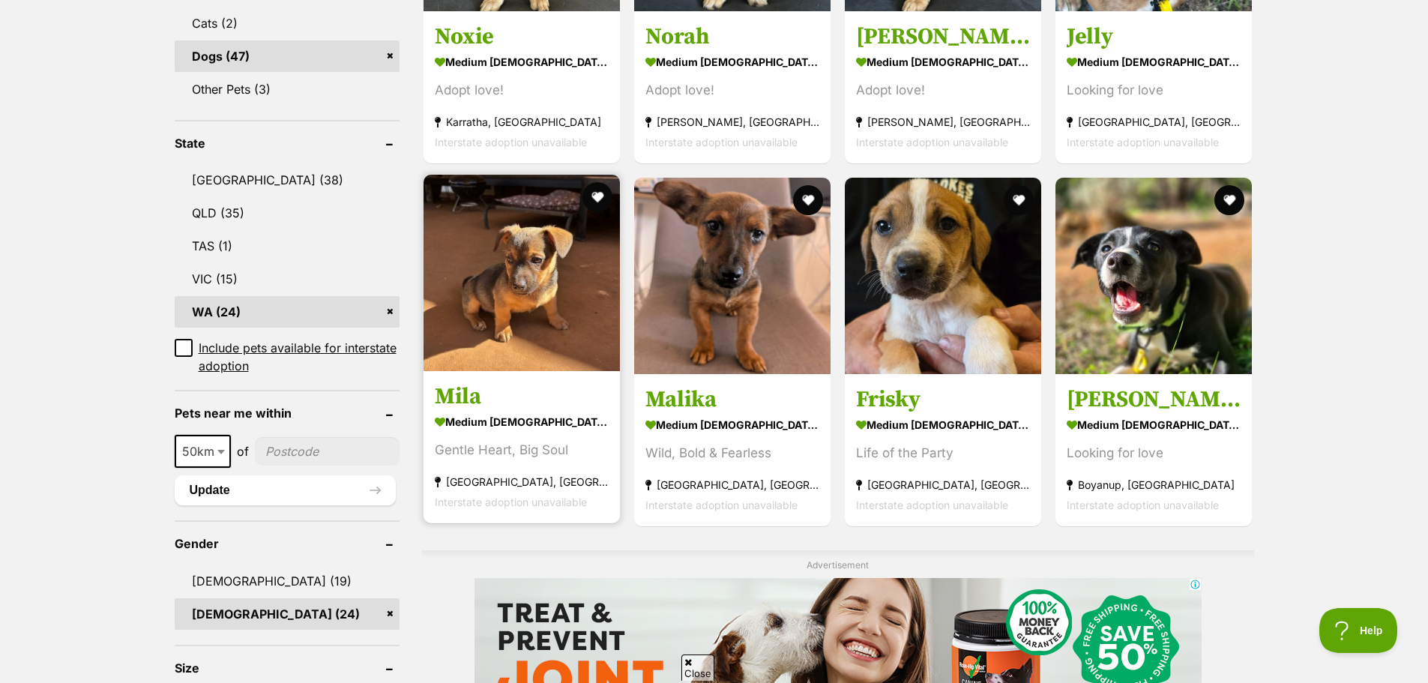
click at [518, 292] on img at bounding box center [522, 273] width 196 height 196
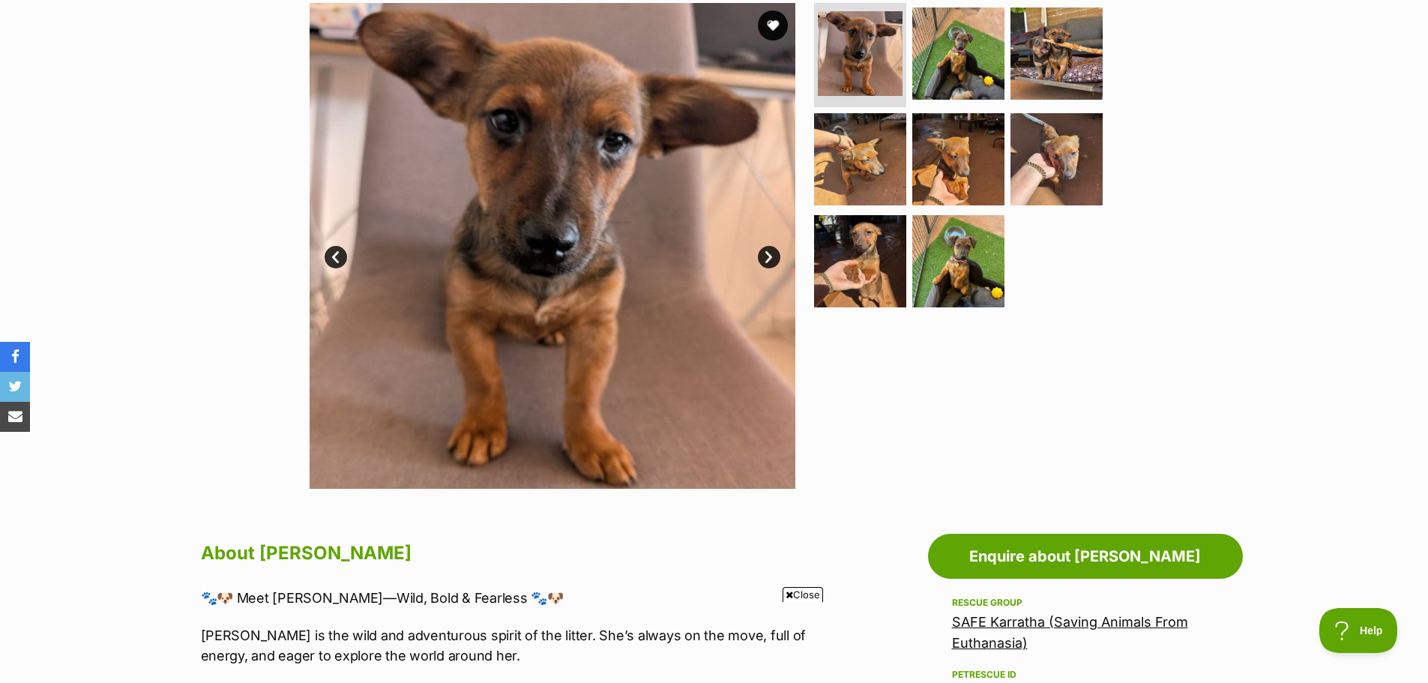
scroll to position [150, 0]
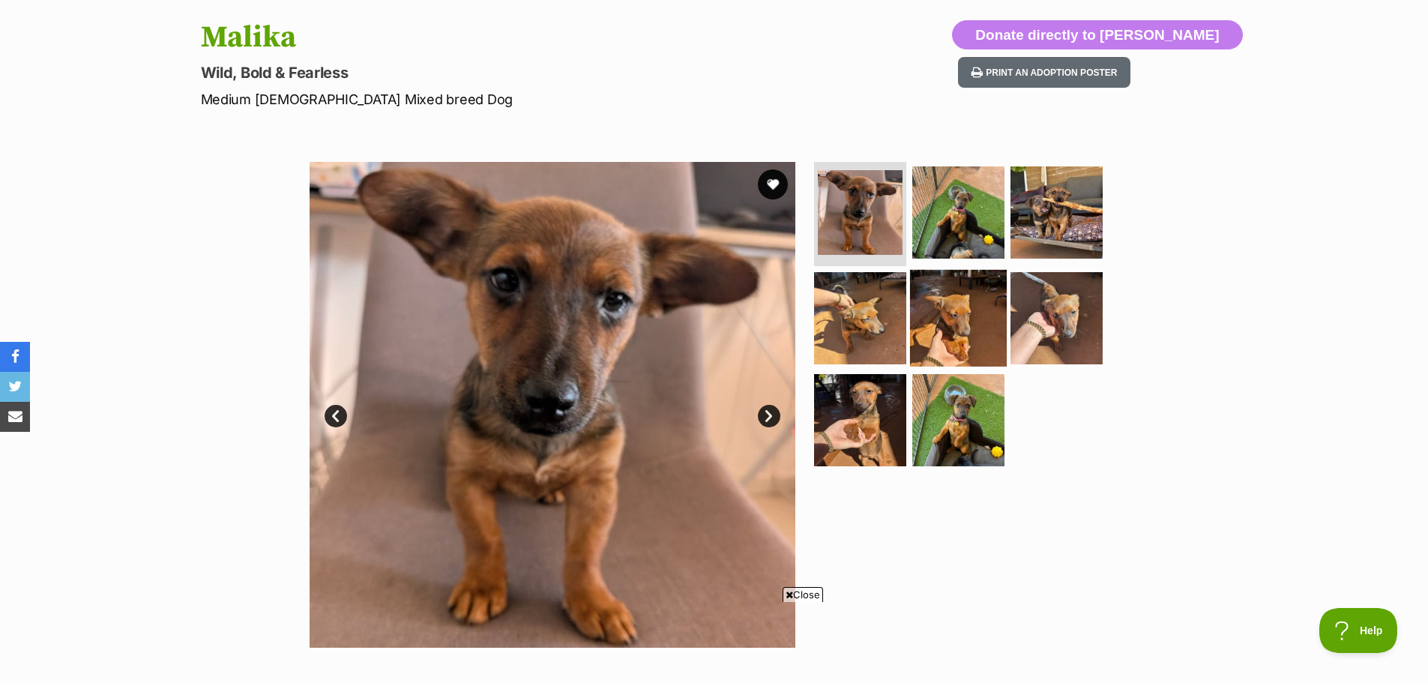
click at [948, 307] on img at bounding box center [958, 318] width 97 height 97
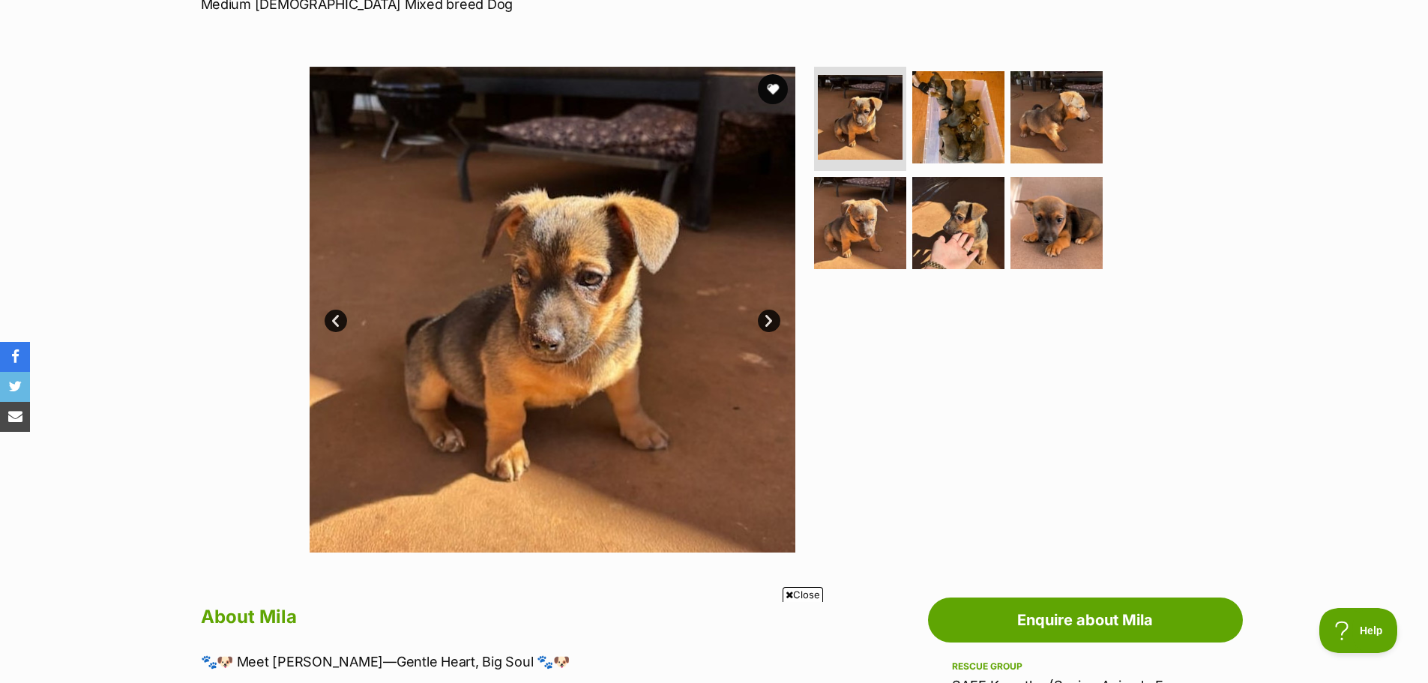
scroll to position [225, 0]
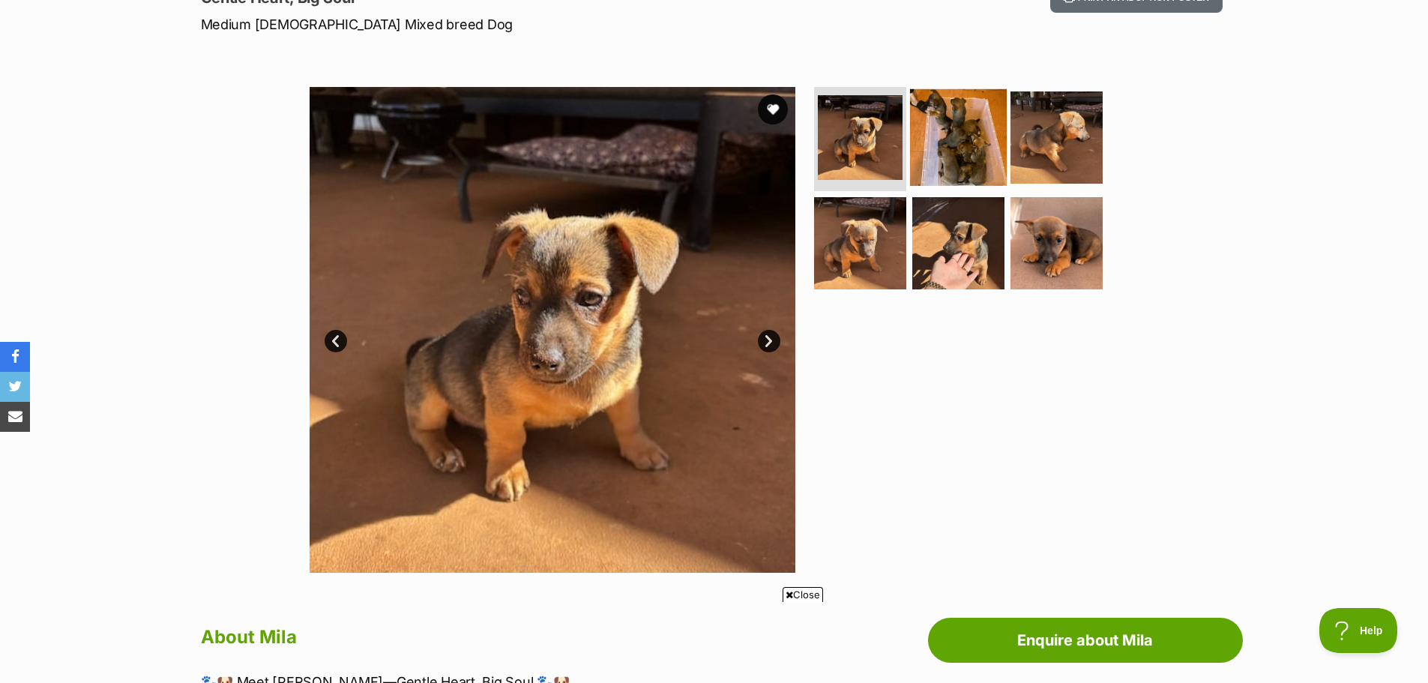
click at [953, 141] on img at bounding box center [958, 136] width 97 height 97
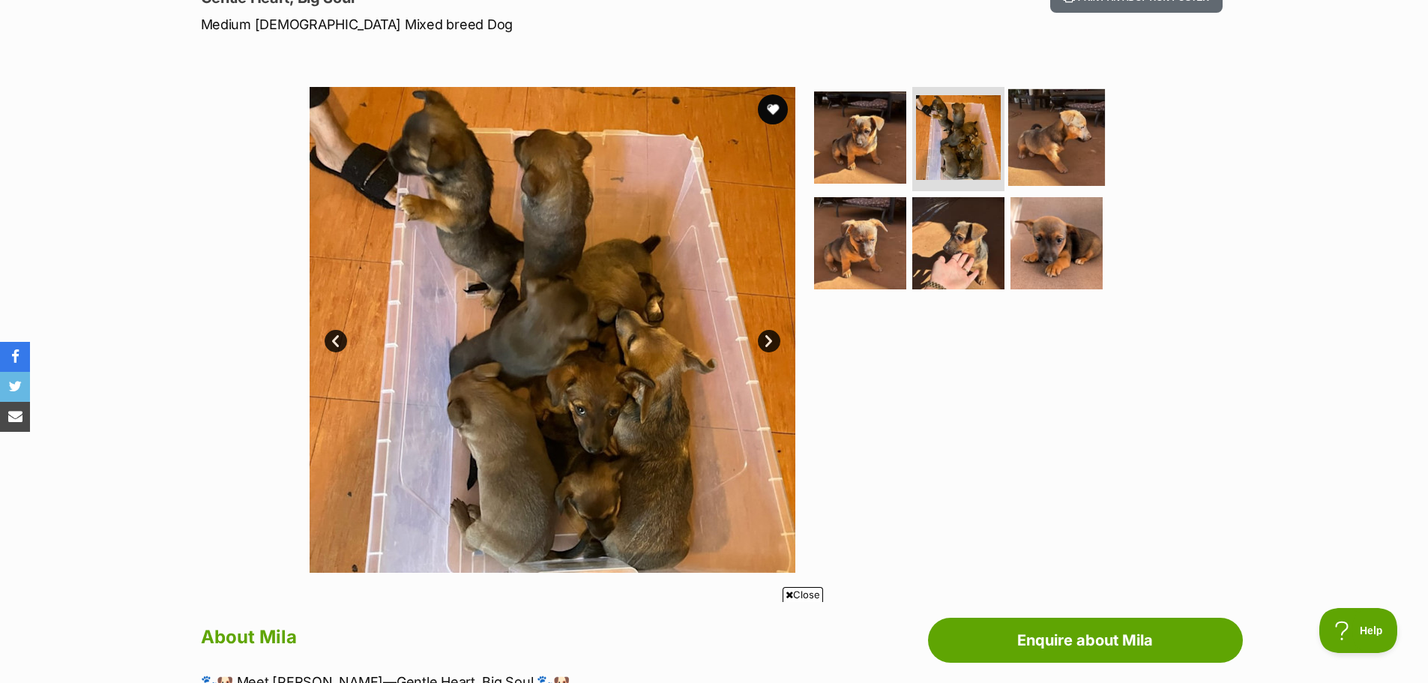
click at [1045, 136] on img at bounding box center [1056, 136] width 97 height 97
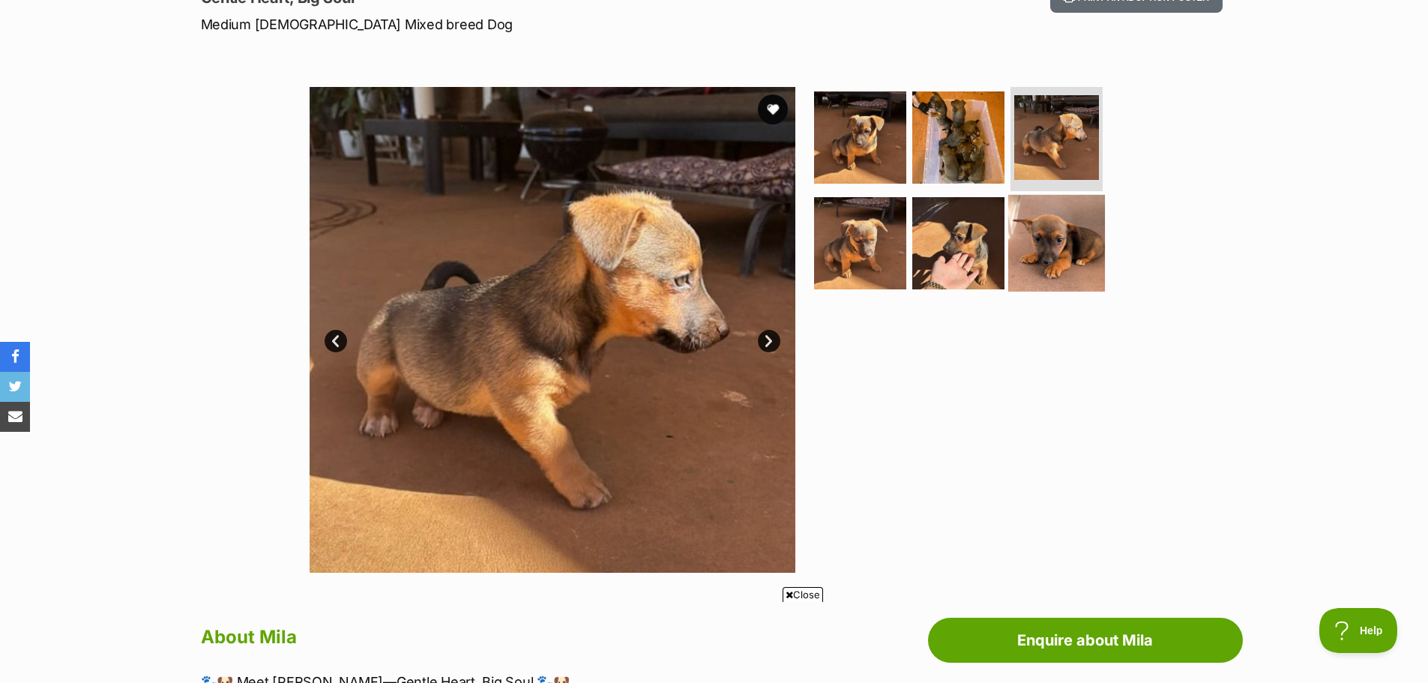
click at [1040, 227] on img at bounding box center [1056, 243] width 97 height 97
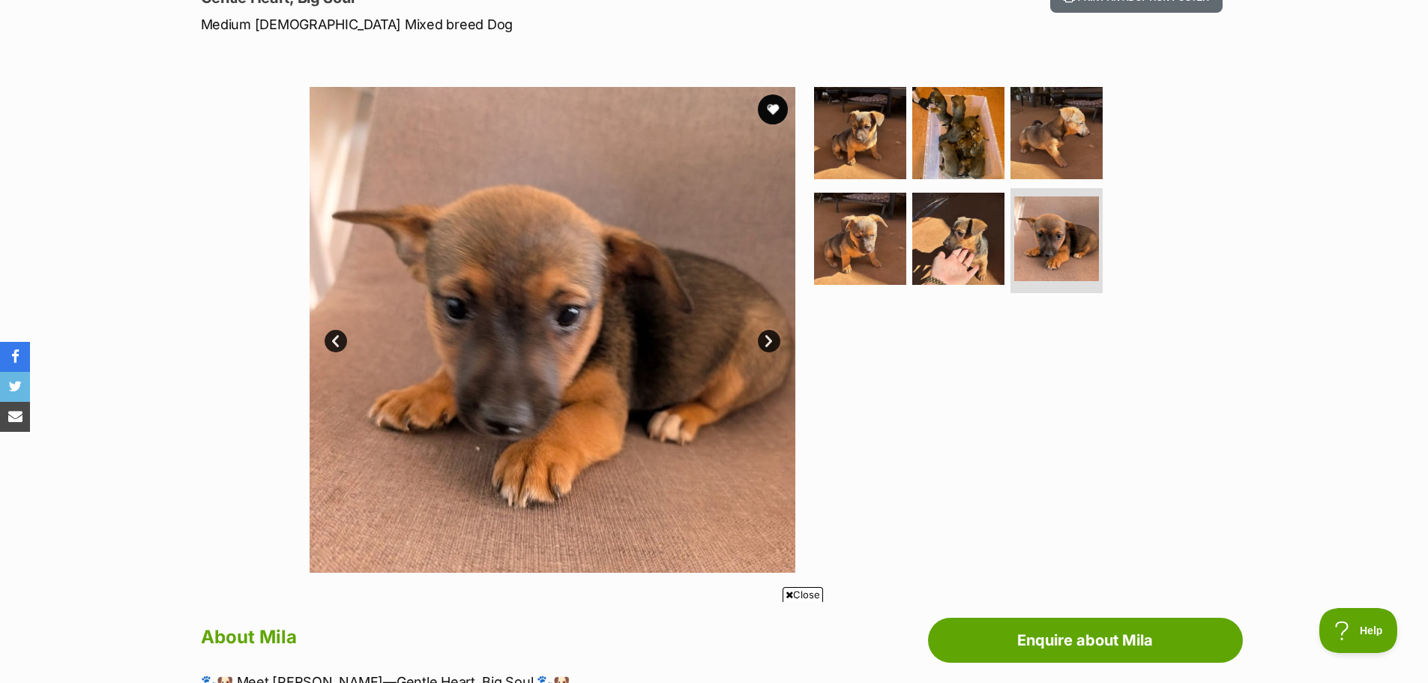
click at [849, 456] on div at bounding box center [964, 330] width 307 height 486
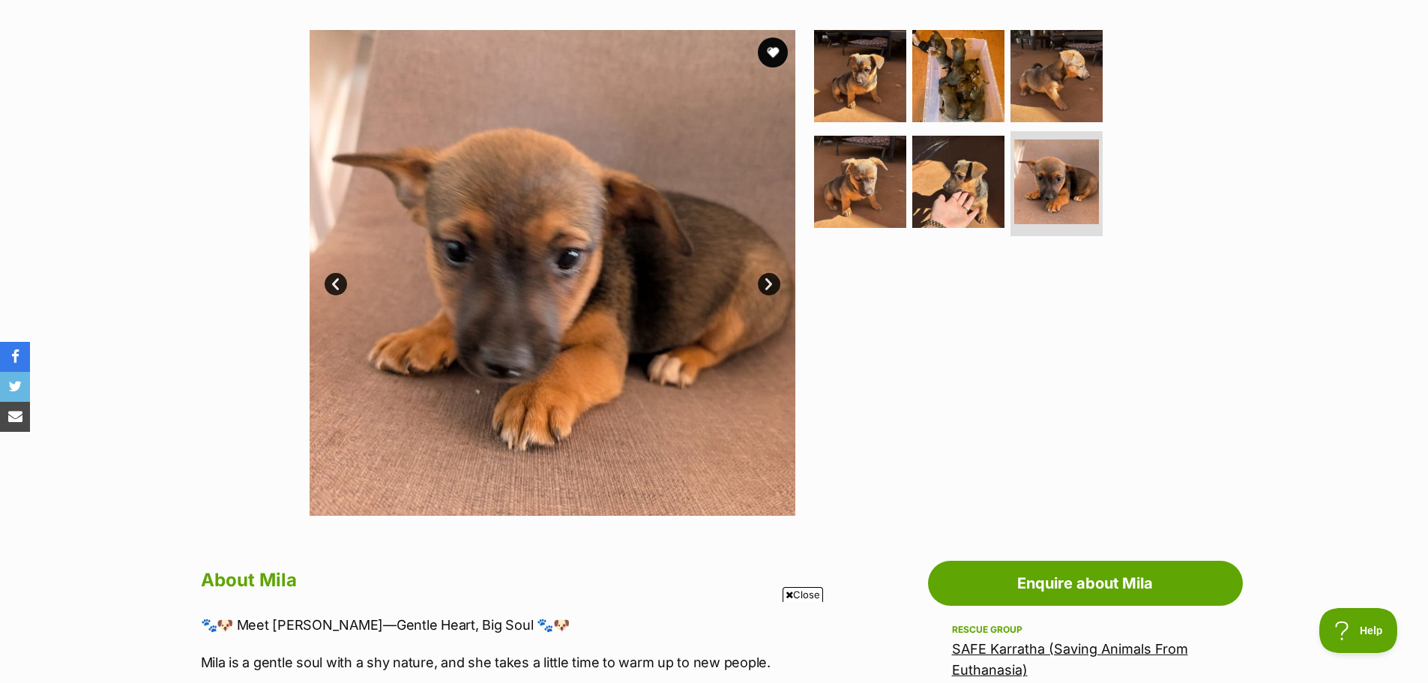
scroll to position [150, 0]
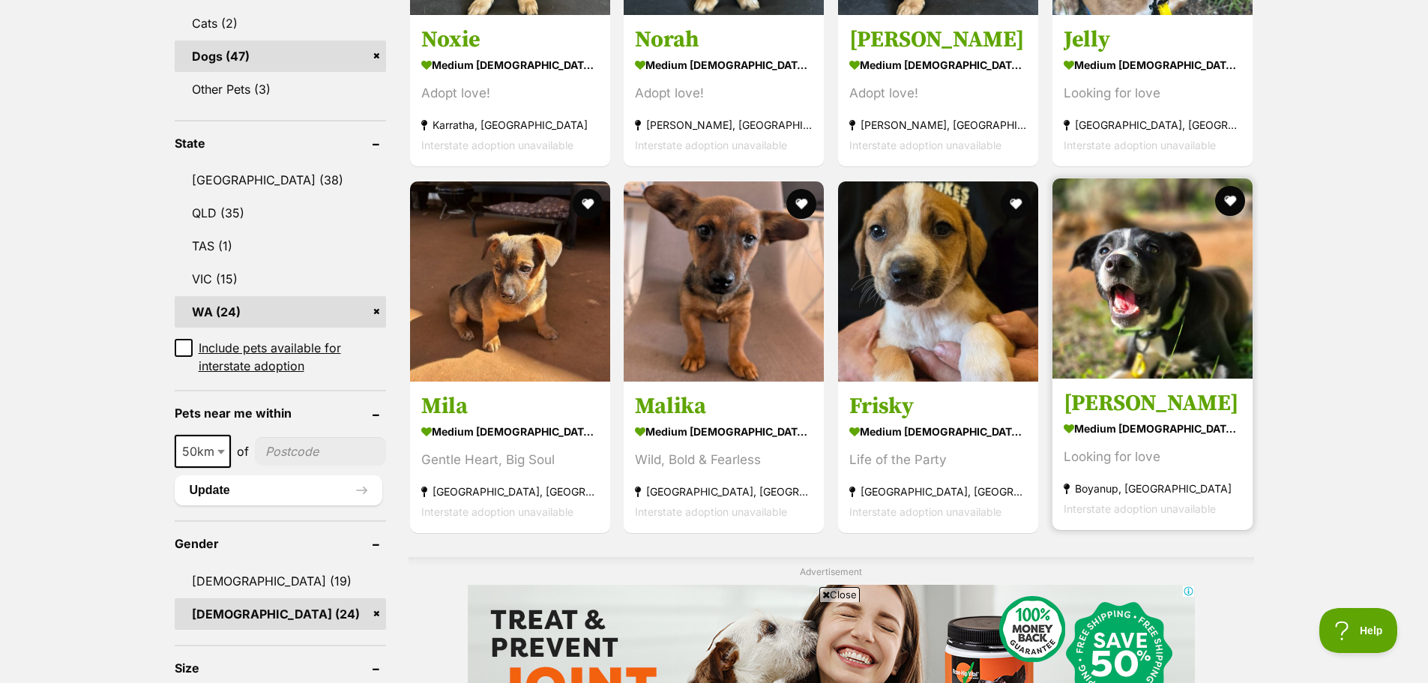
click at [1181, 352] on img at bounding box center [1152, 278] width 200 height 200
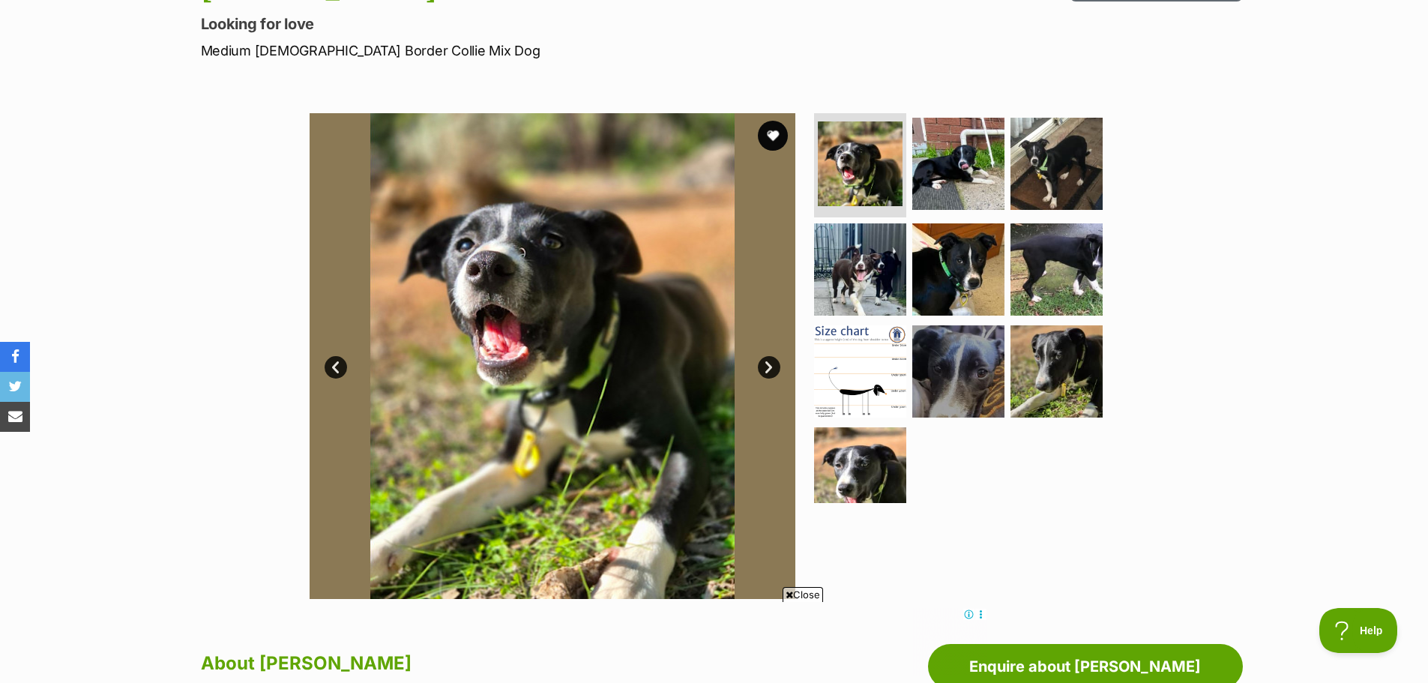
scroll to position [150, 0]
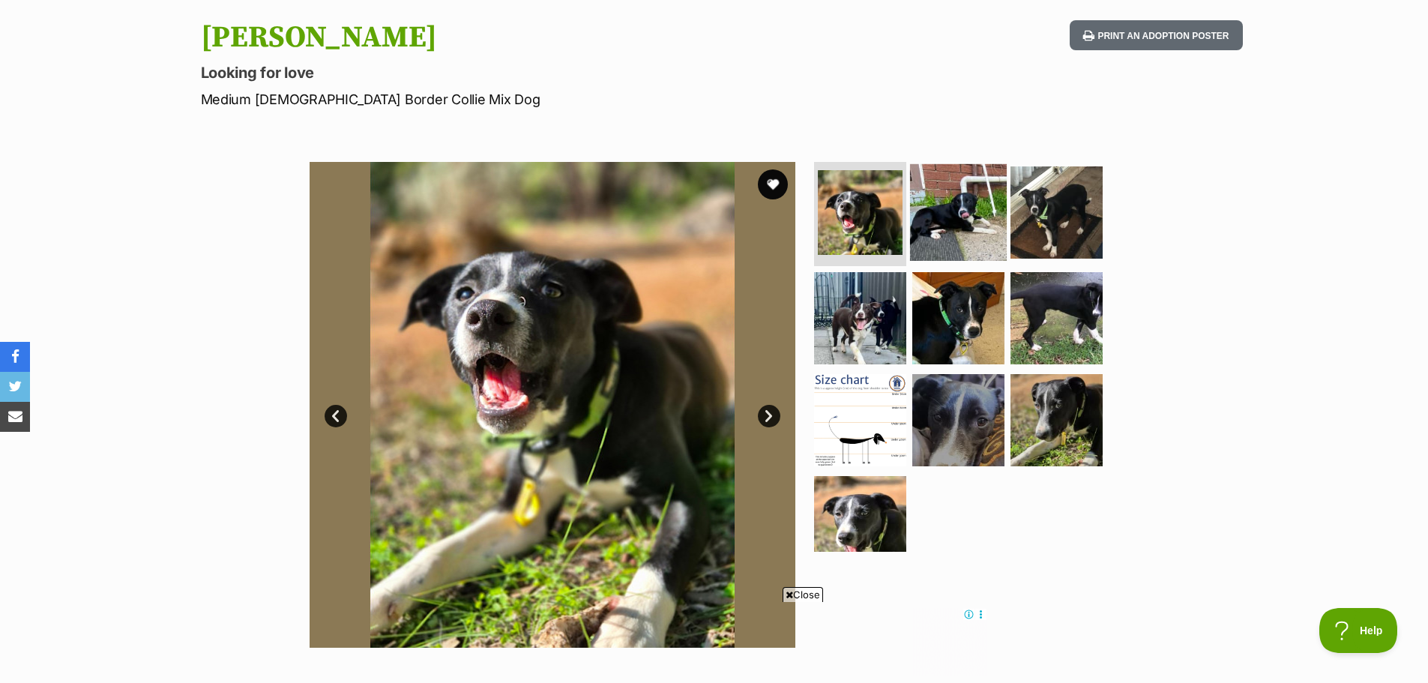
click at [959, 226] on img at bounding box center [958, 211] width 97 height 97
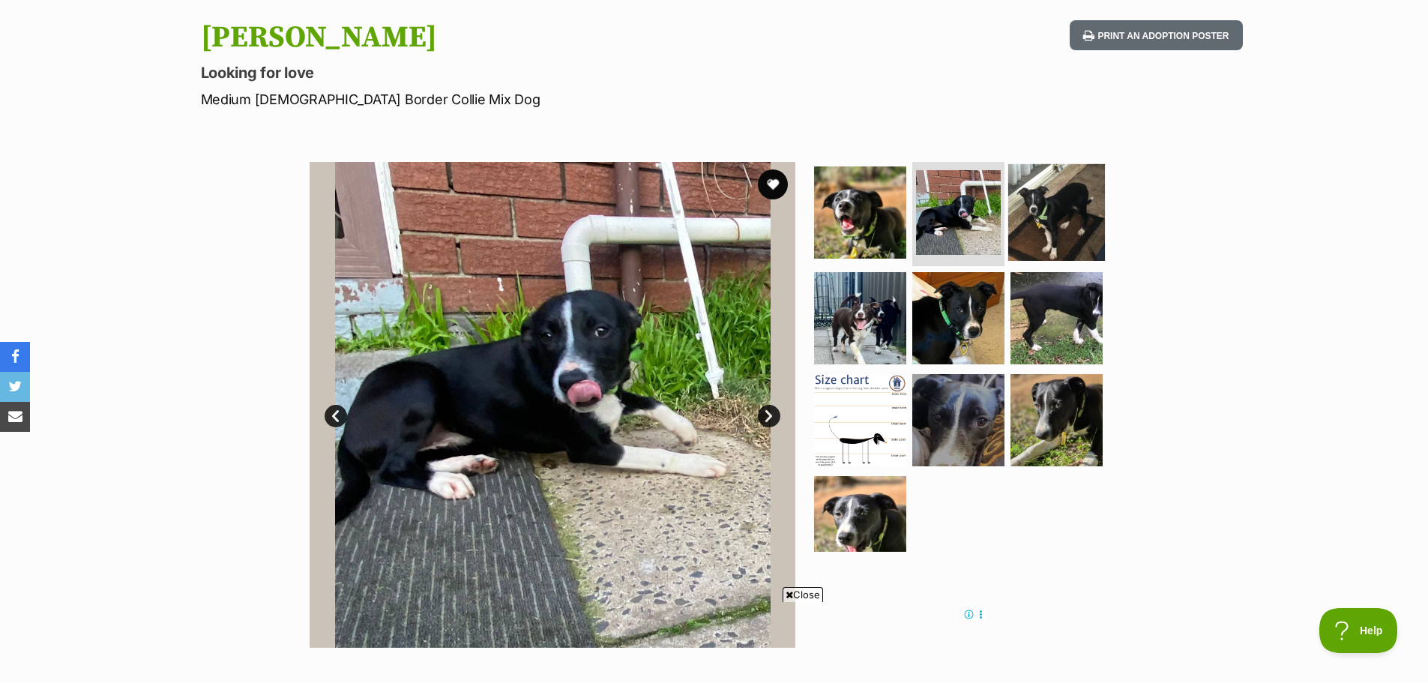
click at [1035, 207] on img at bounding box center [1056, 211] width 97 height 97
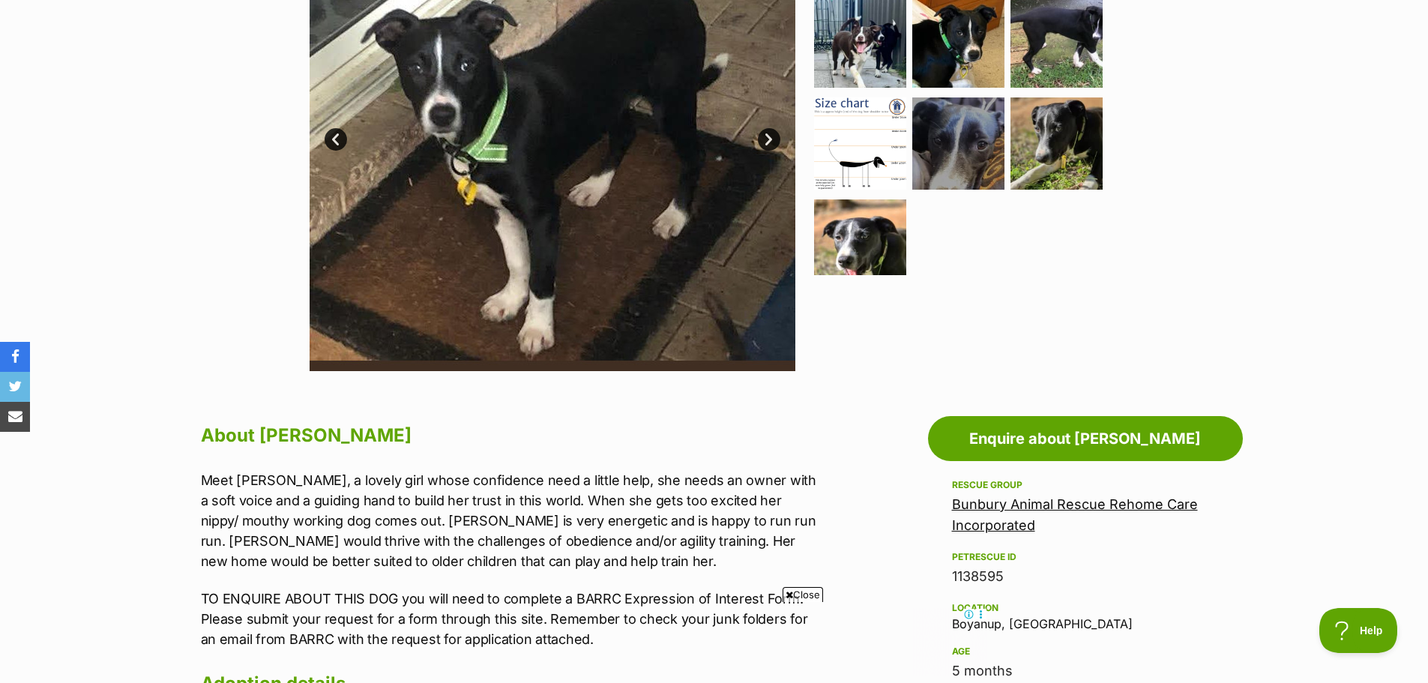
scroll to position [675, 0]
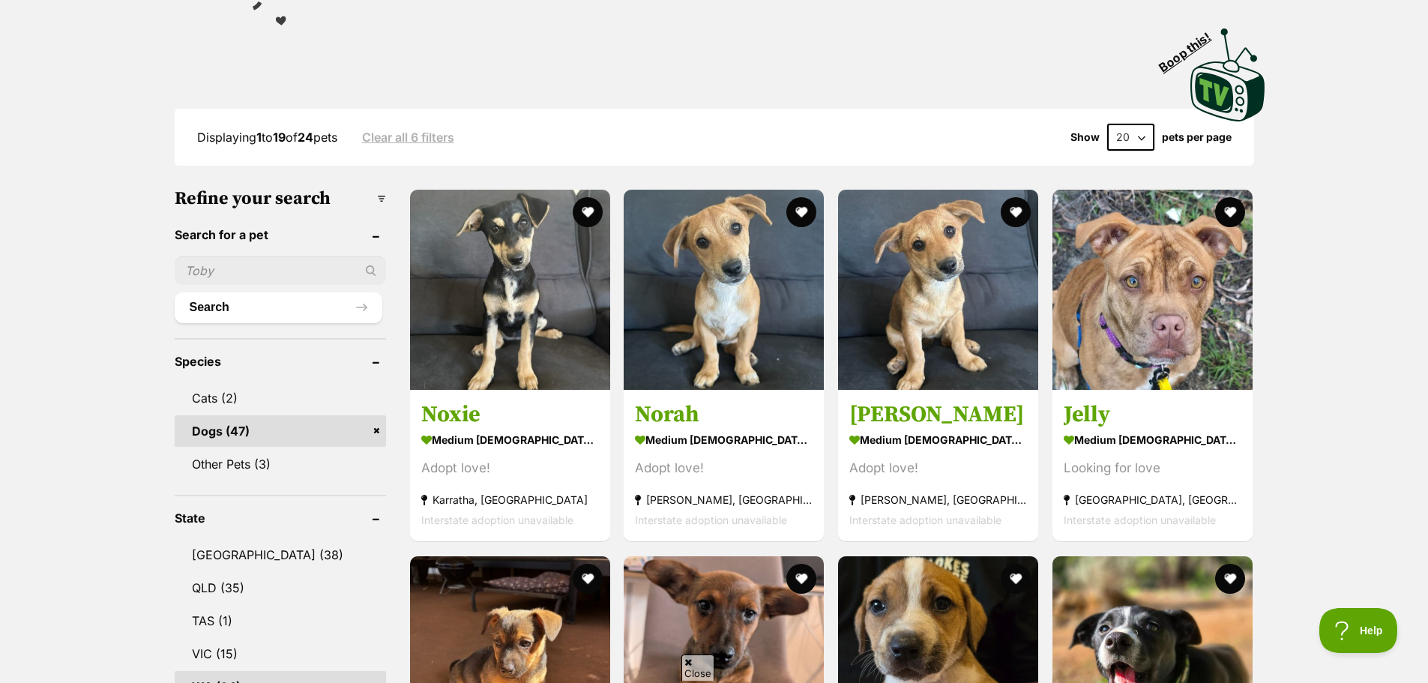
scroll to position [675, 0]
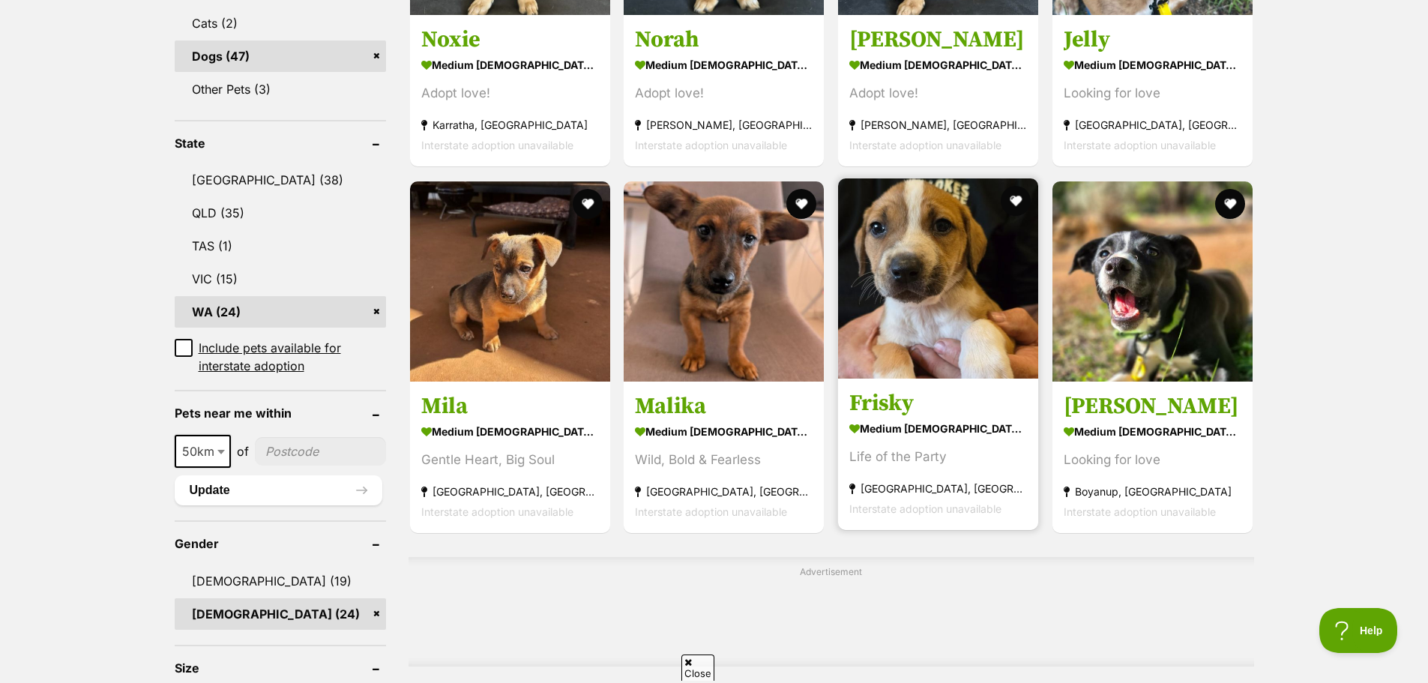
click at [940, 334] on img at bounding box center [938, 278] width 200 height 200
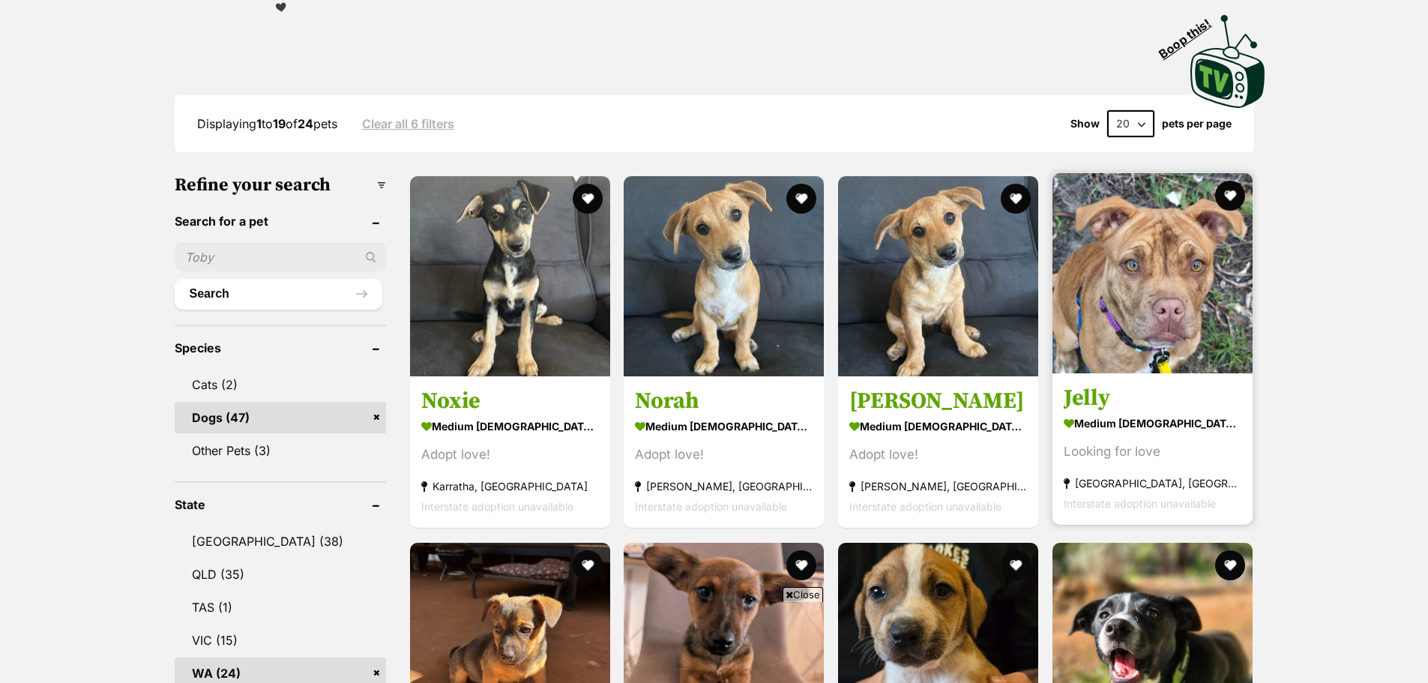
click at [1108, 305] on img at bounding box center [1152, 273] width 200 height 200
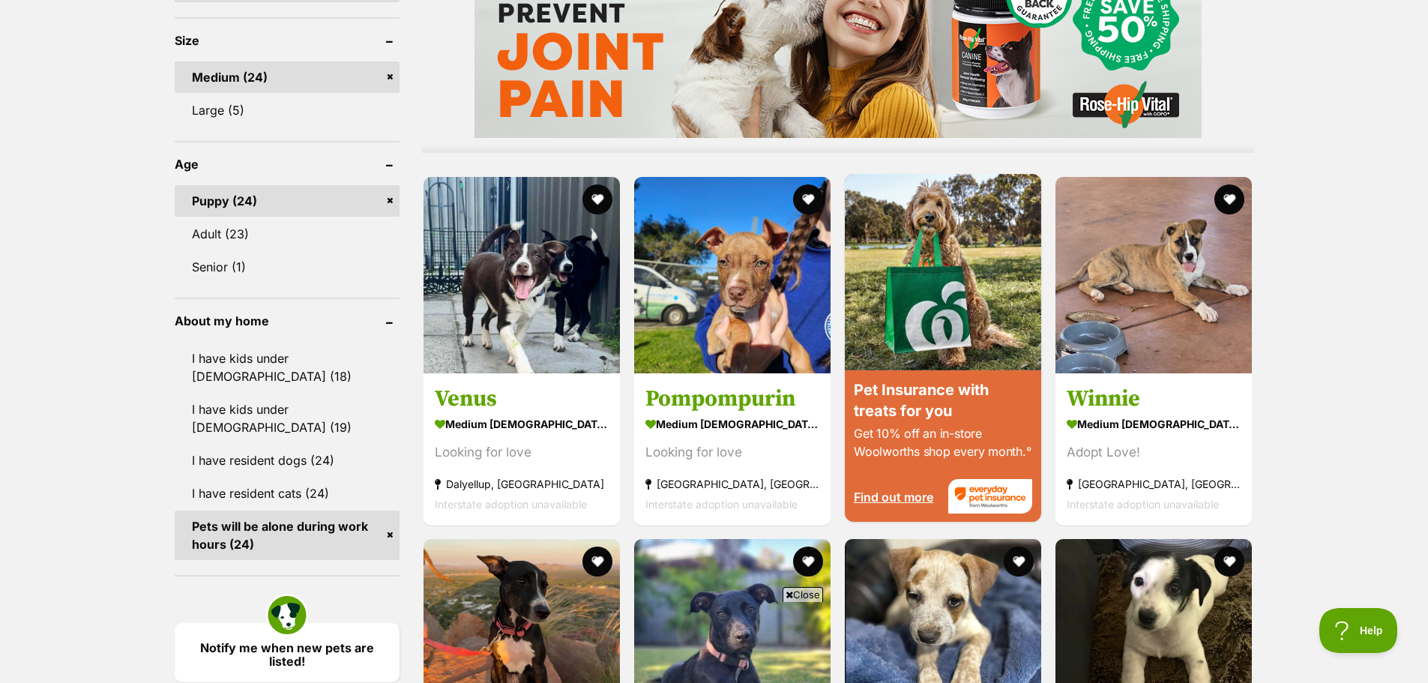
scroll to position [1513, 0]
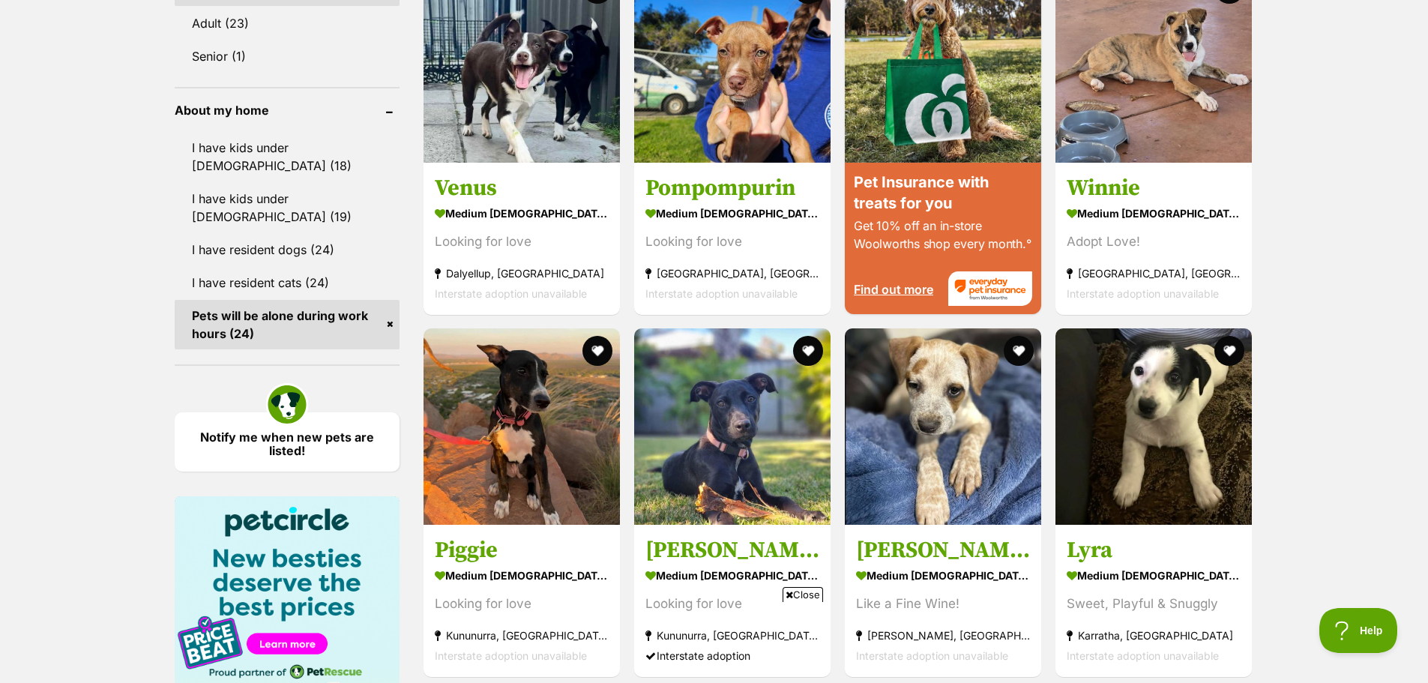
click at [1356, 333] on div "Displaying 1 to 19 of 24 pets Clear all 6 filters Show 20 40 60 pets per page V…" at bounding box center [714, 209] width 1428 height 2703
